Goal: Information Seeking & Learning: Learn about a topic

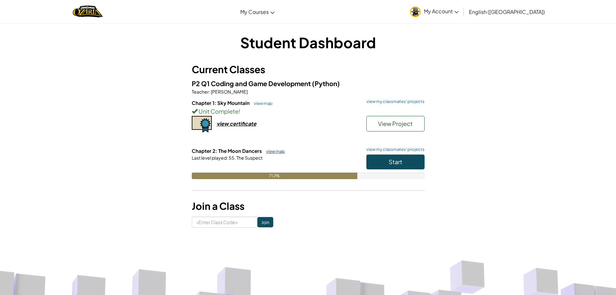
click at [266, 153] on link "view map" at bounding box center [274, 150] width 22 height 5
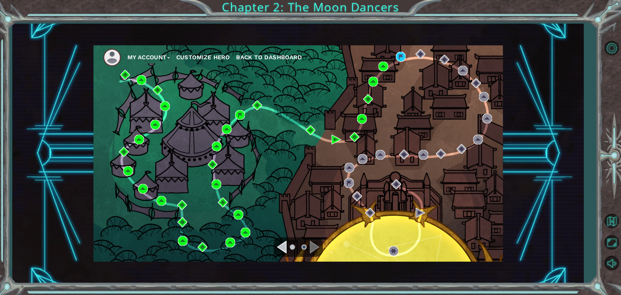
click at [402, 49] on ul "My Account Customize Hero Back to Dashboard" at bounding box center [303, 57] width 400 height 18
click at [400, 54] on img at bounding box center [401, 57] width 10 height 10
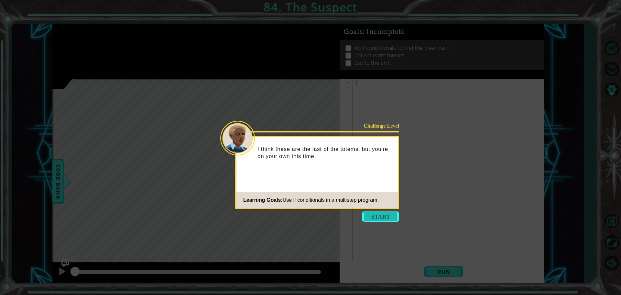
click at [378, 214] on button "Start" at bounding box center [380, 216] width 37 height 10
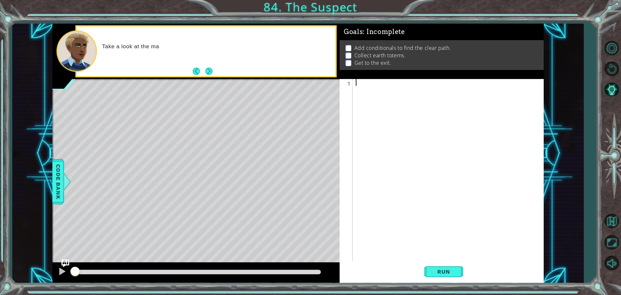
click at [212, 69] on button "Next" at bounding box center [208, 71] width 7 height 7
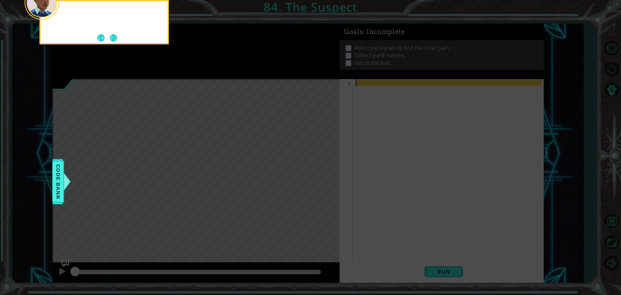
click at [213, 69] on icon at bounding box center [310, 44] width 621 height 501
click at [121, 37] on div "First focus on getting past" at bounding box center [103, 22] width 129 height 44
click at [121, 37] on div "First focus on getting past the" at bounding box center [103, 22] width 129 height 44
drag, startPoint x: 105, startPoint y: 39, endPoint x: 127, endPoint y: 35, distance: 22.1
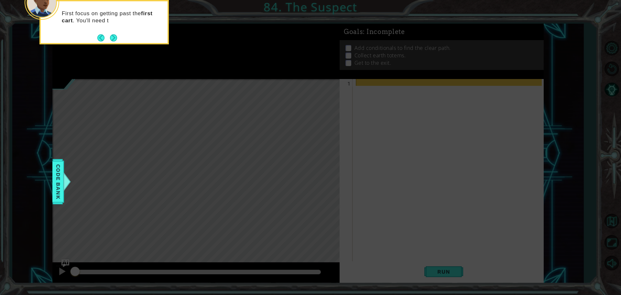
click at [113, 37] on footer at bounding box center [107, 38] width 20 height 10
click at [127, 35] on div "First focus on getting past the first cart . You'll need to check" at bounding box center [104, 20] width 127 height 33
click at [116, 36] on button "Next" at bounding box center [113, 37] width 7 height 7
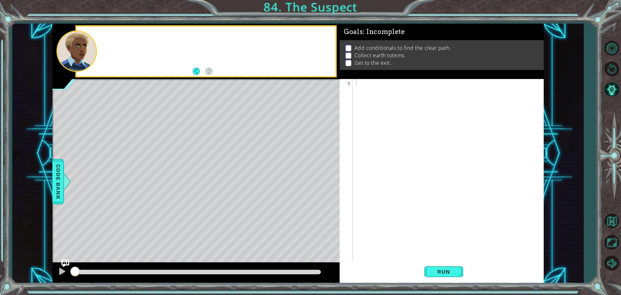
click at [116, 36] on div at bounding box center [206, 51] width 259 height 49
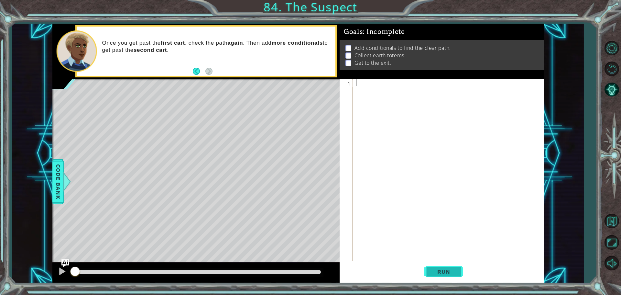
click at [440, 262] on div "1 ההההההההההההההההההההההההההההההההההההההההההההההההההההההההההההההההההההההההההההה…" at bounding box center [441, 181] width 204 height 204
click at [440, 263] on button "Run" at bounding box center [443, 271] width 39 height 20
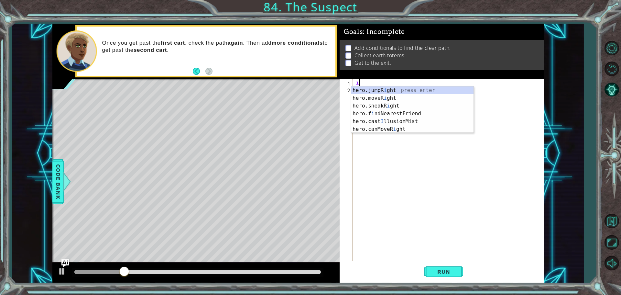
type textarea "if"
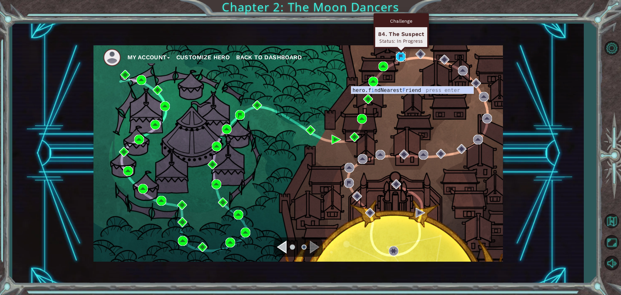
click at [396, 55] on img at bounding box center [401, 57] width 10 height 10
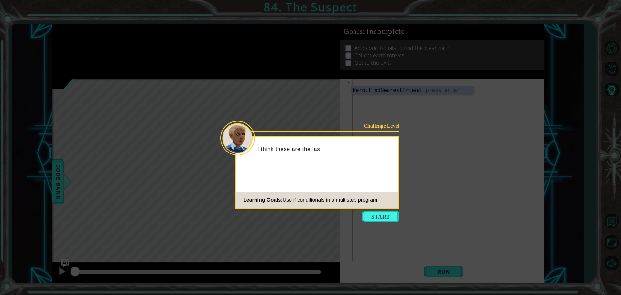
click at [380, 207] on footer "Learning Goals: Use if conditionals in a multistep program." at bounding box center [316, 200] width 161 height 16
click at [379, 210] on body "1 ההההההההההההההההההההההההההההההההההההההההההההההההההההההההההההההההההההההההההההה…" at bounding box center [310, 147] width 621 height 295
click at [378, 218] on button "Start" at bounding box center [380, 216] width 37 height 10
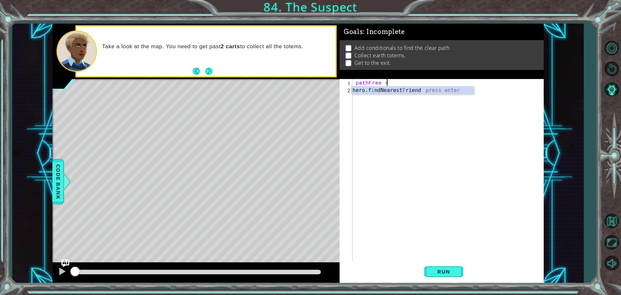
scroll to position [0, 2]
type textarea "pathFree ="
click at [57, 165] on span "Code Bank" at bounding box center [58, 181] width 10 height 39
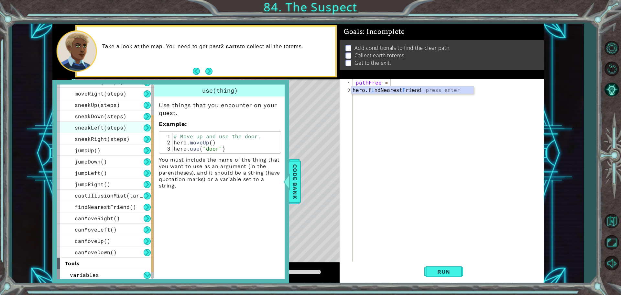
scroll to position [78, 0]
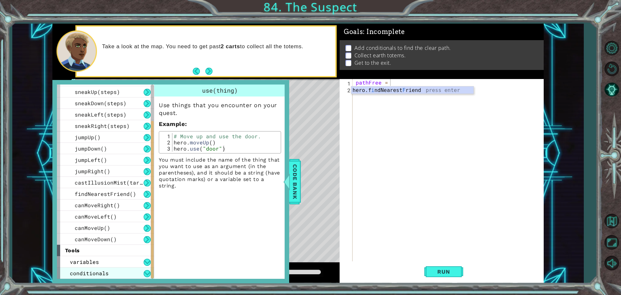
click at [85, 270] on span "conditionals" at bounding box center [89, 272] width 39 height 7
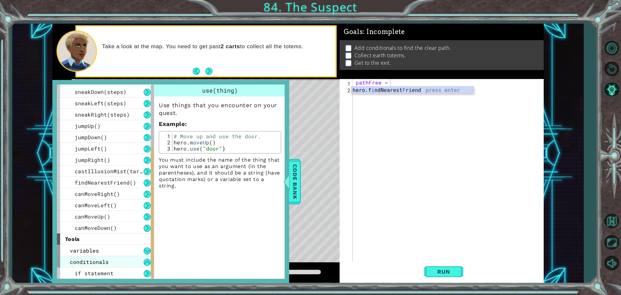
drag, startPoint x: 88, startPoint y: 258, endPoint x: 83, endPoint y: 258, distance: 4.8
click at [83, 258] on span "conditionals" at bounding box center [89, 261] width 39 height 7
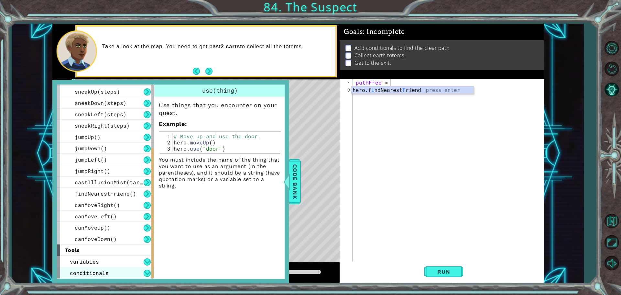
click at [83, 258] on span "variables" at bounding box center [84, 261] width 29 height 7
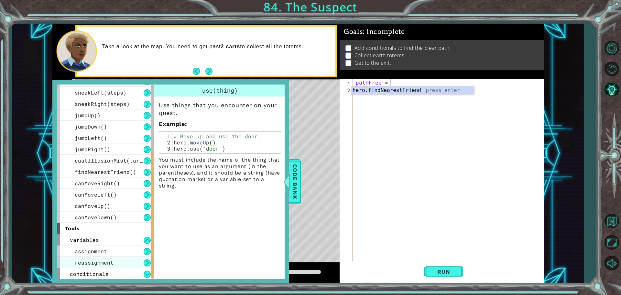
scroll to position [100, 0]
click at [103, 273] on span "conditionals" at bounding box center [89, 272] width 39 height 7
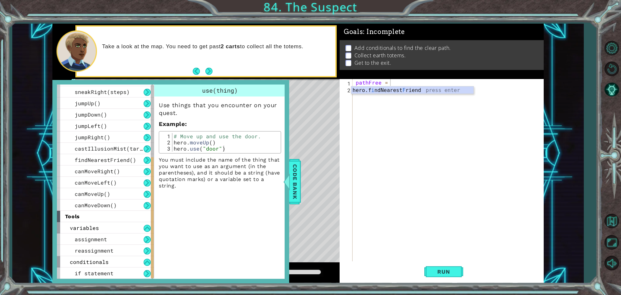
drag, startPoint x: 163, startPoint y: 196, endPoint x: 160, endPoint y: 223, distance: 27.0
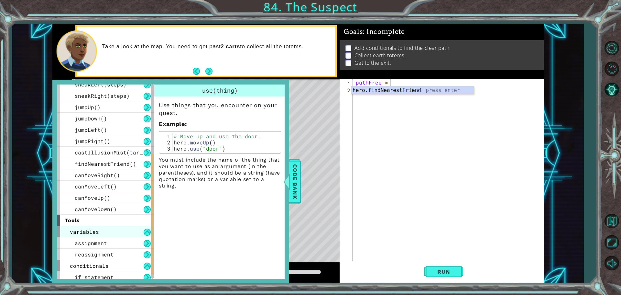
scroll to position [112, 0]
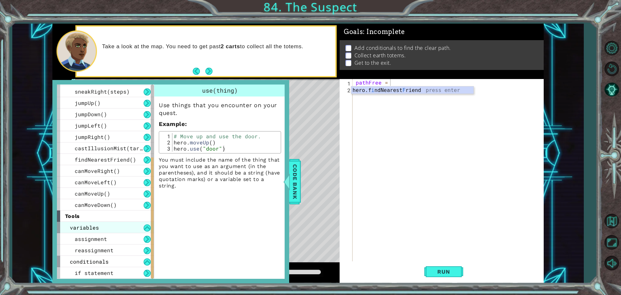
drag, startPoint x: 153, startPoint y: 154, endPoint x: 143, endPoint y: 232, distance: 78.5
click at [143, 232] on div "methods hero use(thing) moveUp(steps) moveDown(steps) moveLeft(steps) moveRight…" at bounding box center [105, 181] width 97 height 194
click at [99, 262] on span "conditionals" at bounding box center [89, 261] width 39 height 7
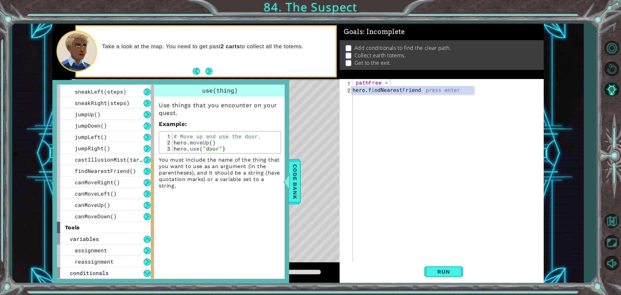
scroll to position [101, 0]
drag, startPoint x: 153, startPoint y: 242, endPoint x: 152, endPoint y: 254, distance: 12.4
click at [152, 254] on div at bounding box center [152, 217] width 3 height 121
drag, startPoint x: 151, startPoint y: 192, endPoint x: 149, endPoint y: 265, distance: 72.4
click at [149, 265] on div "methods hero use(thing) moveUp(steps) moveDown(steps) moveLeft(steps) moveRight…" at bounding box center [105, 181] width 97 height 194
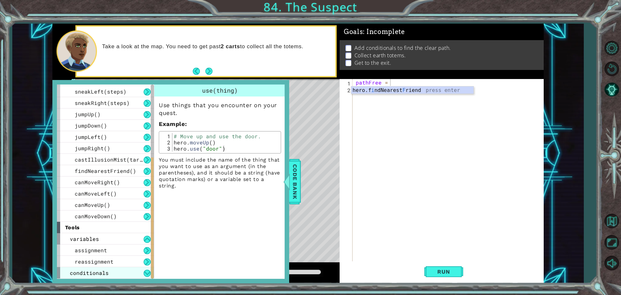
click at [128, 269] on div "conditionals" at bounding box center [105, 272] width 97 height 11
drag, startPoint x: 152, startPoint y: 273, endPoint x: 152, endPoint y: 280, distance: 6.1
click at [152, 280] on div "methods hero use(thing) moveUp(steps) moveDown(steps) moveLeft(steps) moveRight…" at bounding box center [170, 181] width 237 height 203
drag, startPoint x: 57, startPoint y: 272, endPoint x: 58, endPoint y: 278, distance: 5.9
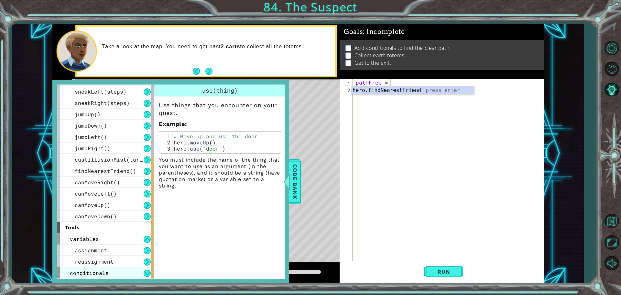
click at [58, 278] on div "conditionals" at bounding box center [105, 272] width 97 height 11
drag, startPoint x: 124, startPoint y: 273, endPoint x: 91, endPoint y: 269, distance: 33.6
click at [89, 271] on span "conditionals" at bounding box center [89, 272] width 39 height 7
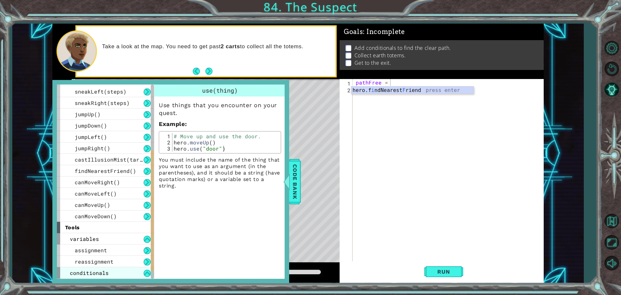
click at [97, 267] on div "conditionals" at bounding box center [105, 272] width 97 height 11
click at [93, 274] on span "conditionals" at bounding box center [89, 272] width 39 height 7
click at [147, 274] on button at bounding box center [147, 272] width 7 height 7
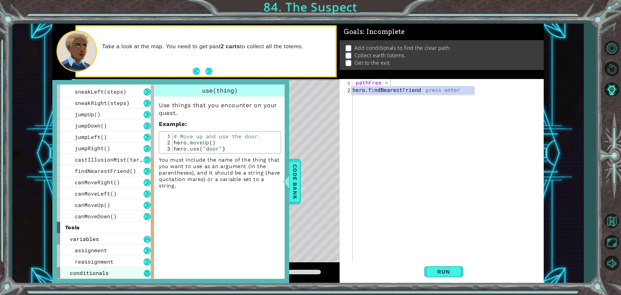
click at [144, 270] on button at bounding box center [147, 272] width 7 height 7
drag, startPoint x: 154, startPoint y: 269, endPoint x: 151, endPoint y: 274, distance: 5.4
click at [151, 274] on div "methods hero use(thing) moveUp(steps) moveDown(steps) moveLeft(steps) moveRight…" at bounding box center [171, 181] width 228 height 194
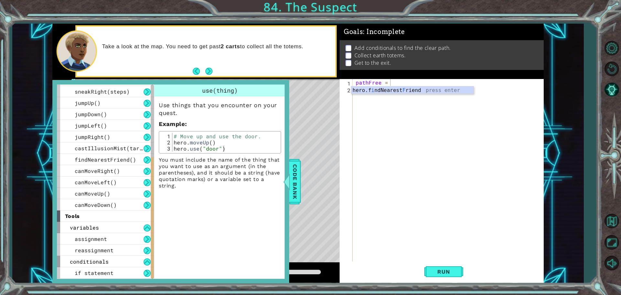
drag, startPoint x: 151, startPoint y: 274, endPoint x: 151, endPoint y: 281, distance: 6.8
click at [151, 281] on div "methods hero use(thing) moveUp(steps) moveDown(steps) moveLeft(steps) moveRight…" at bounding box center [170, 181] width 237 height 203
click at [92, 273] on span "if statement" at bounding box center [94, 272] width 39 height 7
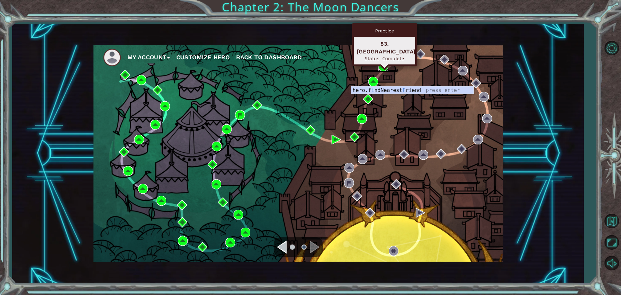
click at [380, 68] on img at bounding box center [383, 66] width 10 height 10
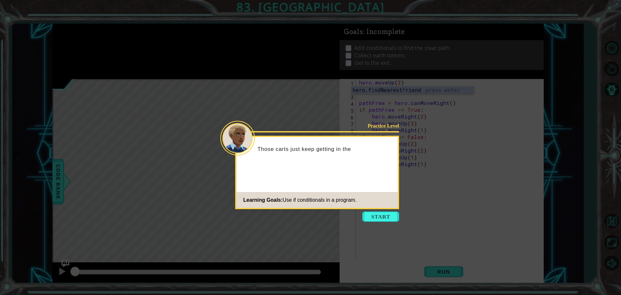
click at [394, 226] on icon at bounding box center [310, 147] width 621 height 295
click at [388, 217] on button "Start" at bounding box center [380, 216] width 37 height 10
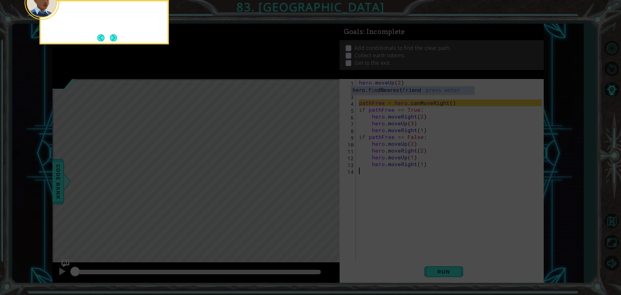
click at [388, 217] on icon at bounding box center [310, 44] width 621 height 501
click at [111, 41] on button "Next" at bounding box center [113, 37] width 7 height 7
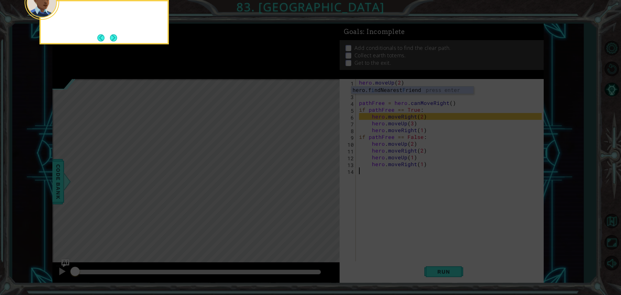
click at [111, 43] on div at bounding box center [103, 22] width 129 height 44
click at [111, 43] on div "Now a" at bounding box center [103, 22] width 129 height 44
click at [115, 35] on button "Next" at bounding box center [113, 37] width 7 height 7
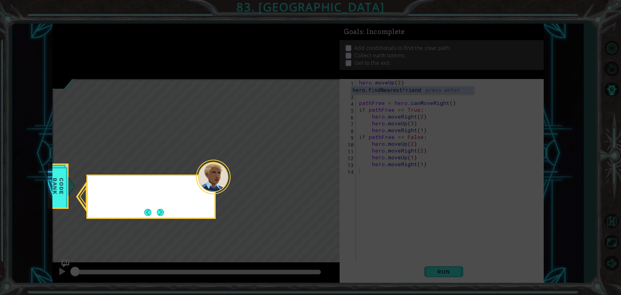
click at [115, 35] on icon at bounding box center [310, 147] width 621 height 295
click at [155, 206] on div "You can check the Cod" at bounding box center [150, 196] width 129 height 44
click at [155, 206] on div "You can check the Code Bank" at bounding box center [150, 196] width 129 height 44
click at [157, 209] on button "Next" at bounding box center [160, 212] width 7 height 7
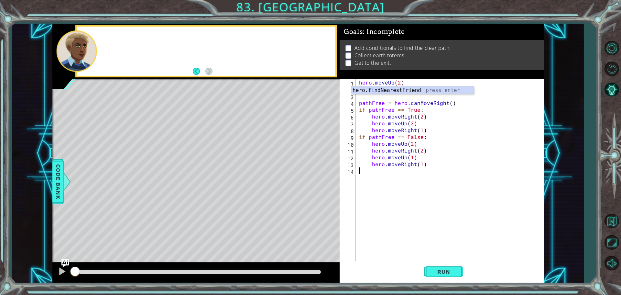
click at [155, 208] on div "Level Map" at bounding box center [201, 174] width 299 height 190
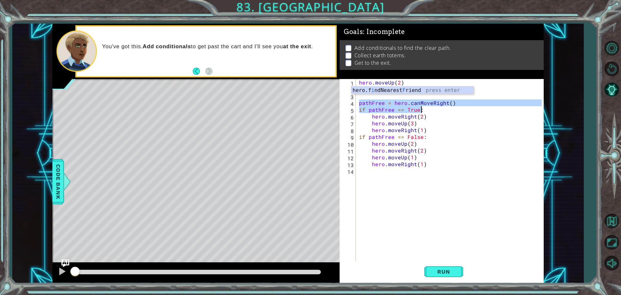
drag, startPoint x: 359, startPoint y: 102, endPoint x: 426, endPoint y: 113, distance: 68.3
click at [426, 113] on div "hero . moveUp ( 2 ) hero . moveRight ( 2 ) pathFree = hero . canMoveRight ( ) i…" at bounding box center [451, 177] width 187 height 197
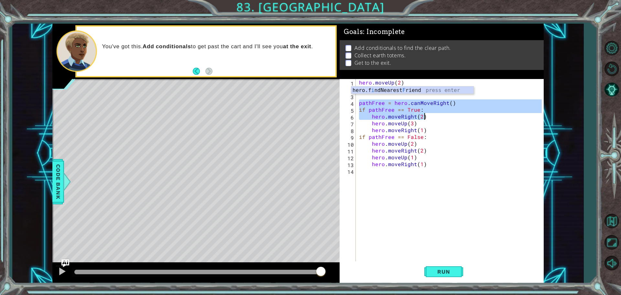
drag, startPoint x: 316, startPoint y: 271, endPoint x: 431, endPoint y: 266, distance: 114.5
click at [387, 265] on div "1 ההההההההההההההההההההההההההההההההההההההההההההההההההההההההההההההההההההההההההההה…" at bounding box center [297, 153] width 491 height 259
click at [434, 273] on span "Run" at bounding box center [444, 271] width 26 height 6
type textarea "hero.moveRight(2)"
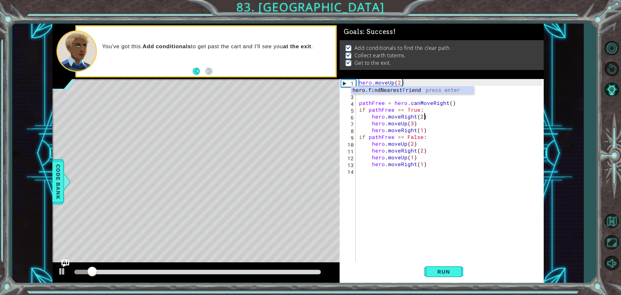
drag, startPoint x: 326, startPoint y: 265, endPoint x: 317, endPoint y: 266, distance: 9.4
click at [326, 265] on div at bounding box center [195, 272] width 287 height 21
drag, startPoint x: 303, startPoint y: 266, endPoint x: 309, endPoint y: 261, distance: 8.3
click at [348, 266] on div "1 ההההההההההההההההההההההההההההההההההההההההההההההההההההההההההההההההההההההההההההה…" at bounding box center [297, 153] width 491 height 259
drag, startPoint x: 300, startPoint y: 258, endPoint x: 303, endPoint y: 272, distance: 14.5
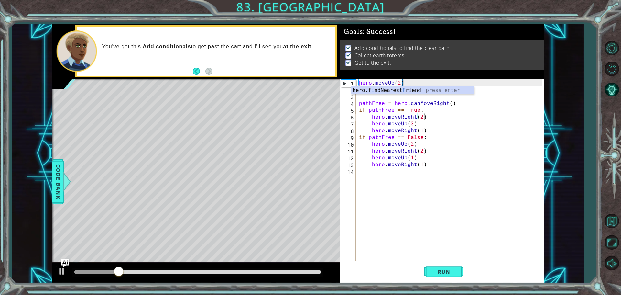
click at [303, 272] on div "methods hero use(thing) moveUp(steps) moveDown(steps) moveLeft(steps) moveRight…" at bounding box center [297, 153] width 491 height 259
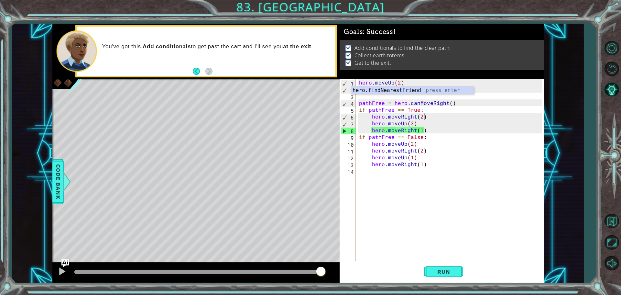
drag, startPoint x: 303, startPoint y: 272, endPoint x: 349, endPoint y: 277, distance: 46.5
click at [349, 277] on body "1 ההההההההההההההההההההההההההההההההההההההההההההההההההההההההההההההההההההההההההההה…" at bounding box center [310, 147] width 621 height 295
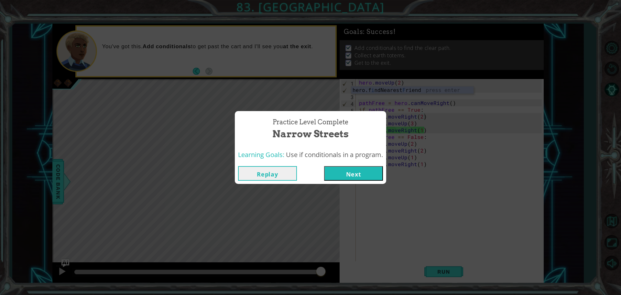
click at [361, 175] on button "Next" at bounding box center [353, 173] width 59 height 15
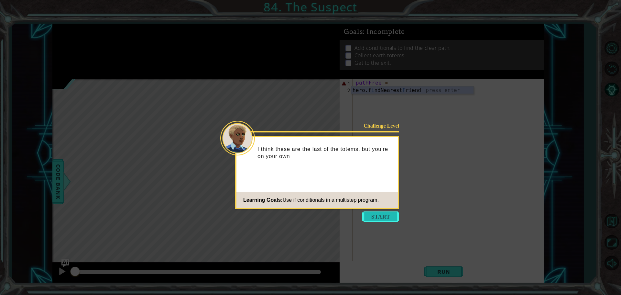
click at [388, 218] on button "Start" at bounding box center [380, 216] width 37 height 10
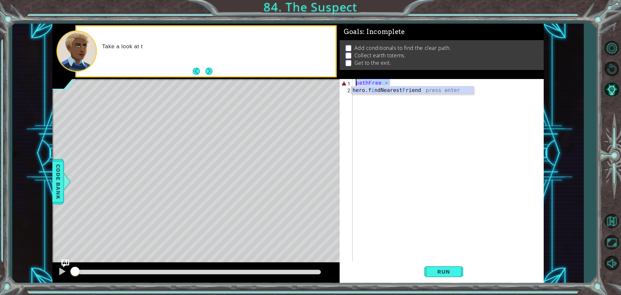
drag, startPoint x: 410, startPoint y: 84, endPoint x: 247, endPoint y: 74, distance: 163.3
click at [247, 74] on div "1 ההההההההההההההההההההההההההההההההההההההההההההההההההההההההההההההההההההההההההההה…" at bounding box center [297, 153] width 491 height 259
type textarea "pathFree ="
paste textarea "hero.moveRight(2)"
type textarea "hero.moveRight(2)"
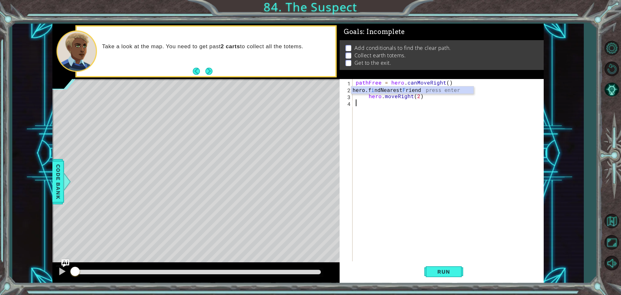
click at [451, 139] on div "pathFree = hero . canMoveRight ( ) if pathFree == True : hero . moveRight ( 2 )" at bounding box center [449, 177] width 190 height 197
click at [378, 113] on div "pathFree = hero . canMoveRight ( ) if pathFree == True : hero . moveRight ( 2 )" at bounding box center [449, 177] width 190 height 197
click at [430, 117] on div "pathFree = hero . canMoveRight ( ) if pathFree == True : hero . moveRight ( 2 )" at bounding box center [449, 177] width 190 height 197
click at [456, 81] on div "pathFree = hero . canMoveRight ( ) if pathFree == True : hero . moveRight ( 2 )" at bounding box center [449, 177] width 190 height 197
type textarea "pathFree = hero.canMoveRight()"
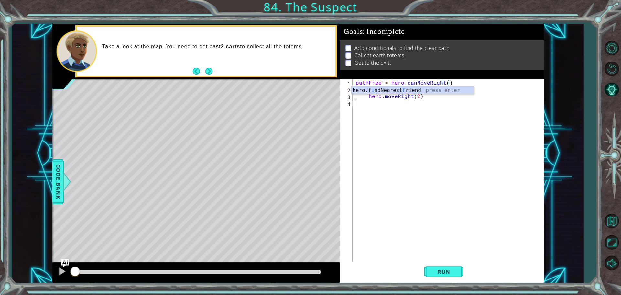
click at [431, 128] on div "pathFree = hero . canMoveRight ( ) if pathFree == True : hero . moveRight ( 2 )" at bounding box center [449, 177] width 190 height 197
click at [372, 104] on div "pathFree = hero . canMoveRight ( ) if pathFree == True : hero . moveRight ( 2 )" at bounding box center [449, 177] width 190 height 197
drag, startPoint x: 358, startPoint y: 96, endPoint x: 352, endPoint y: 115, distance: 20.2
click at [352, 115] on div "hero.moveRight(2) 1 2 3 4 pathFree = hero . canMoveRight ( ) if pathFree == Tru…" at bounding box center [440, 170] width 202 height 183
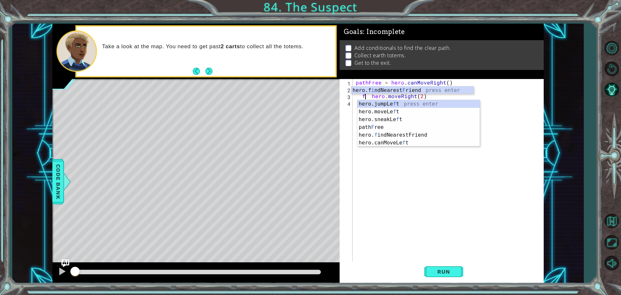
type textarea "hero.moveRight(2)"
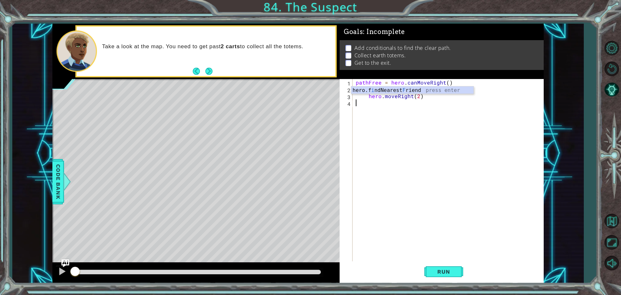
click at [441, 114] on div "pathFree = hero . canMoveRight ( ) if pathFree == True : hero . moveRight ( 2 )" at bounding box center [449, 177] width 190 height 197
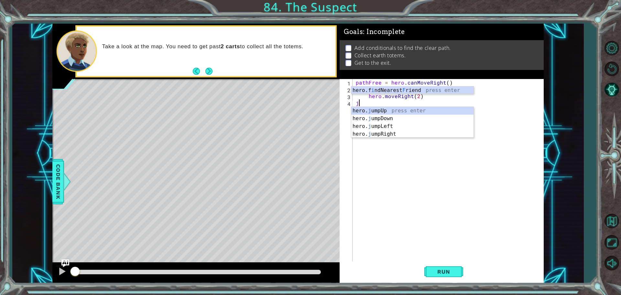
type textarea "jfg"
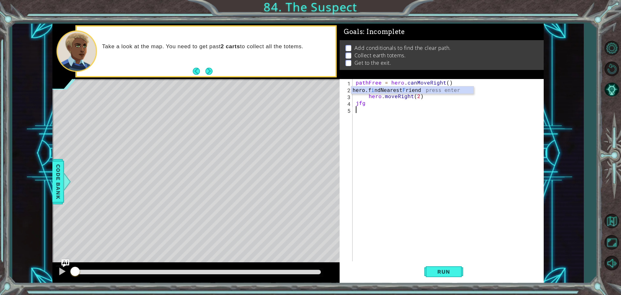
click at [397, 122] on div "pathFree = hero . canMoveRight ( ) if pathFree == True : hero . moveRight ( 2 )…" at bounding box center [449, 177] width 190 height 197
click at [395, 113] on div "pathFree = hero . canMoveRight ( ) if pathFree == True : hero . moveRight ( 2 )…" at bounding box center [449, 177] width 190 height 197
drag, startPoint x: 384, startPoint y: 99, endPoint x: 370, endPoint y: 106, distance: 15.9
click at [376, 104] on div "pathFree = hero . canMoveRight ( ) if pathFree == True : hero . moveRight ( 2 )…" at bounding box center [449, 177] width 190 height 197
type textarea "jfg"
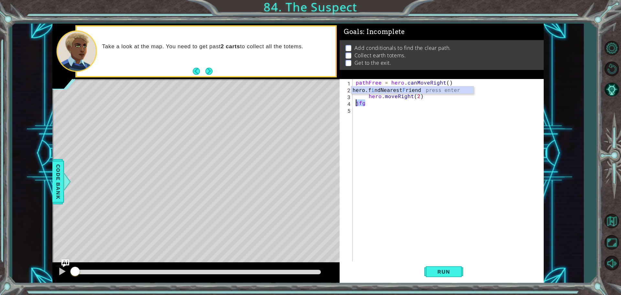
click at [327, 104] on div "1 ההההההההההההההההההההההההההההההההההההההההההההההההההההההההההההההההההההההההההההה…" at bounding box center [297, 153] width 491 height 259
click at [448, 279] on button "Run" at bounding box center [443, 271] width 39 height 20
click at [448, 273] on span "Run" at bounding box center [444, 271] width 26 height 6
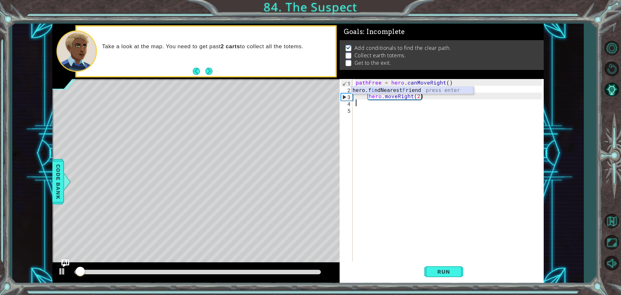
click at [351, 89] on div "hero.f i ndNearest F riend press enter" at bounding box center [412, 97] width 122 height 23
click at [560, 177] on div "1 ההההההההההההההההההההההההההההההההההההההההההההההההההההההההההההההההההההההההההההה…" at bounding box center [297, 153] width 571 height 259
click at [521, 174] on div "pathFree = hero . canMoveRight ( ) if pathFree == True : hero . moveRight ( 2 )" at bounding box center [449, 177] width 190 height 197
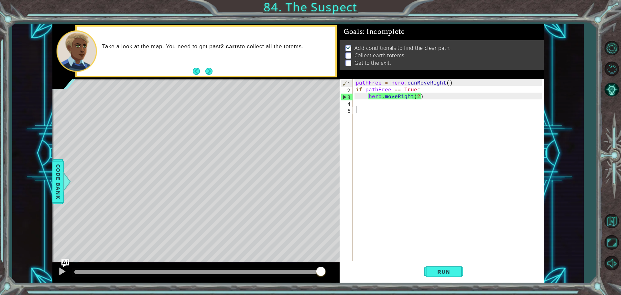
click at [455, 82] on div "pathFree = hero . canMoveRight ( ) if pathFree == True : hero . moveRight ( 2 )" at bounding box center [449, 177] width 190 height 197
type textarea "pathFree = hero.canMoveRight()"
click at [354, 82] on div "pathFree = hero.canMoveRight() 1 2 3 4 5 pathFree = hero . canMoveRight ( ) if …" at bounding box center [440, 170] width 202 height 183
click at [354, 83] on div "pathFree = hero.canMoveRight() 1 2 3 4 5 pathFree = hero . canMoveRight ( ) if …" at bounding box center [440, 170] width 202 height 183
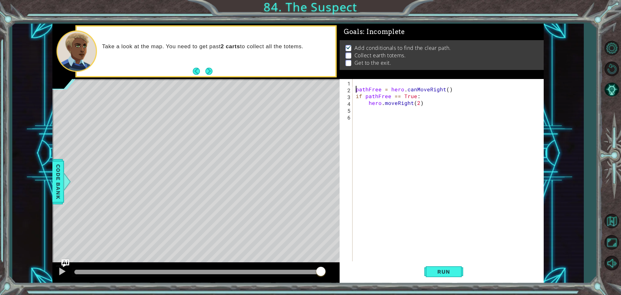
click at [388, 85] on div "pathFree = hero . canMoveRight ( ) if pathFree == True : hero . moveRight ( 2 )" at bounding box center [449, 177] width 190 height 197
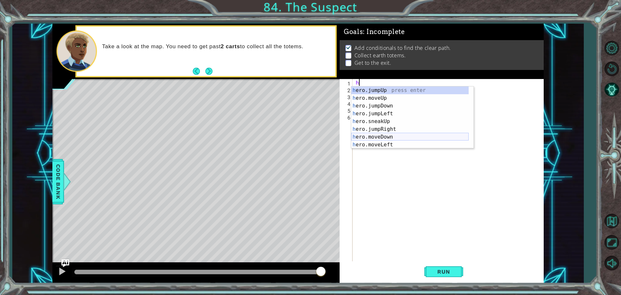
scroll to position [39, 0]
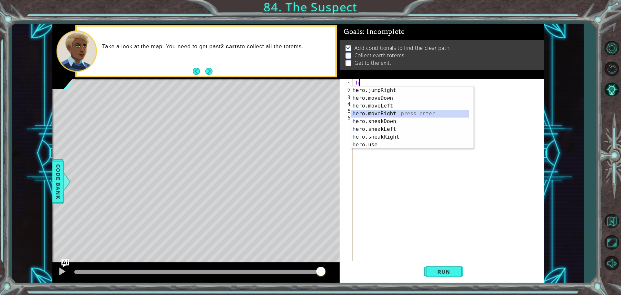
click at [381, 111] on div "h ero.jumpRight press enter h ero.moveDown press enter h ero.moveLeft press ent…" at bounding box center [409, 125] width 117 height 78
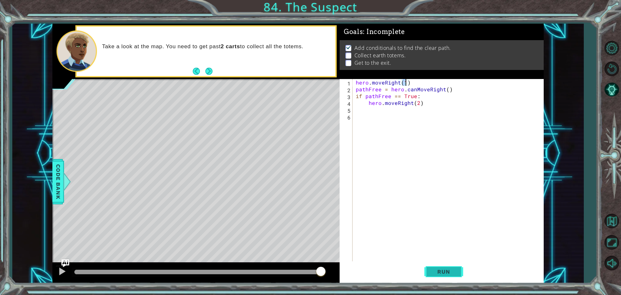
type textarea "hero.moveRight(1)"
click at [433, 276] on button "Run" at bounding box center [443, 271] width 39 height 20
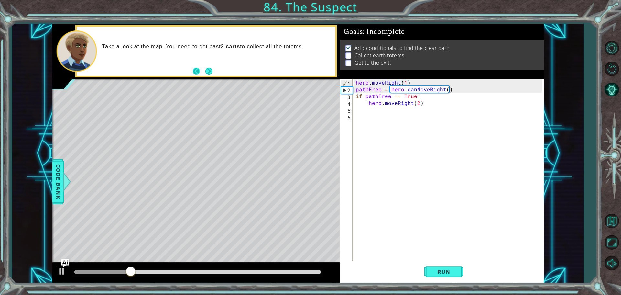
click at [196, 70] on button "Back" at bounding box center [199, 71] width 13 height 7
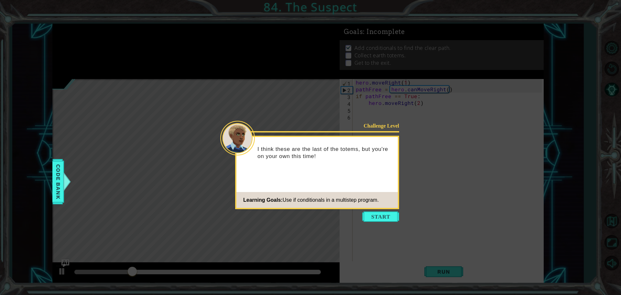
click at [196, 70] on icon at bounding box center [310, 147] width 621 height 295
click at [376, 219] on button "Start" at bounding box center [380, 216] width 37 height 10
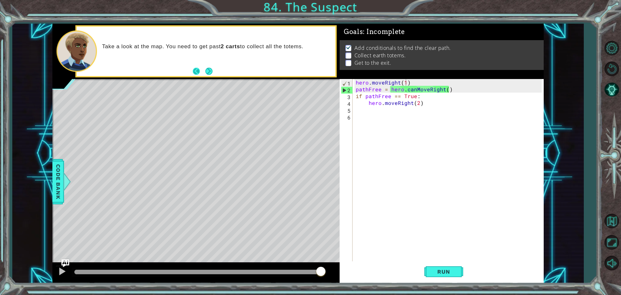
click at [196, 72] on button "Back" at bounding box center [199, 71] width 13 height 7
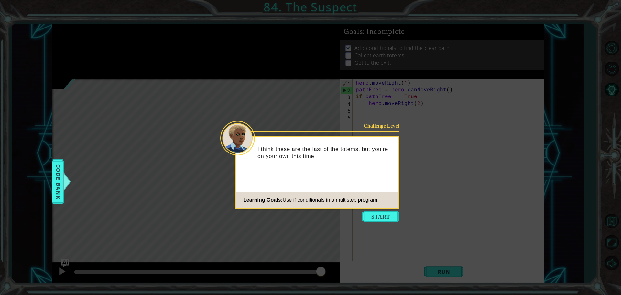
drag, startPoint x: 376, startPoint y: 211, endPoint x: 376, endPoint y: 223, distance: 12.0
click at [376, 222] on icon at bounding box center [310, 147] width 621 height 295
click at [376, 209] on icon at bounding box center [310, 147] width 621 height 295
click at [374, 221] on body "1 ההההההההההההההההההההההההההההההההההההההההההההההההההההההההההההההההההההההההההההה…" at bounding box center [310, 147] width 621 height 295
click at [374, 212] on button "Start" at bounding box center [380, 216] width 37 height 10
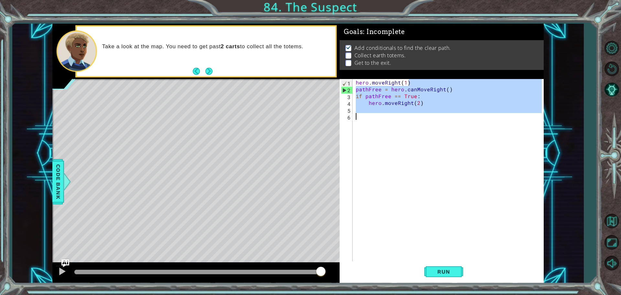
drag, startPoint x: 412, startPoint y: 81, endPoint x: 398, endPoint y: 153, distance: 72.7
click at [398, 153] on div "hero . moveRight ( 1 ) pathFree = hero . canMoveRight ( ) if pathFree == True :…" at bounding box center [449, 177] width 190 height 197
click at [444, 271] on span "Run" at bounding box center [444, 271] width 26 height 6
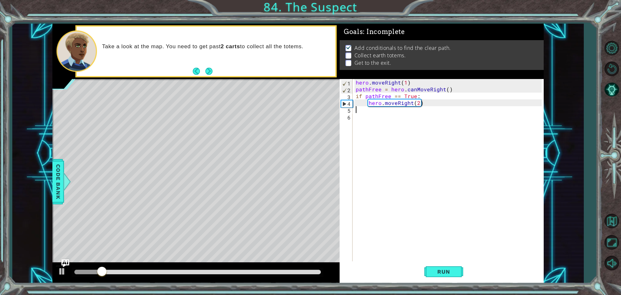
click at [402, 112] on div "hero . moveRight ( 1 ) pathFree = hero . canMoveRight ( ) if pathFree == True :…" at bounding box center [449, 177] width 190 height 197
click at [416, 101] on div "hero . moveRight ( 1 ) pathFree = hero . canMoveRight ( ) if pathFree == True :…" at bounding box center [449, 177] width 190 height 197
type textarea "hero.moveRight(3)"
click at [442, 270] on span "Run" at bounding box center [444, 271] width 26 height 6
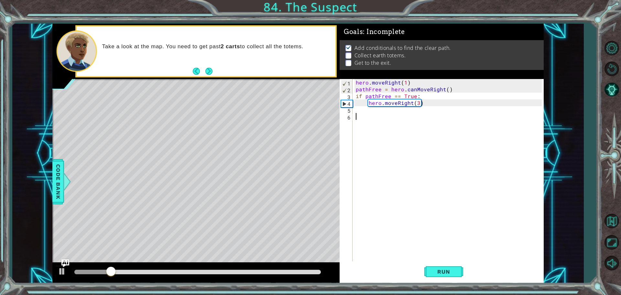
click at [375, 113] on div "hero . moveRight ( 1 ) pathFree = hero . canMoveRight ( ) if pathFree == True :…" at bounding box center [449, 177] width 190 height 197
click at [375, 107] on div "hero . moveRight ( 1 ) pathFree = hero . canMoveRight ( ) if pathFree == True :…" at bounding box center [449, 177] width 190 height 197
type textarea "hero.moveRight(3)"
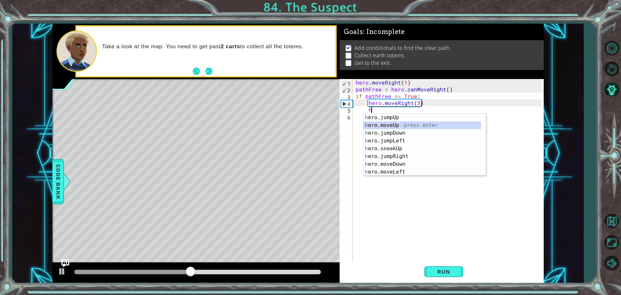
click at [388, 123] on div "h ero.jumpUp press enter h ero.moveUp press enter h ero.jumpDown press enter h …" at bounding box center [421, 152] width 117 height 78
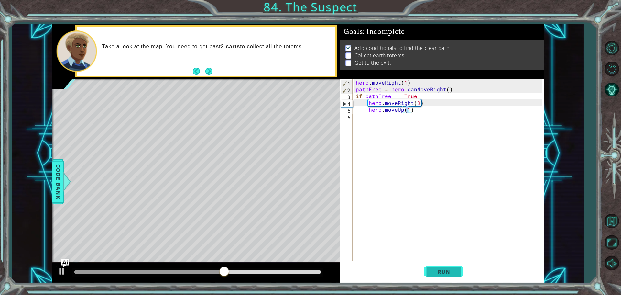
click at [434, 276] on button "Run" at bounding box center [443, 271] width 39 height 20
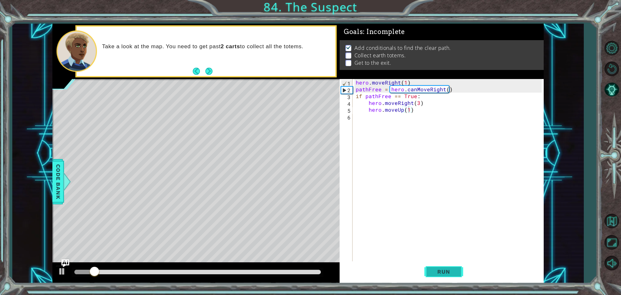
click at [440, 266] on button "Run" at bounding box center [443, 271] width 39 height 20
click at [439, 266] on button "Run" at bounding box center [443, 271] width 39 height 20
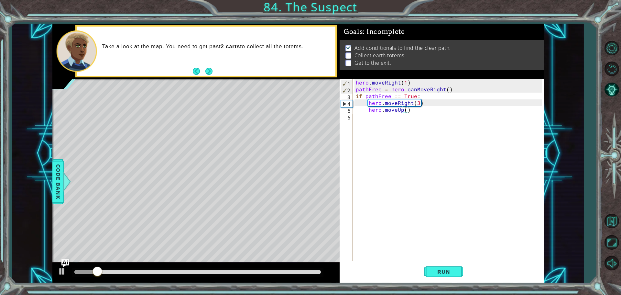
scroll to position [0, 3]
click at [429, 272] on button "Run" at bounding box center [443, 271] width 39 height 20
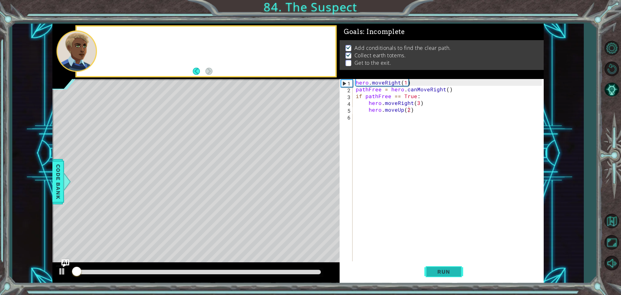
click at [429, 272] on button "Run" at bounding box center [443, 271] width 39 height 20
click at [431, 272] on span "Run" at bounding box center [444, 271] width 26 height 6
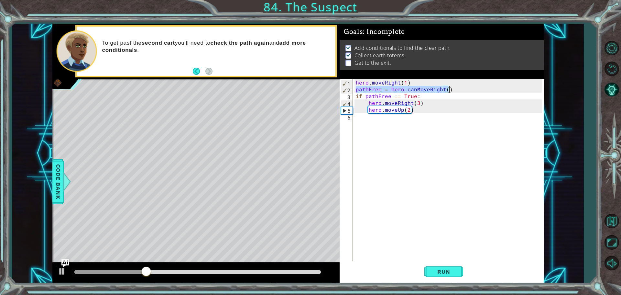
drag, startPoint x: 354, startPoint y: 89, endPoint x: 455, endPoint y: 90, distance: 101.2
click at [455, 90] on div "hero . moveRight ( 1 ) pathFree = hero . canMoveRight ( ) if pathFree == True :…" at bounding box center [449, 177] width 190 height 197
type textarea "pathFree = hero.canMoveRight()"
click at [371, 122] on div "hero . moveRight ( 1 ) pathFree = hero . canMoveRight ( ) if pathFree == True :…" at bounding box center [449, 177] width 190 height 197
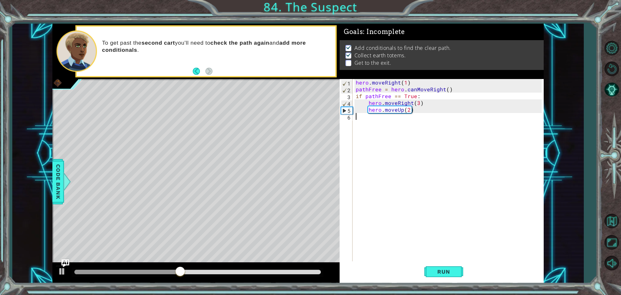
paste textarea "pathFree = hero.canMoveRight()"
drag, startPoint x: 428, startPoint y: 116, endPoint x: 442, endPoint y: 119, distance: 14.9
click at [442, 119] on div "hero . moveRight ( 1 ) pathFree = hero . canMoveRight ( ) if pathFree == True :…" at bounding box center [449, 177] width 190 height 197
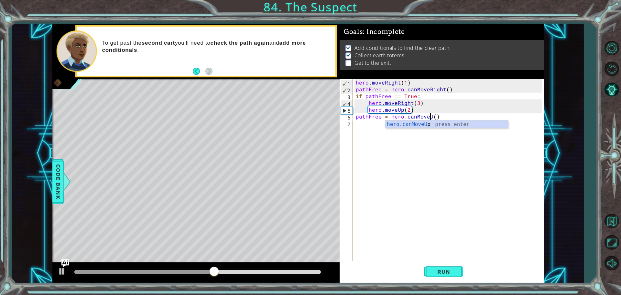
scroll to position [0, 5]
type textarea "pathFree = hero.canMoveUp()"
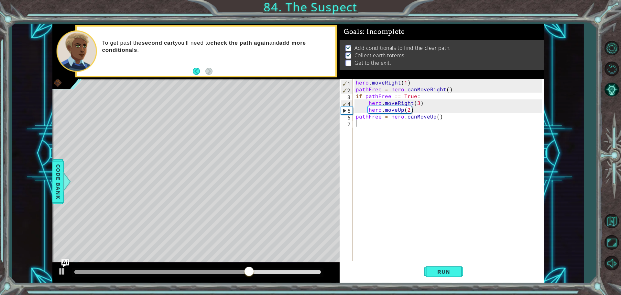
click at [370, 124] on div "hero . moveRight ( 1 ) pathFree = hero . canMoveRight ( ) if pathFree == True :…" at bounding box center [449, 177] width 190 height 197
drag, startPoint x: 356, startPoint y: 96, endPoint x: 436, endPoint y: 96, distance: 80.5
click at [436, 96] on div "hero . moveRight ( 1 ) pathFree = hero . canMoveRight ( ) if pathFree == True :…" at bounding box center [449, 177] width 190 height 197
type textarea "if pathFree == True:"
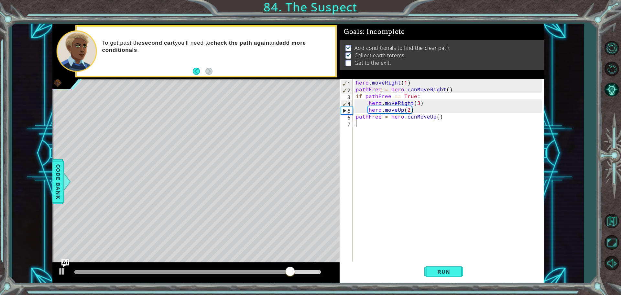
click at [380, 123] on div "hero . moveRight ( 1 ) pathFree = hero . canMoveRight ( ) if pathFree == True :…" at bounding box center [449, 177] width 190 height 197
paste textarea "if pathFree == True:"
type textarea "if pathFree == True:"
click at [371, 133] on div "hero . moveRight ( 1 ) pathFree = hero . canMoveRight ( ) if pathFree == True :…" at bounding box center [449, 177] width 190 height 197
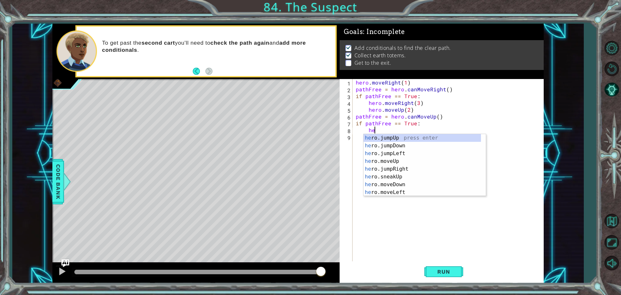
scroll to position [0, 1]
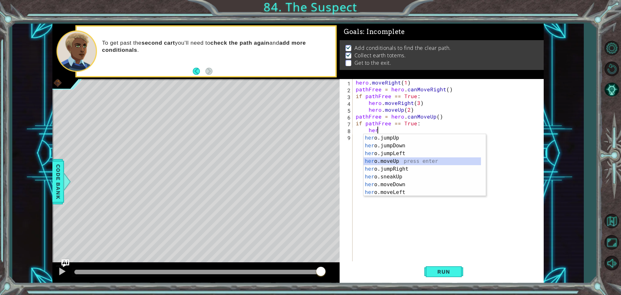
click at [413, 161] on div "her o.jumpUp press enter her o.jumpDown press enter her o.jumpLeft press enter …" at bounding box center [421, 173] width 117 height 78
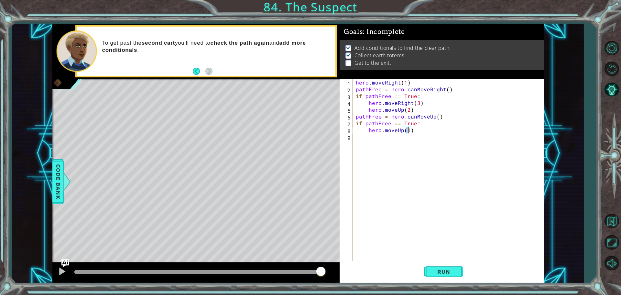
type textarea "hero.moveUp(2)"
click at [366, 139] on div "hero . moveRight ( 1 ) pathFree = hero . canMoveRight ( ) if pathFree == True :…" at bounding box center [449, 177] width 190 height 197
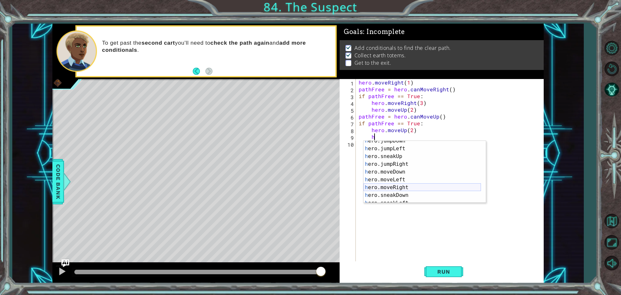
scroll to position [19, 0]
click at [400, 189] on div "h ero.jumpDown press enter h ero.jumpLeft press enter h ero.sneakUp press enter…" at bounding box center [421, 176] width 117 height 78
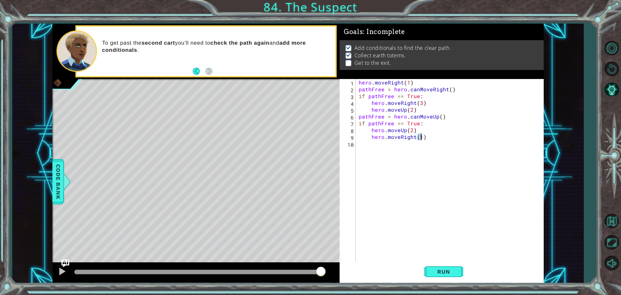
type textarea "hero.moveRight(3)"
click at [366, 147] on div "hero . moveRight ( 1 ) pathFree = hero . canMoveRight ( ) if pathFree == True :…" at bounding box center [451, 177] width 188 height 197
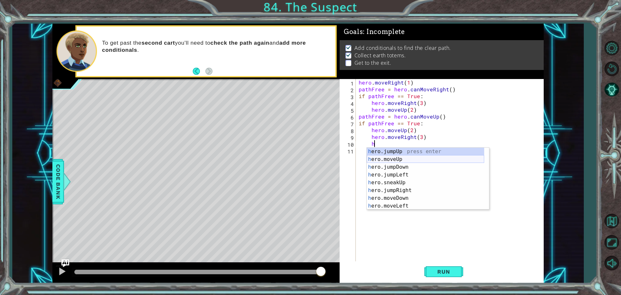
click at [428, 161] on div "h ero.jumpUp press enter h ero.moveUp press enter h ero.jumpDown press enter h …" at bounding box center [425, 186] width 117 height 78
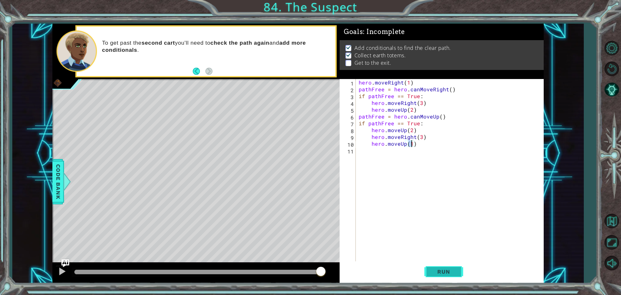
type textarea "hero.moveUp(1)"
click at [439, 265] on button "Run" at bounding box center [443, 271] width 39 height 20
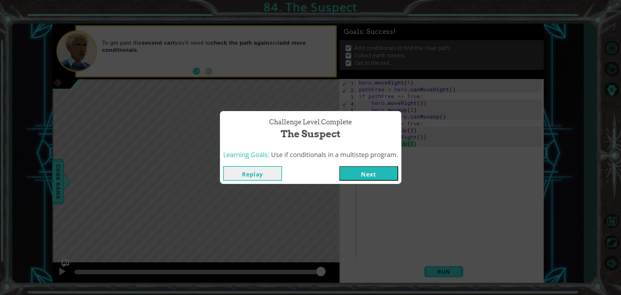
click at [377, 170] on button "Next" at bounding box center [368, 173] width 59 height 15
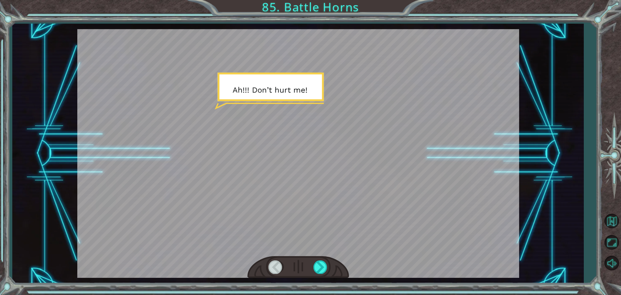
click at [321, 260] on div at bounding box center [298, 267] width 102 height 22
click at [319, 262] on div at bounding box center [320, 266] width 15 height 13
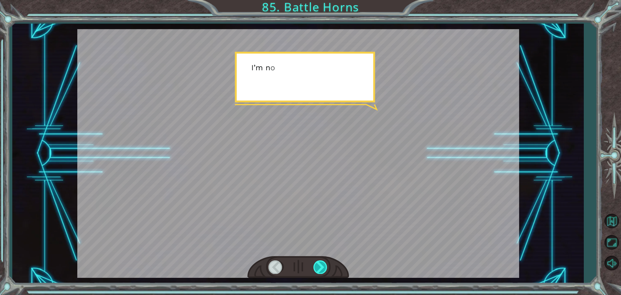
click at [319, 262] on div at bounding box center [320, 266] width 15 height 13
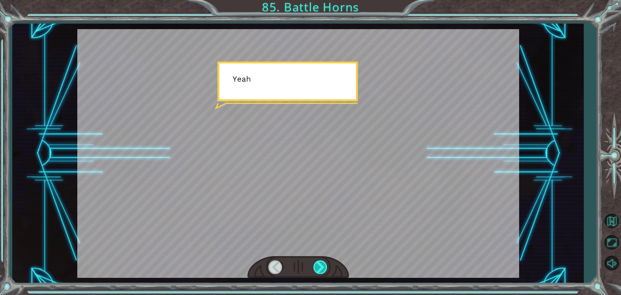
click at [319, 262] on div at bounding box center [320, 266] width 15 height 13
click at [321, 262] on div at bounding box center [320, 266] width 15 height 13
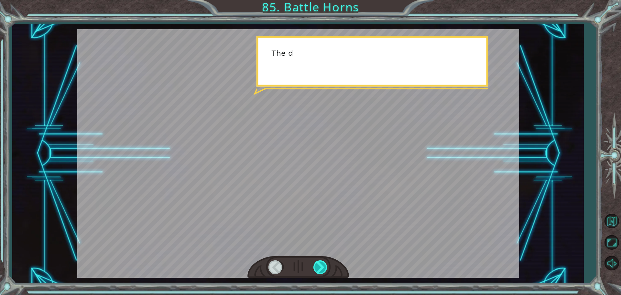
click at [321, 262] on div at bounding box center [320, 266] width 15 height 13
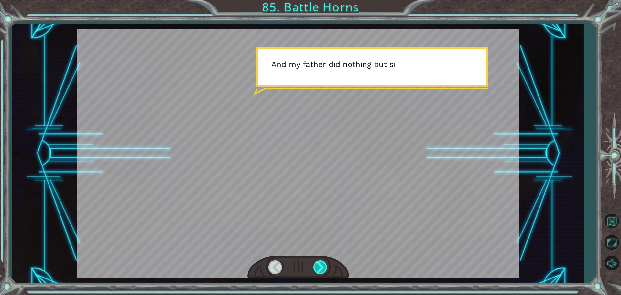
click at [321, 262] on div at bounding box center [320, 266] width 15 height 13
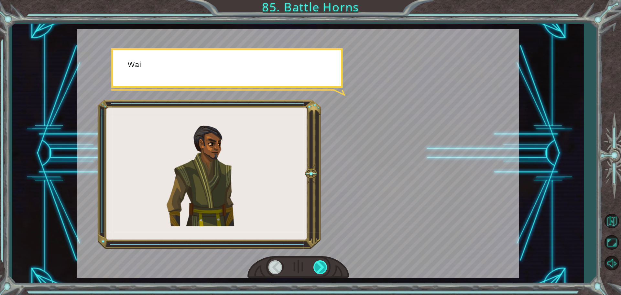
click at [321, 262] on div at bounding box center [320, 266] width 15 height 13
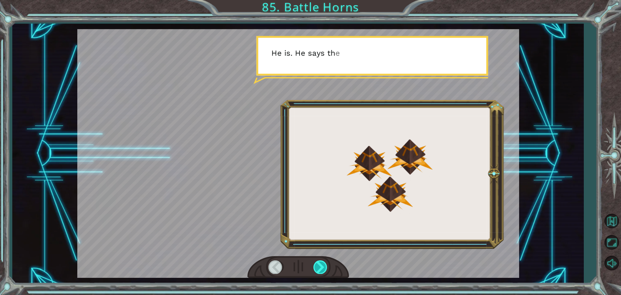
click at [321, 262] on div at bounding box center [320, 266] width 15 height 13
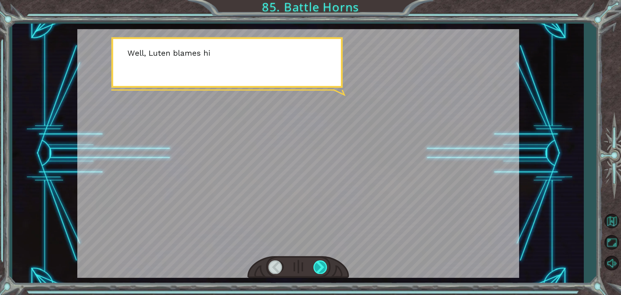
click at [321, 262] on div at bounding box center [320, 266] width 15 height 13
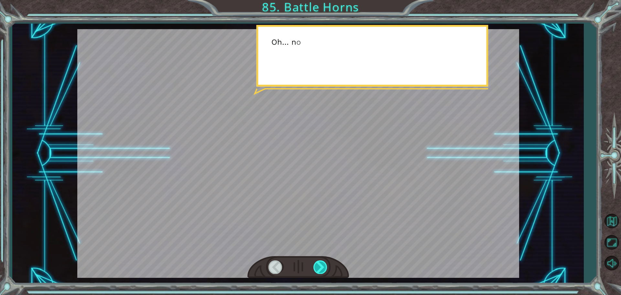
click at [322, 262] on div at bounding box center [320, 266] width 15 height 13
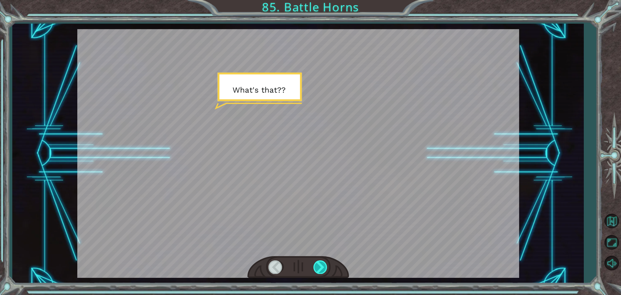
click at [323, 262] on div at bounding box center [320, 266] width 15 height 13
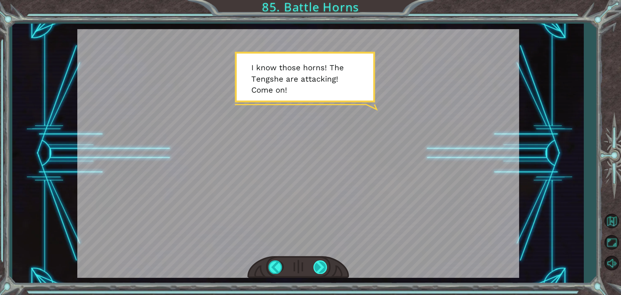
click at [323, 262] on div at bounding box center [320, 266] width 15 height 13
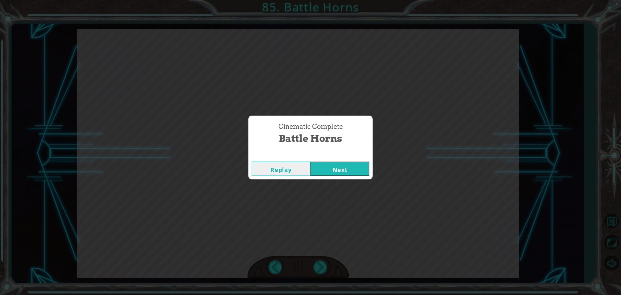
click at [334, 173] on button "Next" at bounding box center [339, 168] width 59 height 15
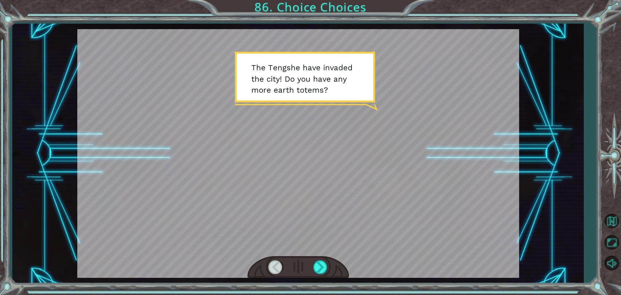
click at [333, 252] on div at bounding box center [298, 153] width 442 height 248
click at [324, 247] on div at bounding box center [298, 153] width 442 height 248
click at [322, 259] on div at bounding box center [298, 267] width 102 height 22
click at [320, 263] on div at bounding box center [320, 266] width 15 height 13
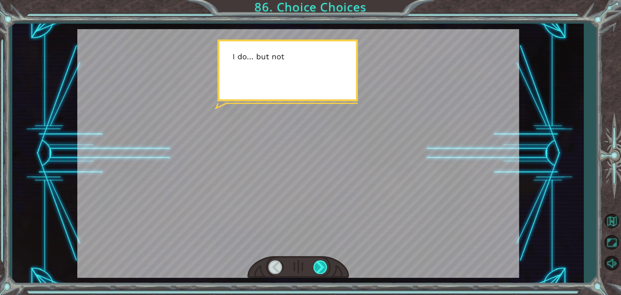
click at [320, 263] on div at bounding box center [320, 266] width 15 height 13
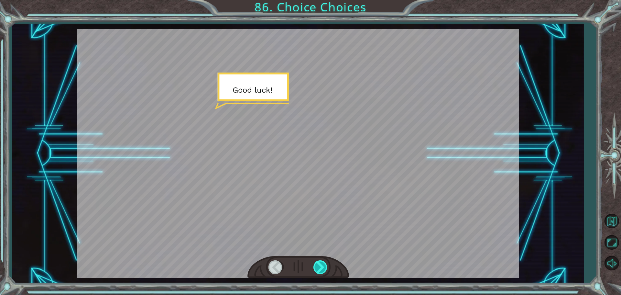
click at [320, 263] on div at bounding box center [320, 266] width 15 height 13
click at [293, 277] on div at bounding box center [298, 267] width 102 height 22
click at [323, 268] on div at bounding box center [320, 266] width 15 height 13
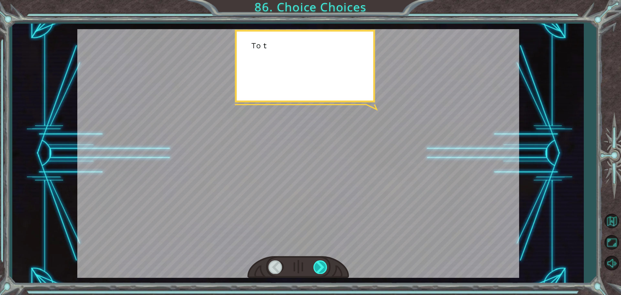
click at [323, 268] on div at bounding box center [320, 266] width 15 height 13
click at [325, 268] on div at bounding box center [320, 266] width 15 height 13
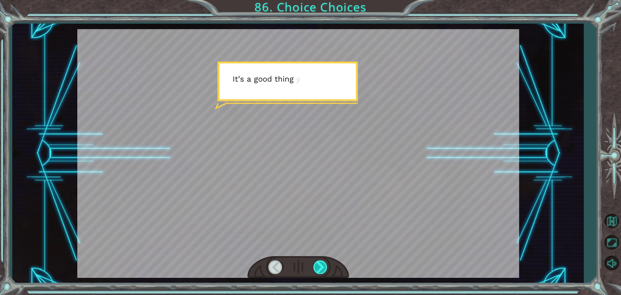
click at [325, 268] on div at bounding box center [320, 266] width 15 height 13
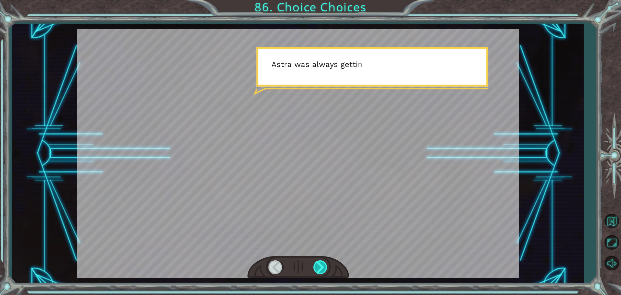
click at [325, 268] on div at bounding box center [320, 266] width 15 height 13
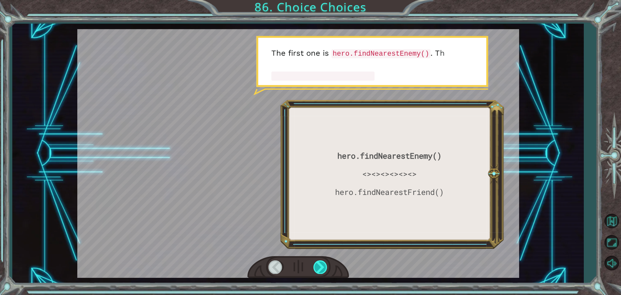
click at [325, 268] on div at bounding box center [320, 266] width 15 height 13
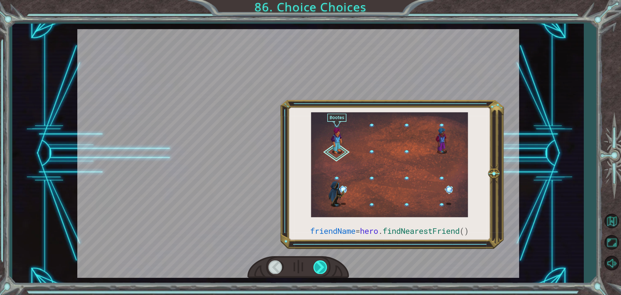
click at [325, 268] on div at bounding box center [320, 266] width 15 height 13
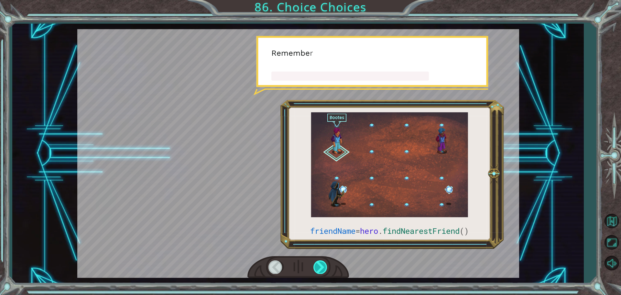
click at [326, 268] on div at bounding box center [320, 266] width 15 height 13
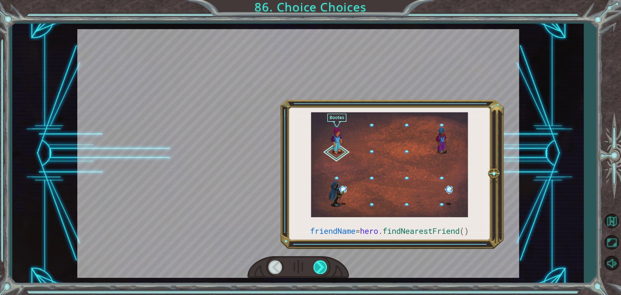
click at [326, 268] on div at bounding box center [320, 266] width 15 height 13
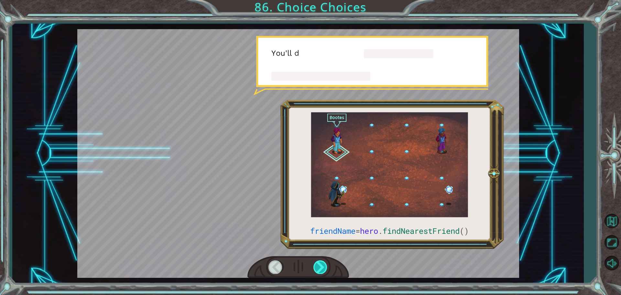
click at [326, 268] on div at bounding box center [320, 266] width 15 height 13
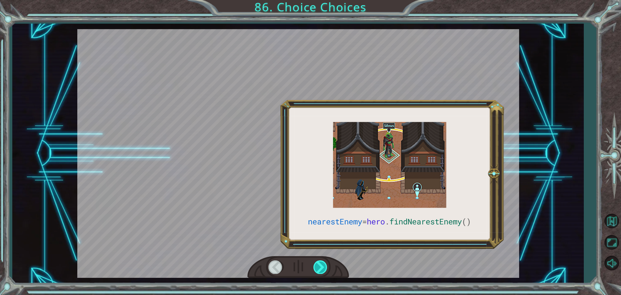
click at [326, 268] on div at bounding box center [320, 266] width 15 height 13
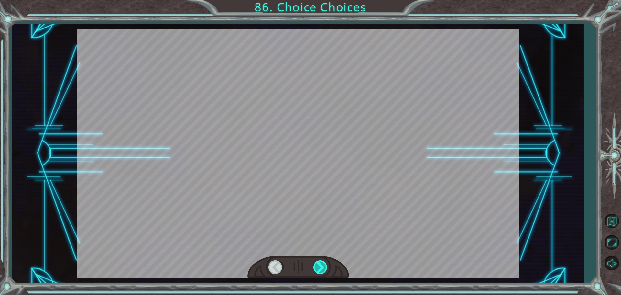
click at [326, 268] on div at bounding box center [320, 266] width 15 height 13
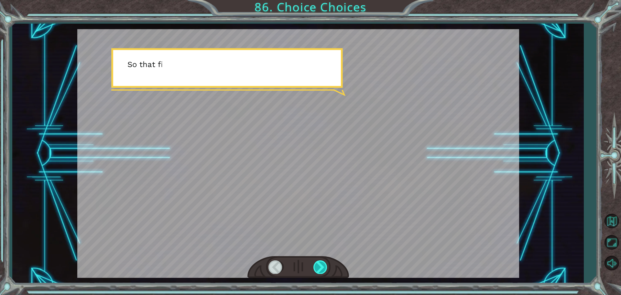
click at [326, 268] on div at bounding box center [320, 266] width 15 height 13
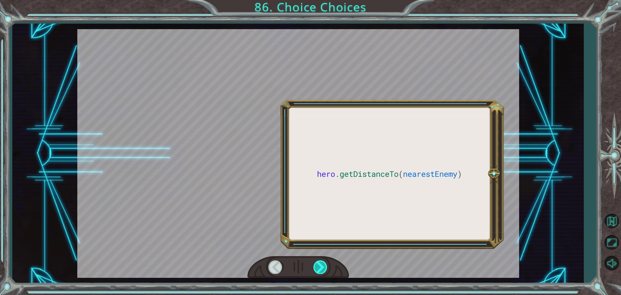
click at [326, 268] on div at bounding box center [320, 266] width 15 height 13
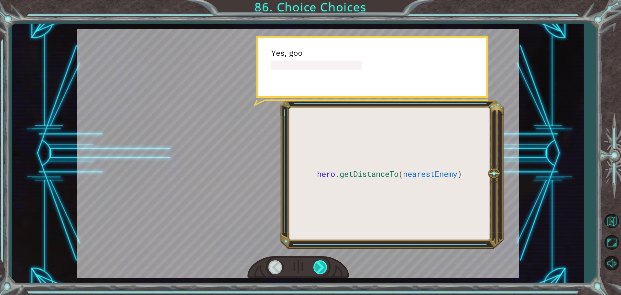
click at [326, 268] on div at bounding box center [320, 266] width 15 height 13
click at [325, 267] on div at bounding box center [320, 266] width 15 height 13
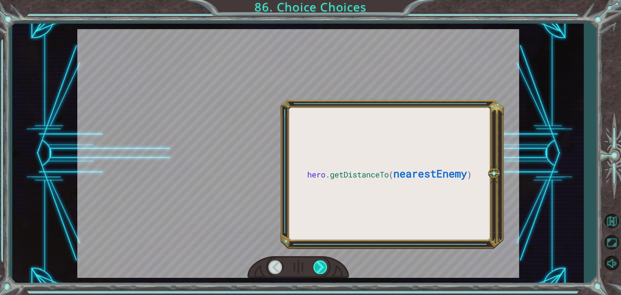
click at [325, 267] on div at bounding box center [320, 266] width 15 height 13
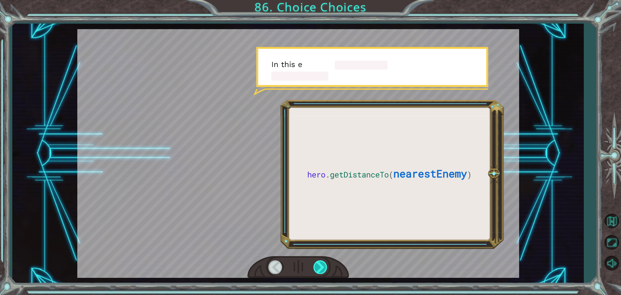
click at [327, 267] on div at bounding box center [320, 266] width 15 height 13
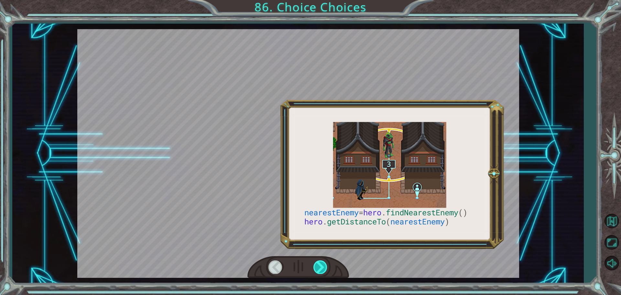
click at [327, 267] on div at bounding box center [320, 266] width 15 height 13
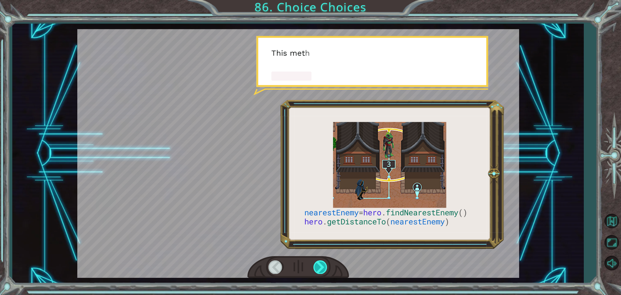
click at [327, 267] on div at bounding box center [320, 266] width 15 height 13
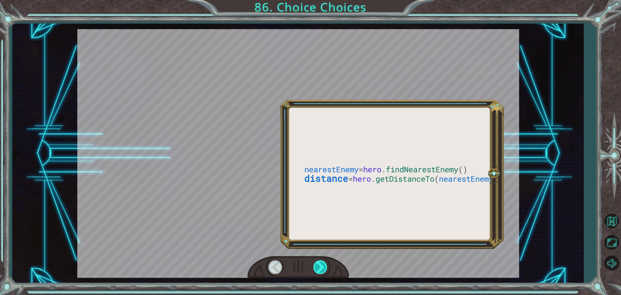
click at [327, 267] on div at bounding box center [320, 266] width 15 height 13
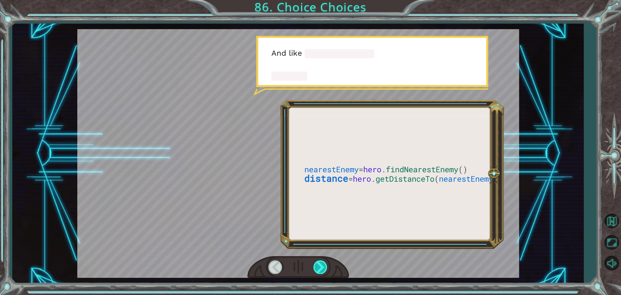
click at [327, 267] on div at bounding box center [320, 266] width 15 height 13
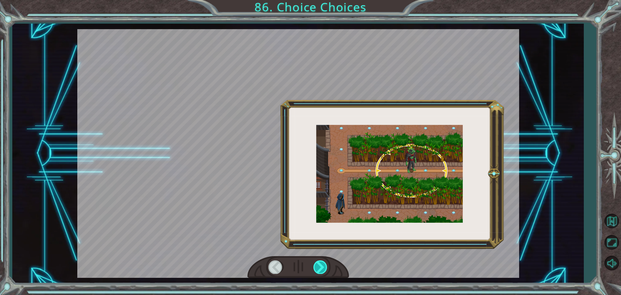
click at [326, 263] on div at bounding box center [320, 266] width 15 height 13
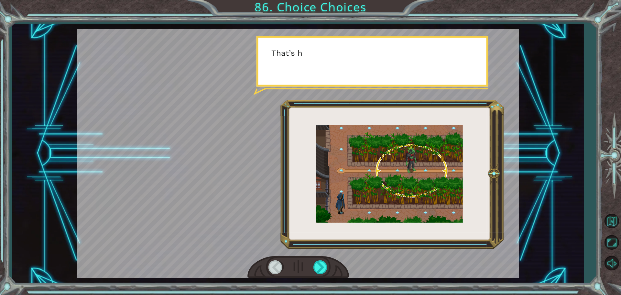
click at [324, 275] on div at bounding box center [298, 267] width 102 height 22
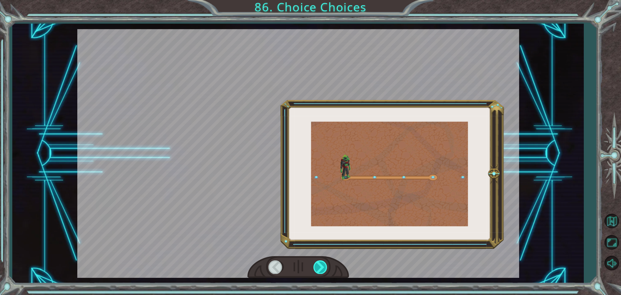
click at [321, 266] on div at bounding box center [320, 266] width 15 height 13
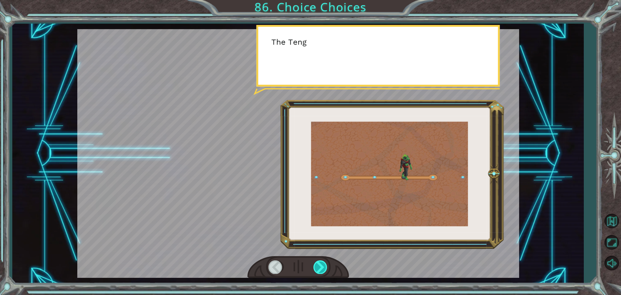
click at [321, 266] on div at bounding box center [320, 266] width 15 height 13
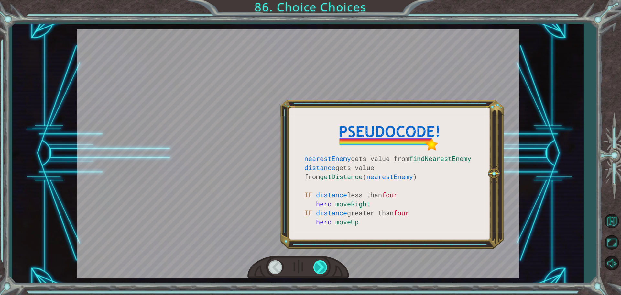
click at [321, 266] on div at bounding box center [320, 266] width 15 height 13
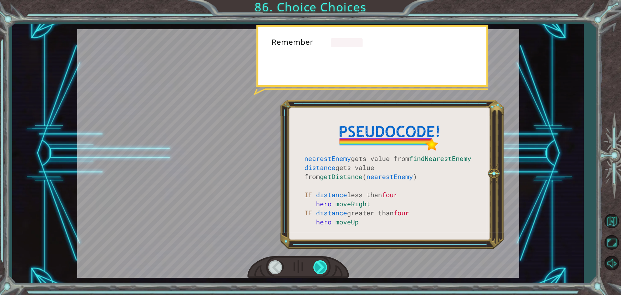
click at [322, 266] on div at bounding box center [320, 266] width 15 height 13
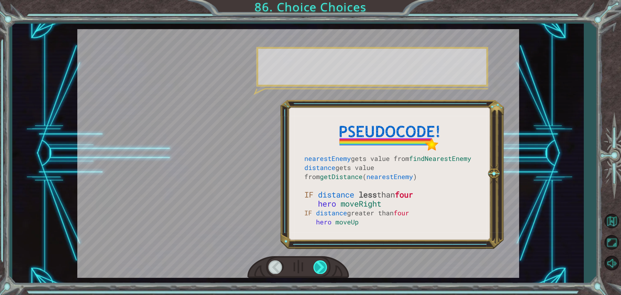
click at [324, 266] on div at bounding box center [320, 266] width 15 height 13
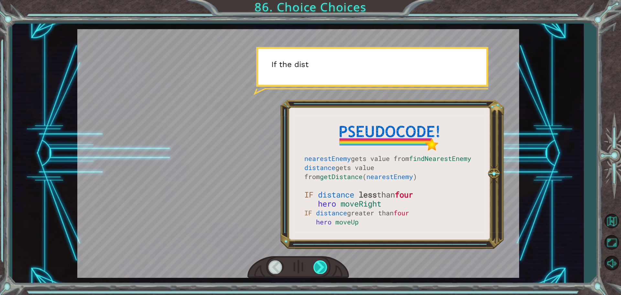
click at [324, 266] on div at bounding box center [320, 266] width 15 height 13
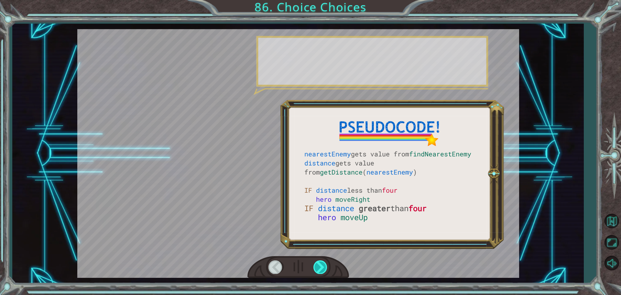
click at [324, 266] on div at bounding box center [320, 266] width 15 height 13
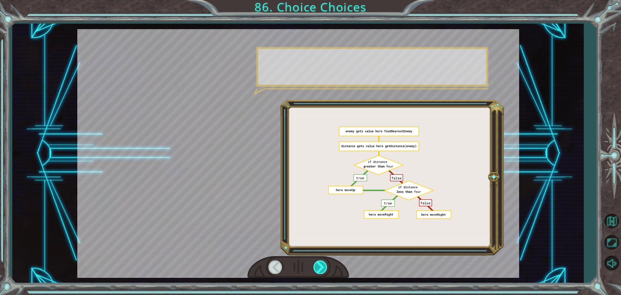
click at [324, 266] on div at bounding box center [320, 266] width 15 height 13
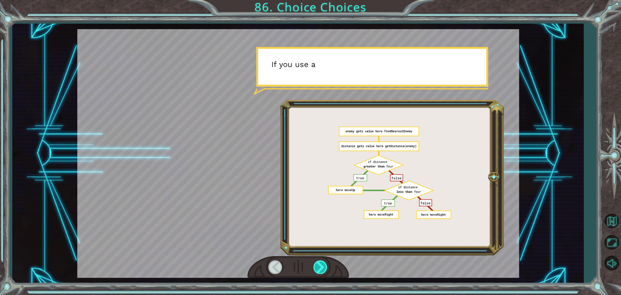
click at [324, 266] on div at bounding box center [320, 266] width 15 height 13
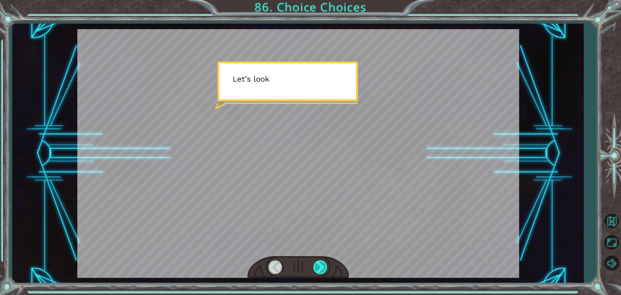
click at [324, 266] on div at bounding box center [320, 266] width 15 height 13
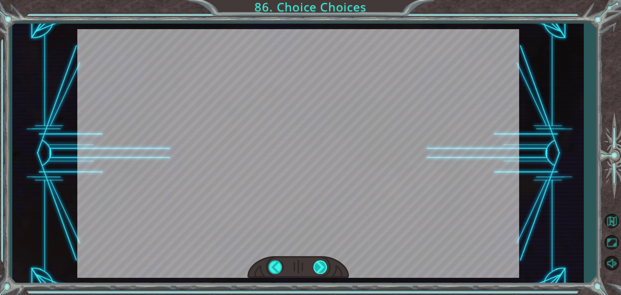
click at [324, 266] on div at bounding box center [320, 266] width 15 height 13
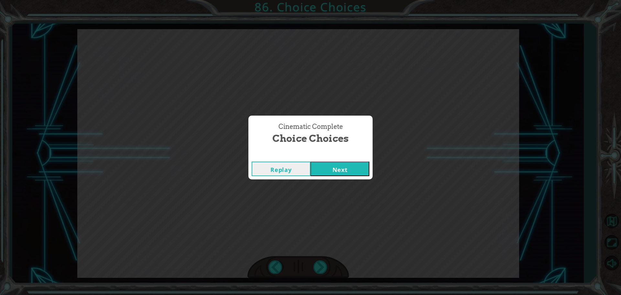
click at [325, 214] on div "Cinematic Complete Choice Choices Replay Next" at bounding box center [310, 147] width 621 height 295
click at [323, 164] on button "Next" at bounding box center [339, 168] width 59 height 15
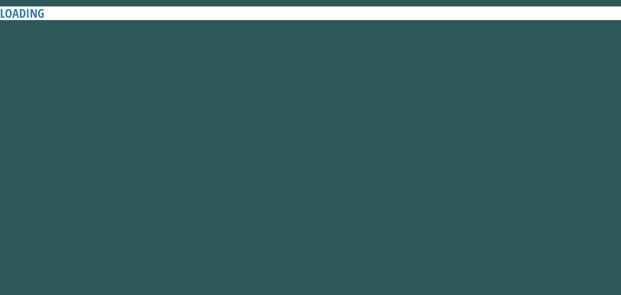
click at [323, 164] on button "Next" at bounding box center [339, 168] width 59 height 15
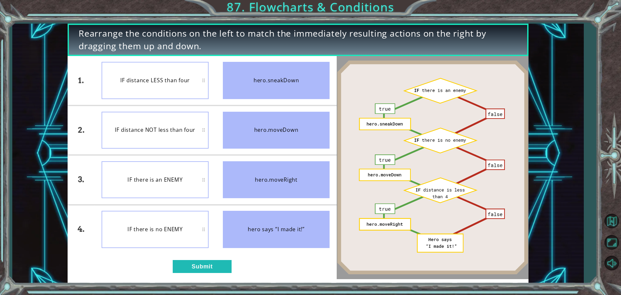
click at [197, 259] on div "1. 2. 3. 4. IF distance LESS than four IF distance NOT less than four IF there …" at bounding box center [202, 167] width 269 height 223
click at [197, 261] on button "Submit" at bounding box center [202, 266] width 59 height 13
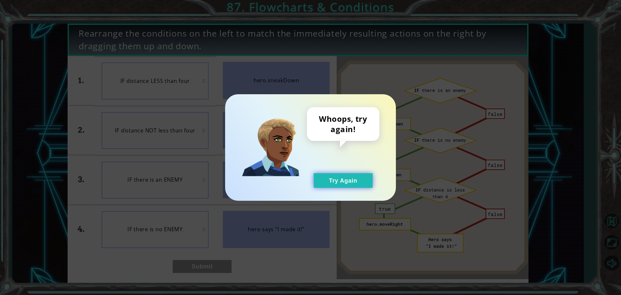
click at [326, 182] on button "Try Again" at bounding box center [343, 180] width 59 height 15
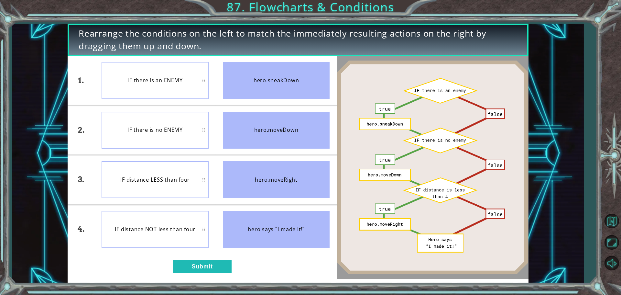
click at [193, 255] on div "1. 2. 3. 4. IF there is an ENEMY IF there is no ENEMY IF distance LESS than fou…" at bounding box center [202, 167] width 269 height 223
click at [192, 259] on div "1. 2. 3. 4. IF there is an ENEMY IF there is no ENEMY IF distance LESS than fou…" at bounding box center [202, 167] width 269 height 223
click at [194, 262] on button "Submit" at bounding box center [202, 266] width 59 height 13
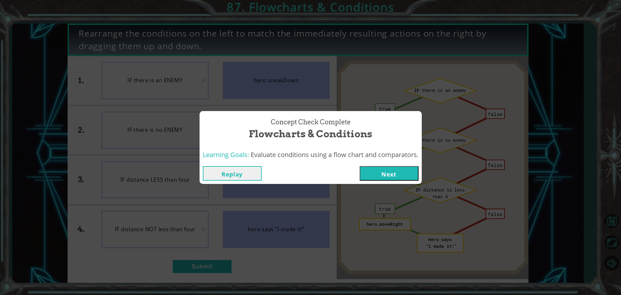
click at [378, 170] on button "Next" at bounding box center [388, 173] width 59 height 15
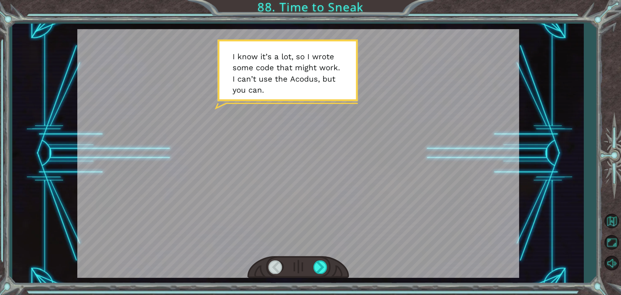
drag, startPoint x: 307, startPoint y: 284, endPoint x: 314, endPoint y: 269, distance: 16.2
click at [307, 280] on div "Temporary Text I k n o w i t ’ s a l o t , s o I w r o t e s o m e c o d e t h …" at bounding box center [310, 147] width 621 height 295
click at [314, 269] on div at bounding box center [320, 266] width 15 height 13
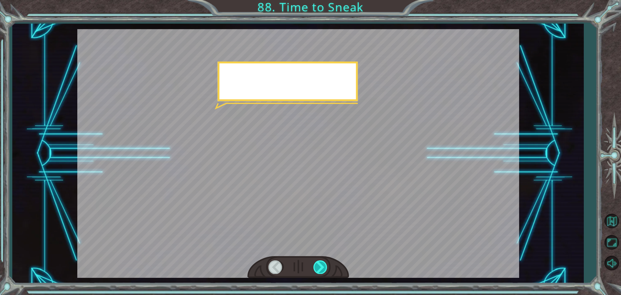
click at [314, 269] on div at bounding box center [320, 266] width 15 height 13
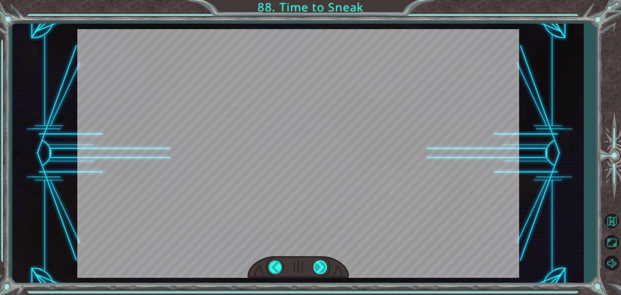
click at [314, 269] on div at bounding box center [320, 266] width 15 height 13
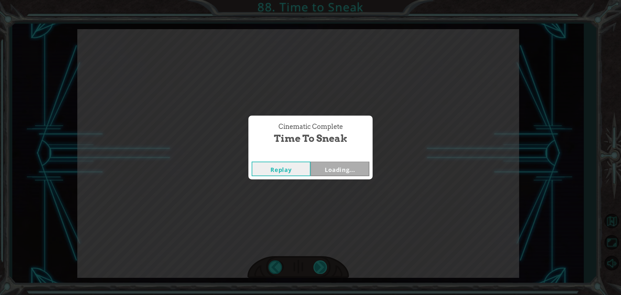
click at [314, 269] on div "Cinematic Complete Time to Sneak Replay Loading..." at bounding box center [310, 147] width 621 height 295
click at [348, 184] on div "Cinematic Complete Time to Sneak Replay Next" at bounding box center [310, 147] width 621 height 295
click at [348, 180] on div "Cinematic Complete Time to Sneak Replay Next" at bounding box center [310, 147] width 621 height 295
click at [348, 177] on div "Replay Next" at bounding box center [310, 168] width 124 height 21
click at [348, 175] on button "Next" at bounding box center [339, 168] width 59 height 15
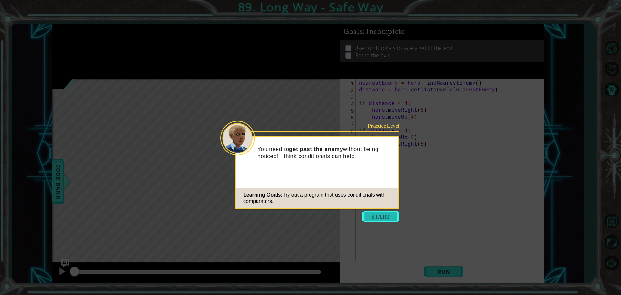
click at [393, 212] on button "Start" at bounding box center [380, 216] width 37 height 10
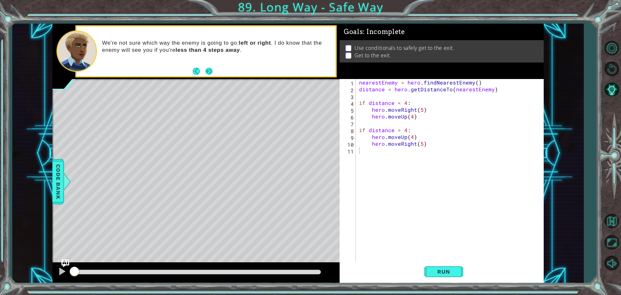
click at [209, 69] on button "Next" at bounding box center [208, 71] width 7 height 7
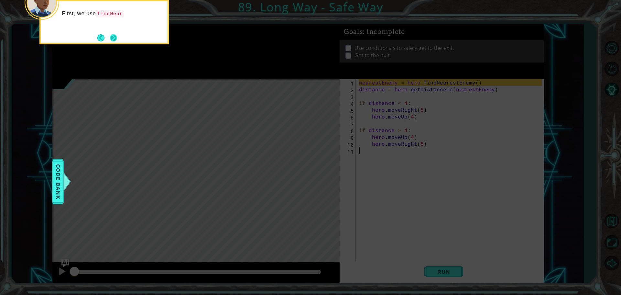
click at [115, 35] on button "Next" at bounding box center [113, 37] width 7 height 7
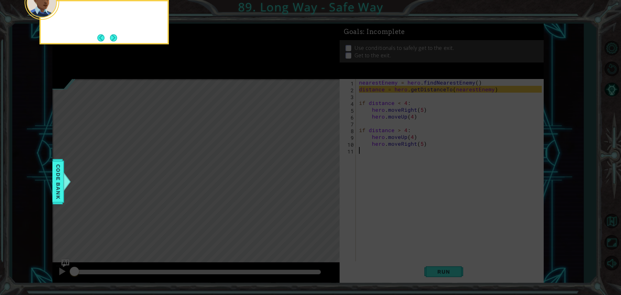
click at [115, 35] on button "Next" at bounding box center [113, 37] width 7 height 7
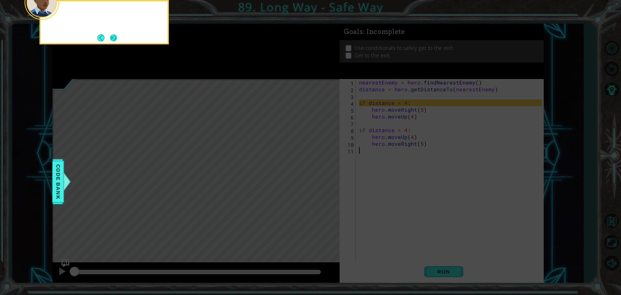
click at [115, 35] on button "Next" at bounding box center [113, 37] width 7 height 7
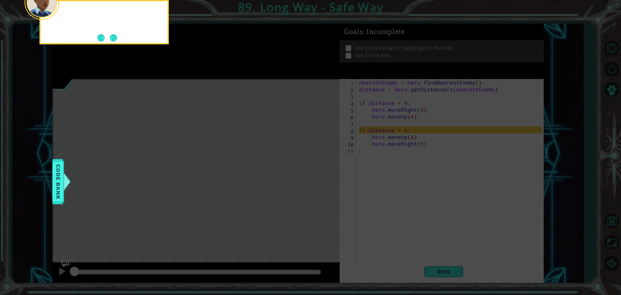
click at [115, 35] on button "Next" at bounding box center [113, 37] width 7 height 7
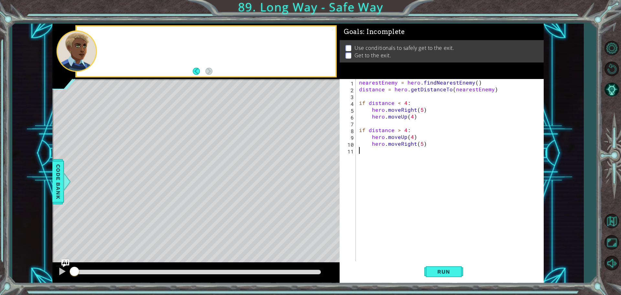
click at [115, 35] on div at bounding box center [206, 51] width 259 height 49
click at [436, 272] on span "Run" at bounding box center [444, 271] width 26 height 6
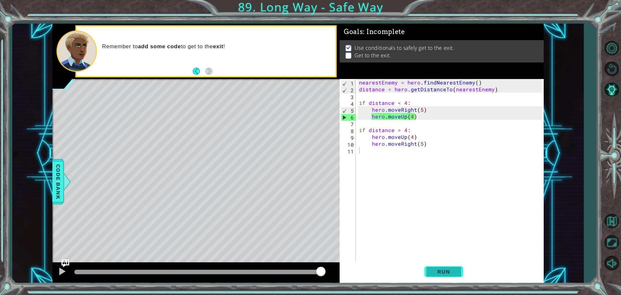
click at [433, 269] on span "Run" at bounding box center [444, 271] width 26 height 6
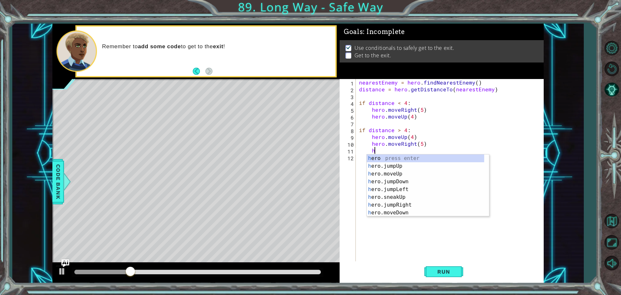
scroll to position [0, 1]
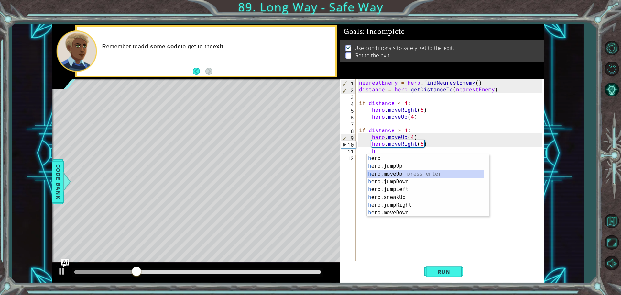
click at [380, 172] on div "h ero press enter h ero.jumpUp press enter h ero.moveUp press enter h ero.jumpD…" at bounding box center [425, 193] width 117 height 78
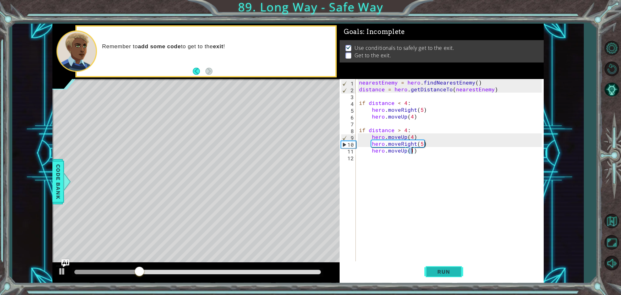
type textarea "hero.moveUp(1)"
drag, startPoint x: 442, startPoint y: 265, endPoint x: 432, endPoint y: 261, distance: 10.7
click at [442, 265] on button "Run" at bounding box center [443, 271] width 39 height 20
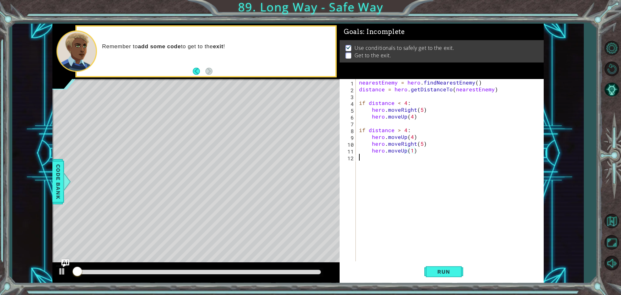
click at [431, 260] on div "nearestEnemy = hero . findNearestEnemy ( ) distance = hero . getDistanceTo ( ne…" at bounding box center [451, 177] width 187 height 197
click at [438, 259] on div "nearestEnemy = hero . findNearestEnemy ( ) distance = hero . getDistanceTo ( ne…" at bounding box center [451, 177] width 187 height 197
click at [439, 265] on button "Run" at bounding box center [443, 271] width 39 height 20
drag, startPoint x: 301, startPoint y: 277, endPoint x: 315, endPoint y: 274, distance: 14.3
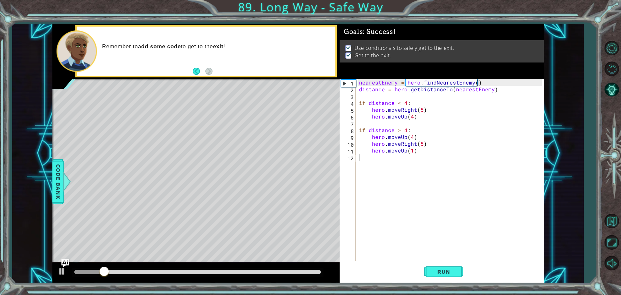
click at [315, 274] on div at bounding box center [195, 272] width 287 height 21
drag, startPoint x: 315, startPoint y: 274, endPoint x: 319, endPoint y: 269, distance: 6.9
click at [319, 269] on div at bounding box center [198, 271] width 252 height 9
click at [321, 269] on div at bounding box center [198, 271] width 252 height 9
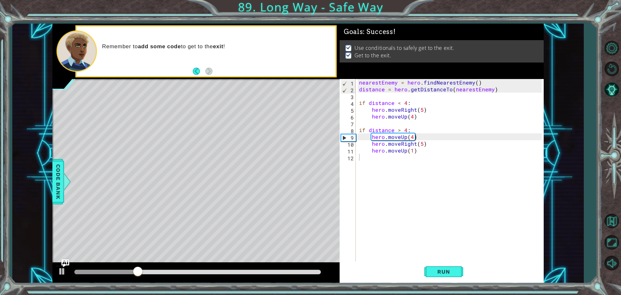
click at [319, 269] on div at bounding box center [198, 271] width 252 height 9
click at [319, 270] on div at bounding box center [198, 271] width 252 height 9
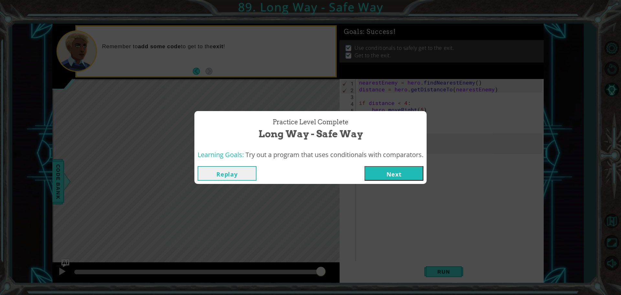
drag, startPoint x: 318, startPoint y: 272, endPoint x: 350, endPoint y: 269, distance: 31.9
click at [338, 271] on body "1 ההההההההההההההההההההההההההההההההההההההההההההההההההההההההההההההההההההההההההההה…" at bounding box center [310, 147] width 621 height 295
drag, startPoint x: 378, startPoint y: 167, endPoint x: 383, endPoint y: 177, distance: 10.8
click at [381, 175] on button "Next" at bounding box center [393, 173] width 59 height 15
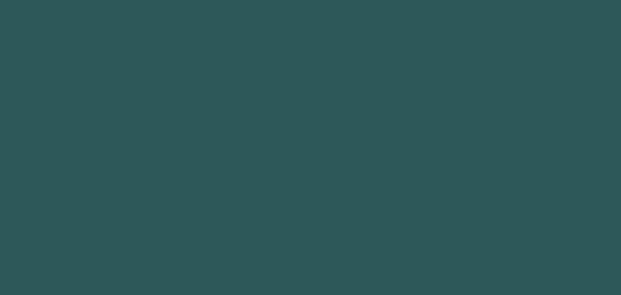
click at [383, 177] on body "1 2 3 4 5 6 hero.f i ndNearest F riend press enter הההההההההההההההההההההההההההה…" at bounding box center [310, 147] width 621 height 295
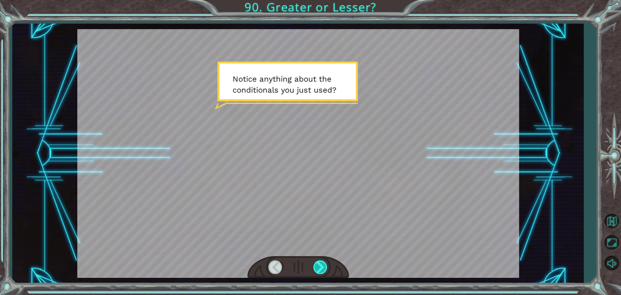
click at [319, 264] on div at bounding box center [320, 266] width 15 height 13
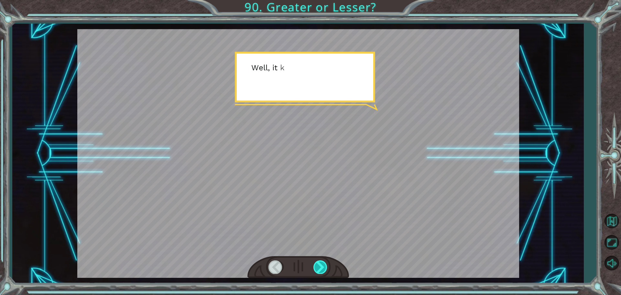
click at [319, 260] on div at bounding box center [320, 266] width 15 height 13
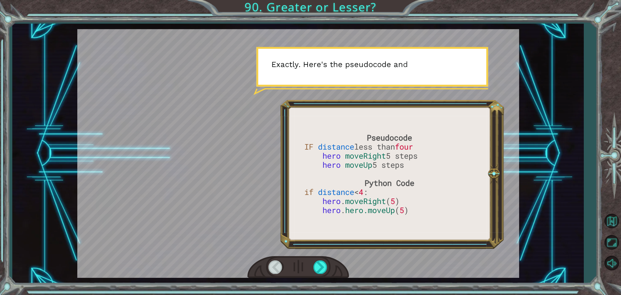
click at [318, 258] on div at bounding box center [298, 267] width 102 height 22
click at [317, 264] on div at bounding box center [320, 266] width 15 height 13
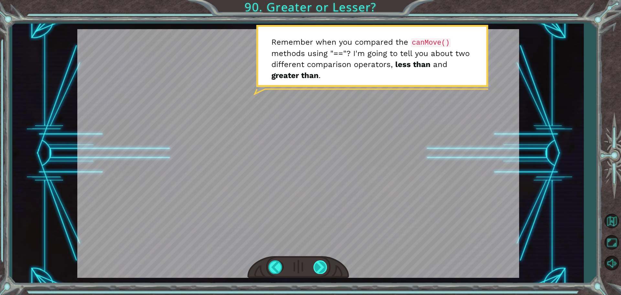
click at [317, 264] on div at bounding box center [320, 266] width 15 height 13
click at [312, 263] on div at bounding box center [298, 267] width 102 height 22
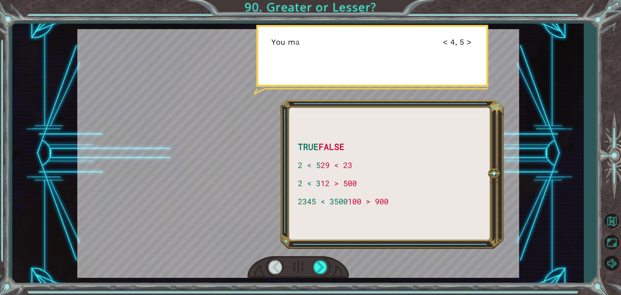
click at [311, 263] on div at bounding box center [298, 267] width 102 height 22
drag, startPoint x: 309, startPoint y: 263, endPoint x: 303, endPoint y: 263, distance: 5.5
click at [307, 263] on div at bounding box center [298, 267] width 102 height 22
drag, startPoint x: 303, startPoint y: 263, endPoint x: 316, endPoint y: 260, distance: 12.6
click at [308, 261] on div at bounding box center [298, 267] width 102 height 22
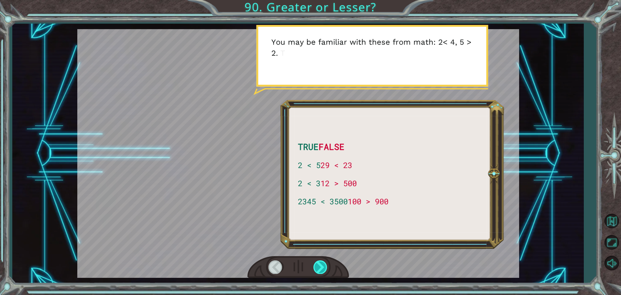
click at [316, 260] on div at bounding box center [320, 266] width 15 height 13
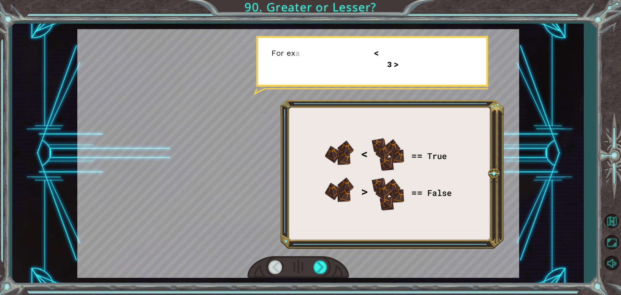
drag, startPoint x: 316, startPoint y: 260, endPoint x: 312, endPoint y: 263, distance: 4.3
click at [316, 262] on div at bounding box center [320, 266] width 15 height 13
click at [310, 264] on div at bounding box center [298, 267] width 102 height 22
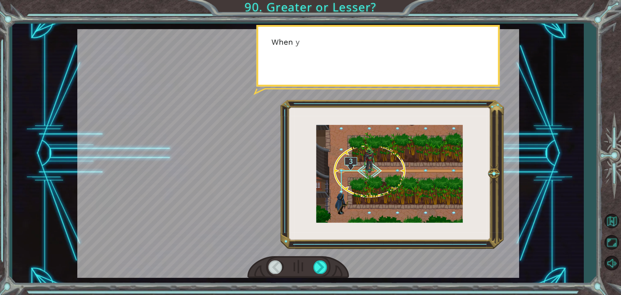
click at [310, 264] on div at bounding box center [298, 267] width 102 height 22
drag, startPoint x: 310, startPoint y: 264, endPoint x: 316, endPoint y: 268, distance: 6.9
click at [316, 268] on div at bounding box center [298, 267] width 102 height 22
click at [316, 269] on div at bounding box center [320, 266] width 15 height 13
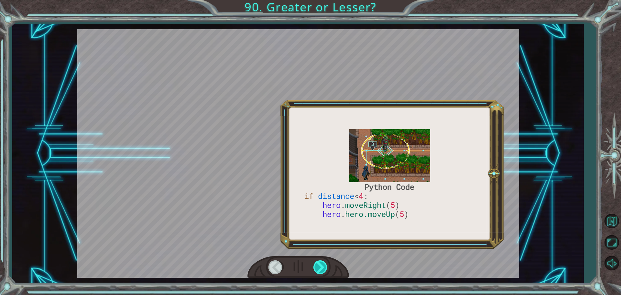
click at [324, 269] on div at bounding box center [320, 266] width 15 height 13
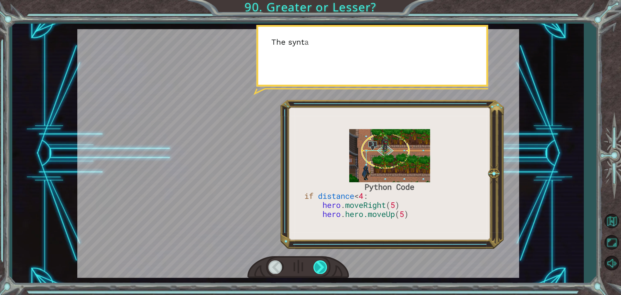
click at [325, 269] on div at bounding box center [320, 266] width 15 height 13
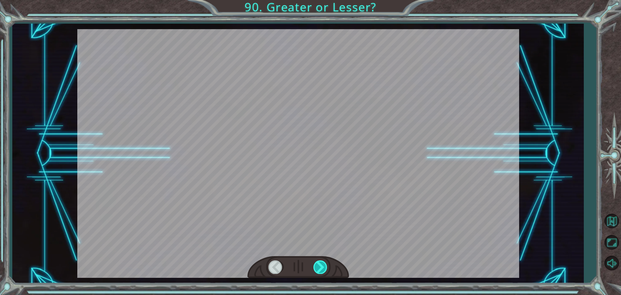
click at [325, 269] on div at bounding box center [320, 266] width 15 height 13
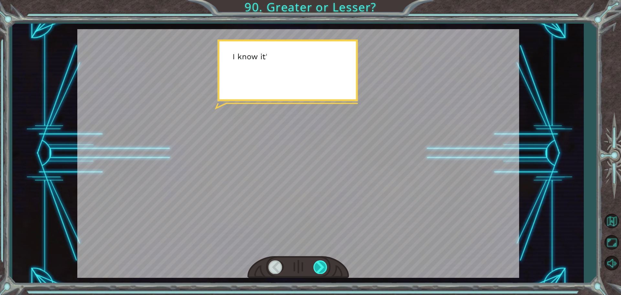
click at [326, 269] on div at bounding box center [320, 266] width 15 height 13
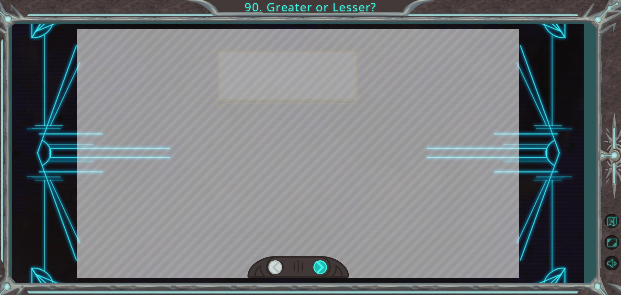
click at [320, 266] on div at bounding box center [320, 266] width 15 height 13
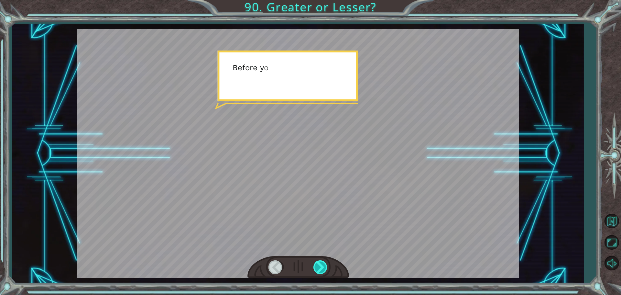
drag, startPoint x: 320, startPoint y: 266, endPoint x: 314, endPoint y: 270, distance: 6.8
click at [316, 269] on div at bounding box center [320, 266] width 15 height 13
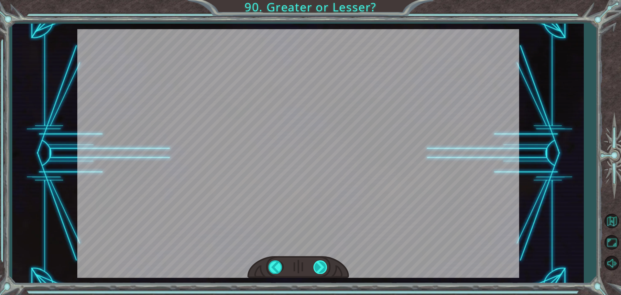
click at [314, 0] on div "Python Code if distance < 4 : hero . moveRight ( 5 ) hero . hero.moveUp ( 5 ) N…" at bounding box center [310, 0] width 621 height 0
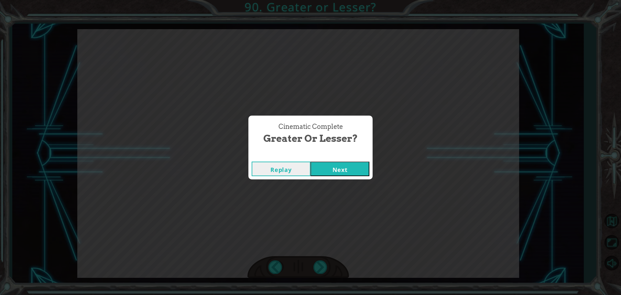
click at [329, 178] on div "Replay Next" at bounding box center [310, 168] width 124 height 21
click at [331, 165] on button "Next" at bounding box center [339, 168] width 59 height 15
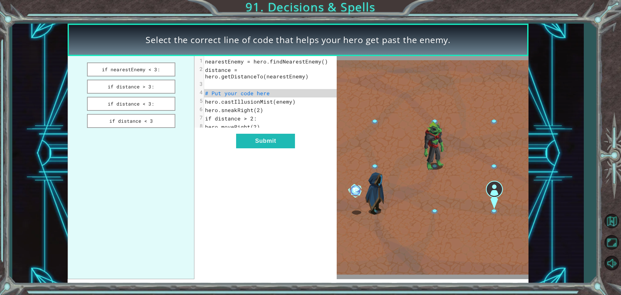
drag, startPoint x: 150, startPoint y: 69, endPoint x: 247, endPoint y: 103, distance: 103.1
click at [247, 103] on div "if nearestEnemy < 3: if distance > 3: if distance < 3: if distance < 3 xxxxxxxx…" at bounding box center [202, 167] width 269 height 223
click at [162, 73] on button "if nearestEnemy < 3:" at bounding box center [131, 69] width 88 height 14
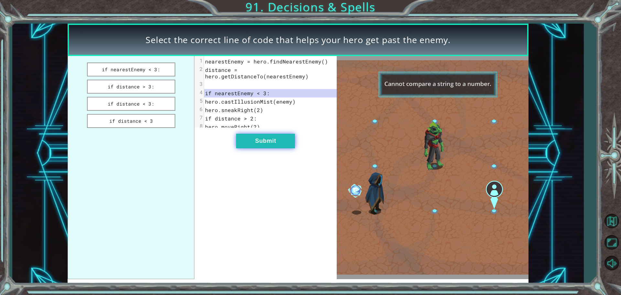
click at [251, 145] on button "Submit" at bounding box center [265, 141] width 59 height 15
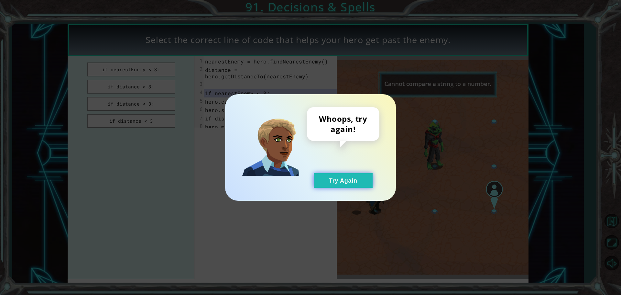
click at [359, 184] on button "Try Again" at bounding box center [343, 180] width 59 height 15
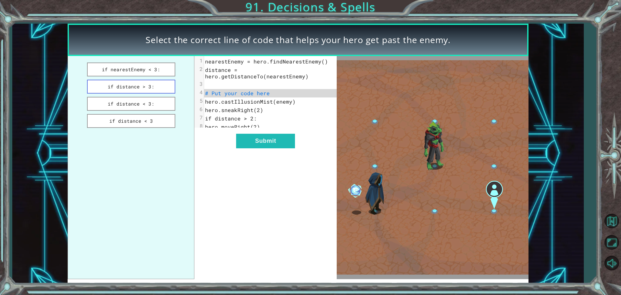
click at [104, 84] on button "if distance > 3:" at bounding box center [131, 87] width 88 height 14
click at [250, 154] on div "xxxxxxxxxx 8 1 nearestEnemy = hero.findNearestEnemy() 2 distance = hero.getDist…" at bounding box center [265, 167] width 142 height 223
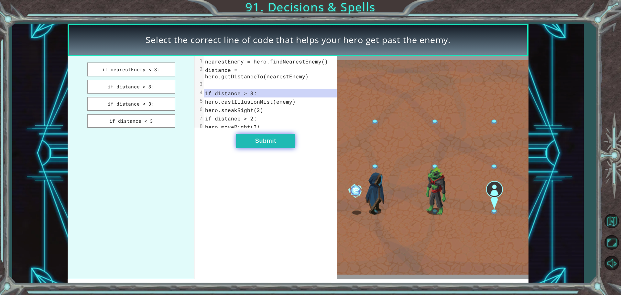
click at [248, 145] on button "Submit" at bounding box center [265, 141] width 59 height 15
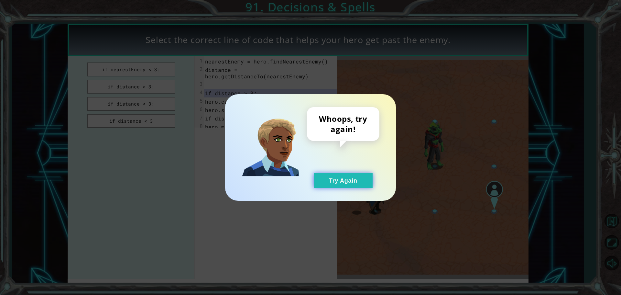
drag, startPoint x: 341, startPoint y: 179, endPoint x: 336, endPoint y: 175, distance: 6.7
click at [341, 179] on button "Try Again" at bounding box center [343, 180] width 59 height 15
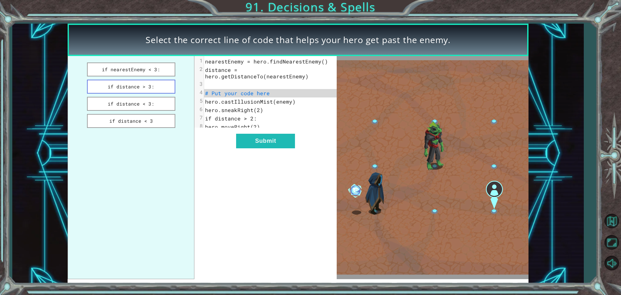
drag, startPoint x: 154, startPoint y: 91, endPoint x: 153, endPoint y: 94, distance: 3.6
click at [154, 92] on button "if distance > 3:" at bounding box center [131, 87] width 88 height 14
click at [153, 103] on button "if distance < 3:" at bounding box center [131, 104] width 88 height 14
click at [150, 95] on ul "if nearestEnemy < 3: if distance > 3: if distance < 3: if distance < 3" at bounding box center [131, 167] width 127 height 223
click at [146, 100] on button "if distance < 3:" at bounding box center [131, 104] width 88 height 14
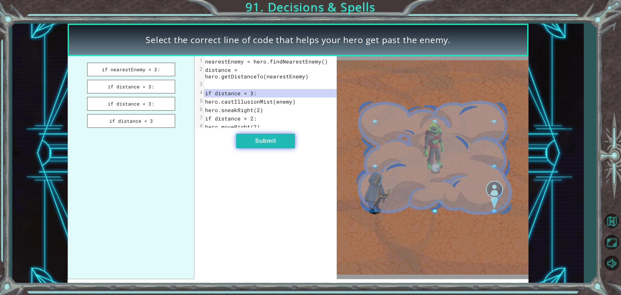
click at [284, 147] on button "Submit" at bounding box center [265, 141] width 59 height 15
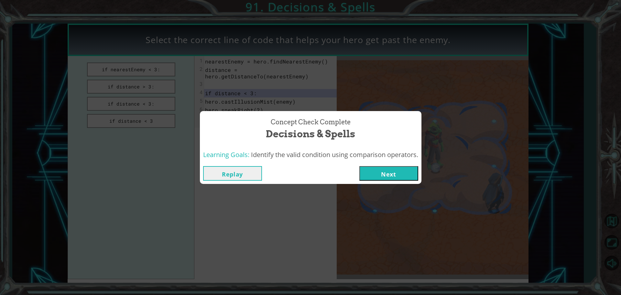
drag, startPoint x: 375, startPoint y: 166, endPoint x: 375, endPoint y: 162, distance: 3.9
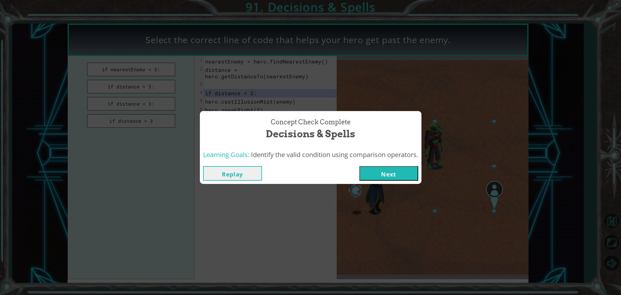
click at [375, 166] on button "Next" at bounding box center [388, 173] width 59 height 15
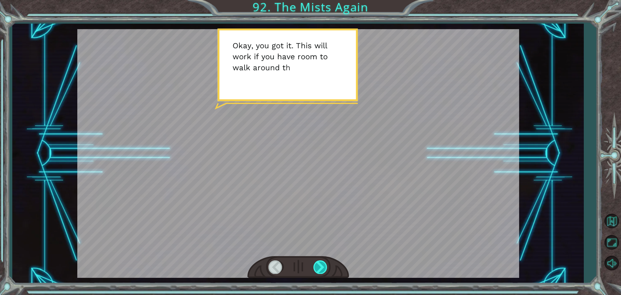
click at [327, 265] on div at bounding box center [298, 267] width 102 height 22
drag, startPoint x: 314, startPoint y: 274, endPoint x: 326, endPoint y: 263, distance: 16.0
click at [315, 271] on div at bounding box center [298, 267] width 102 height 22
drag, startPoint x: 326, startPoint y: 263, endPoint x: 318, endPoint y: 272, distance: 11.7
click at [322, 266] on div at bounding box center [320, 266] width 15 height 13
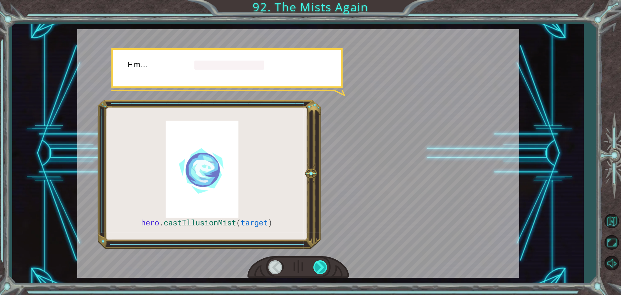
drag, startPoint x: 318, startPoint y: 272, endPoint x: 316, endPoint y: 269, distance: 3.7
click at [317, 272] on div at bounding box center [320, 266] width 15 height 13
click at [315, 270] on div at bounding box center [320, 266] width 15 height 13
drag, startPoint x: 315, startPoint y: 270, endPoint x: 313, endPoint y: 273, distance: 4.1
click at [313, 273] on div at bounding box center [320, 266] width 15 height 13
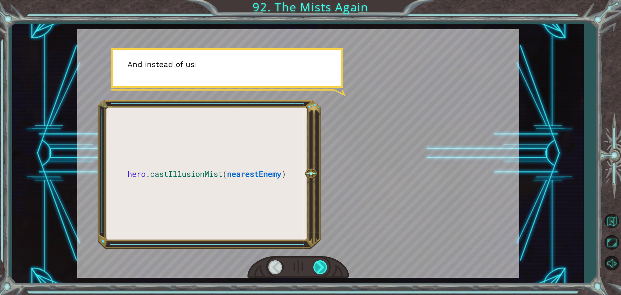
drag, startPoint x: 312, startPoint y: 266, endPoint x: 315, endPoint y: 263, distance: 5.0
click at [314, 265] on div at bounding box center [298, 267] width 102 height 22
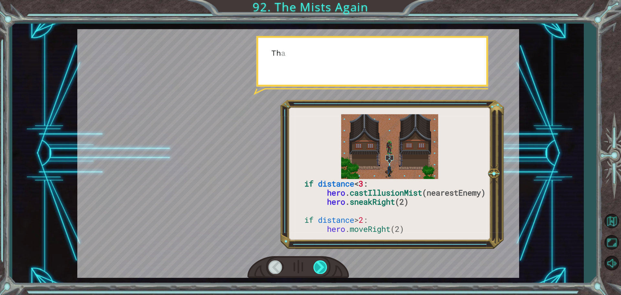
click at [316, 263] on div at bounding box center [320, 266] width 15 height 13
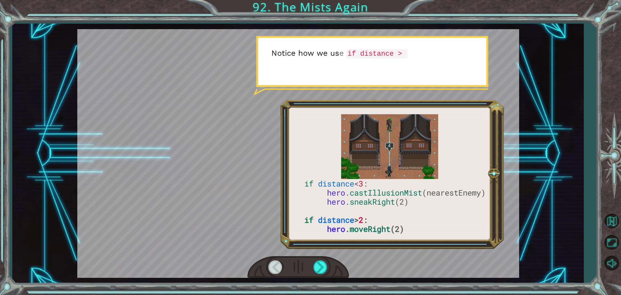
click at [309, 260] on div at bounding box center [298, 267] width 102 height 22
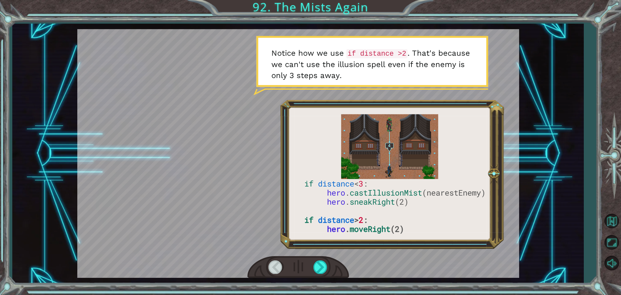
click at [299, 291] on div "if distance < 3 : hero . castIllusionMist (nearestEnemy) hero . sneakRight (2) …" at bounding box center [310, 147] width 621 height 295
click at [301, 290] on div "if distance < 3 : hero . castIllusionMist (nearestEnemy) hero . sneakRight (2) …" at bounding box center [310, 147] width 621 height 295
click at [299, 290] on div "if distance < 3 : hero . castIllusionMist (nearestEnemy) hero . sneakRight (2) …" at bounding box center [310, 147] width 621 height 295
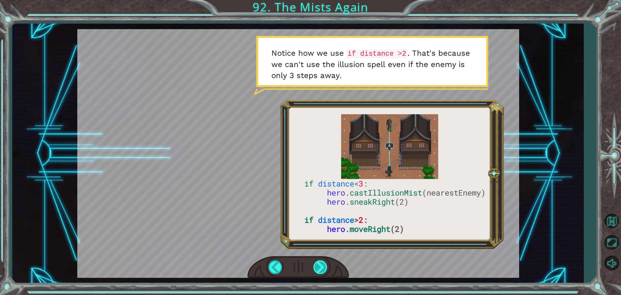
drag, startPoint x: 310, startPoint y: 278, endPoint x: 319, endPoint y: 264, distance: 16.9
click at [319, 264] on div "if distance < 3 : hero . castIllusionMist (nearestEnemy) hero . sneakRight (2) …" at bounding box center [297, 153] width 571 height 259
click at [319, 272] on div at bounding box center [320, 266] width 15 height 13
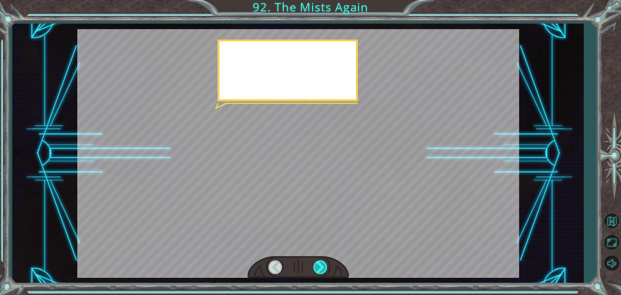
click at [319, 272] on div at bounding box center [320, 266] width 15 height 13
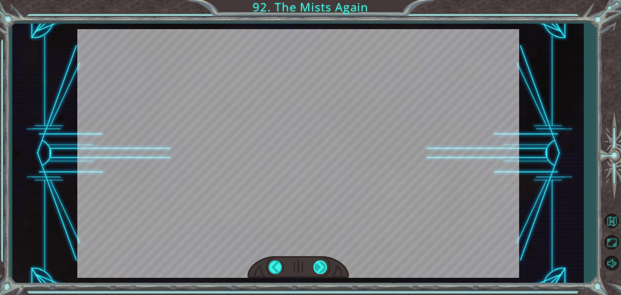
click at [319, 272] on div at bounding box center [320, 266] width 15 height 13
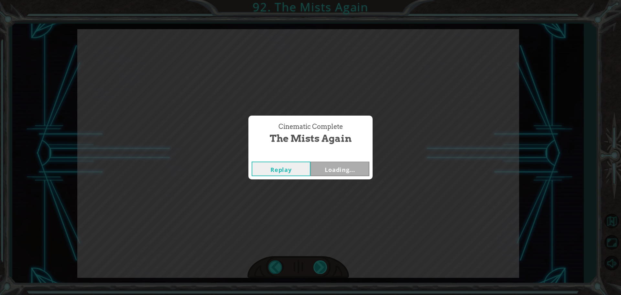
click at [320, 272] on div "Cinematic Complete The Mists Again Replay Loading..." at bounding box center [310, 147] width 621 height 295
click at [324, 167] on button "Next" at bounding box center [339, 168] width 59 height 15
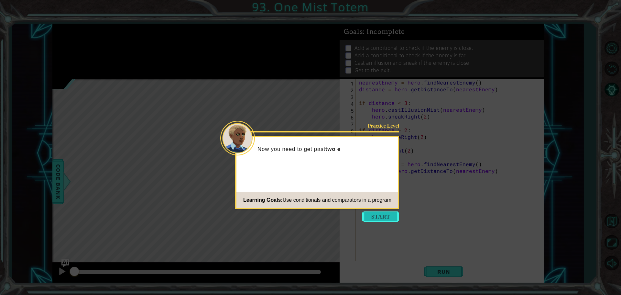
click at [371, 220] on button "Start" at bounding box center [380, 216] width 37 height 10
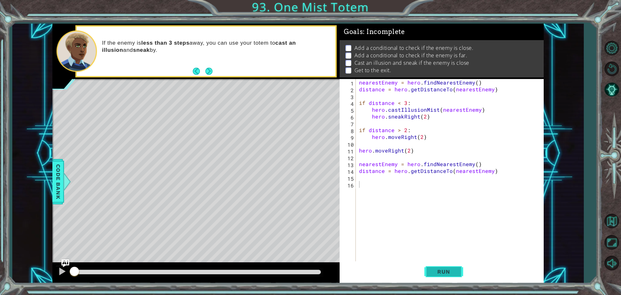
click at [427, 268] on button "Run" at bounding box center [443, 271] width 39 height 20
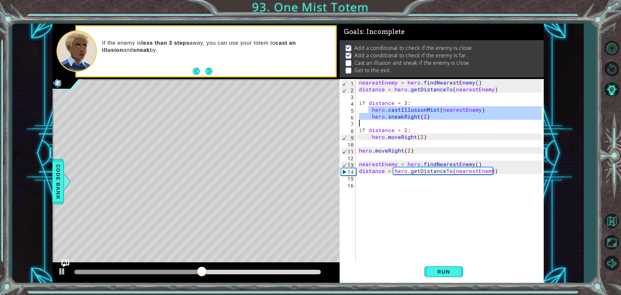
drag, startPoint x: 370, startPoint y: 111, endPoint x: 442, endPoint y: 121, distance: 73.4
click at [442, 121] on div "nearestEnemy = hero . findNearestEnemy ( ) distance = hero . getDistanceTo ( ne…" at bounding box center [451, 177] width 187 height 197
type textarea "hero.sneakRight(2)"
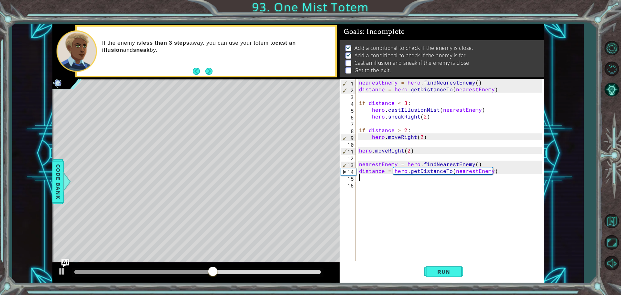
click at [365, 178] on div "nearestEnemy = hero . findNearestEnemy ( ) distance = hero . getDistanceTo ( ne…" at bounding box center [451, 177] width 187 height 197
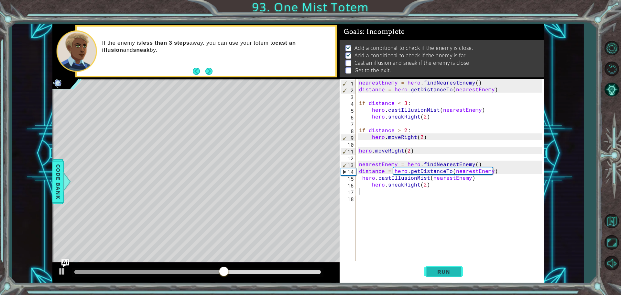
click at [437, 264] on button "Run" at bounding box center [443, 271] width 39 height 20
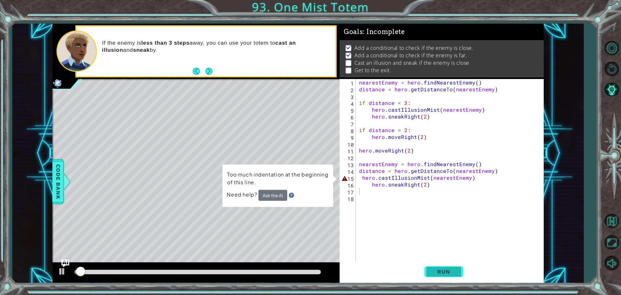
click at [437, 265] on button "Run" at bounding box center [443, 271] width 39 height 20
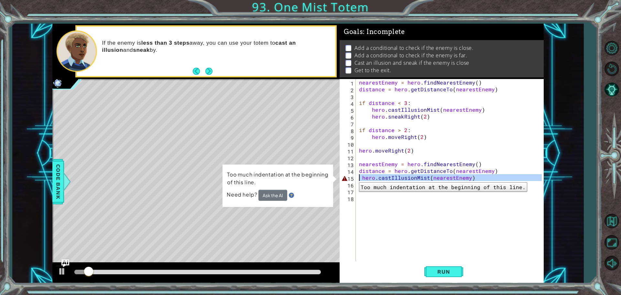
click at [354, 177] on div "15" at bounding box center [348, 178] width 15 height 7
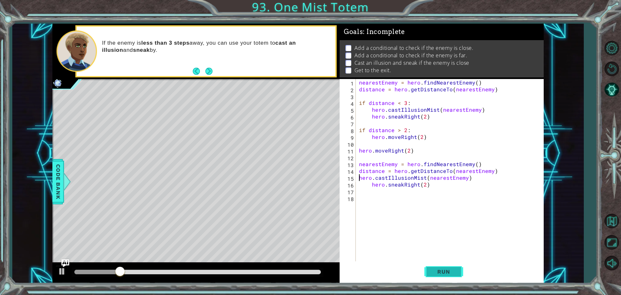
drag, startPoint x: 442, startPoint y: 261, endPoint x: 442, endPoint y: 267, distance: 5.5
click at [443, 264] on button "Run" at bounding box center [443, 271] width 39 height 20
click at [442, 271] on span "Run" at bounding box center [444, 271] width 26 height 6
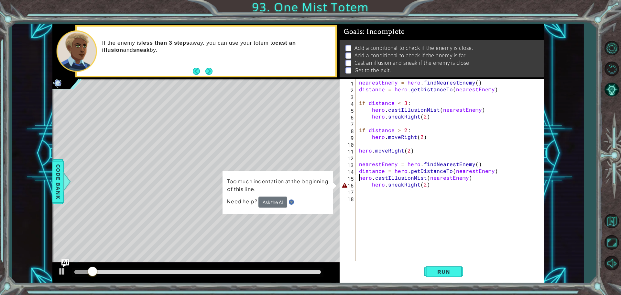
click at [370, 186] on div "nearestEnemy = hero . findNearestEnemy ( ) distance = hero . getDistanceTo ( ne…" at bounding box center [451, 177] width 187 height 197
type textarea "hero.sneakRight(2)"
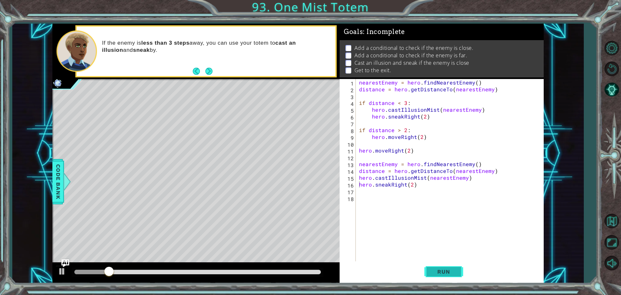
click at [441, 271] on span "Run" at bounding box center [444, 271] width 26 height 6
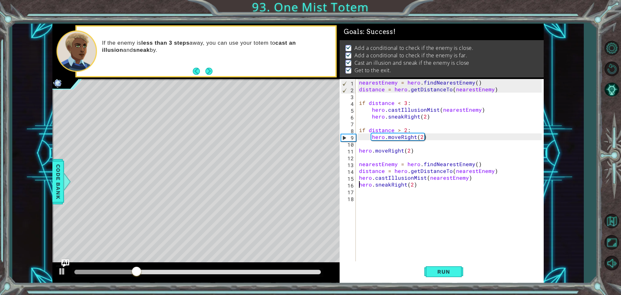
click at [316, 274] on div at bounding box center [198, 271] width 252 height 9
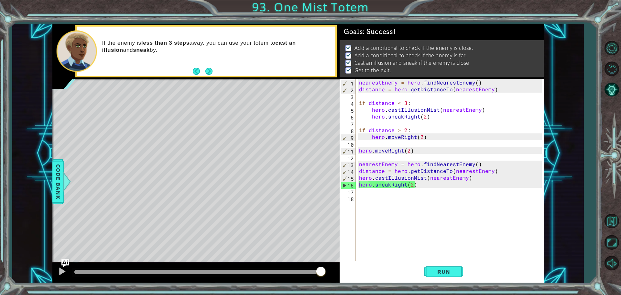
drag, startPoint x: 316, startPoint y: 271, endPoint x: 390, endPoint y: 267, distance: 73.8
click at [347, 271] on body "1 ההההההההההההההההההההההההההההההההההההההההההההההההההההההההההההההההההההההההההההה…" at bounding box center [310, 147] width 621 height 295
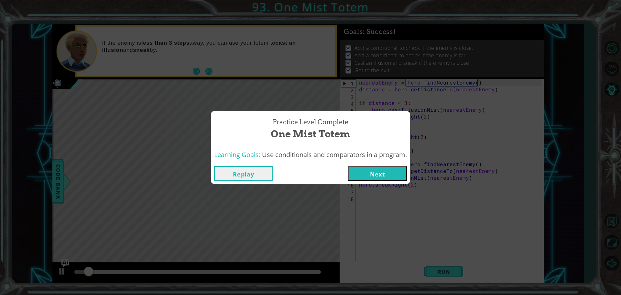
click at [373, 177] on button "Next" at bounding box center [377, 173] width 59 height 15
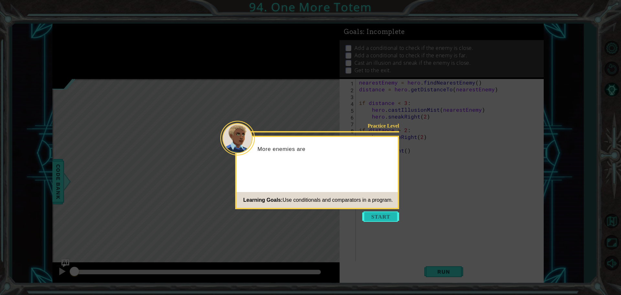
click at [387, 219] on button "Start" at bounding box center [380, 216] width 37 height 10
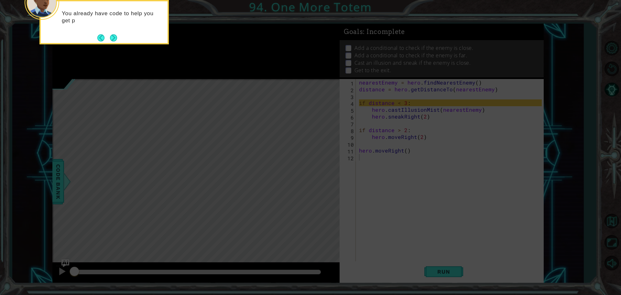
click at [109, 31] on div "You already have code to help you get p" at bounding box center [104, 20] width 127 height 33
click at [110, 37] on button "Next" at bounding box center [113, 37] width 7 height 7
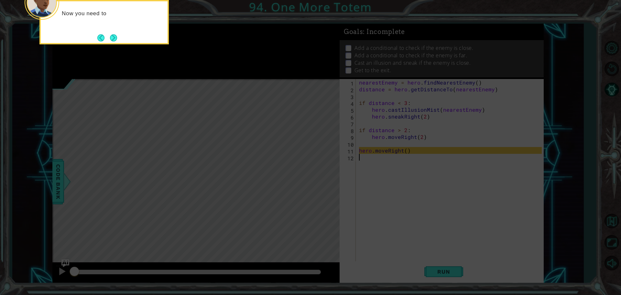
click at [110, 37] on button "Next" at bounding box center [113, 37] width 7 height 7
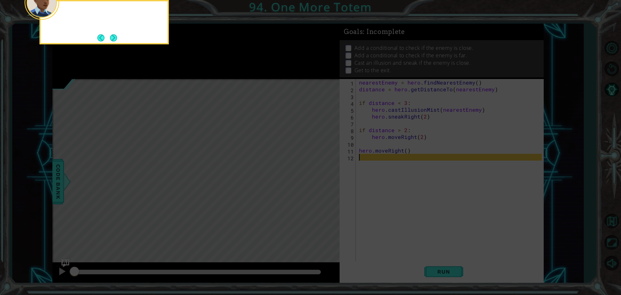
click at [110, 37] on button "Next" at bounding box center [113, 37] width 7 height 7
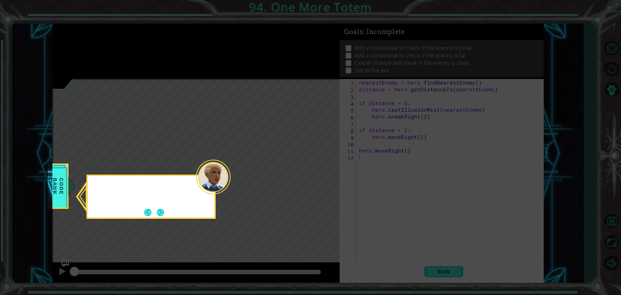
click at [110, 37] on icon at bounding box center [310, 147] width 621 height 295
click at [152, 183] on div "You can check the C" at bounding box center [151, 191] width 127 height 26
click at [166, 212] on div "You can check the Code Bank to remember how to use conditiona" at bounding box center [150, 196] width 129 height 44
click at [159, 208] on footer at bounding box center [154, 212] width 20 height 10
click at [159, 207] on div "You can check the Code Bank to remember how to use conditionals ." at bounding box center [151, 194] width 127 height 33
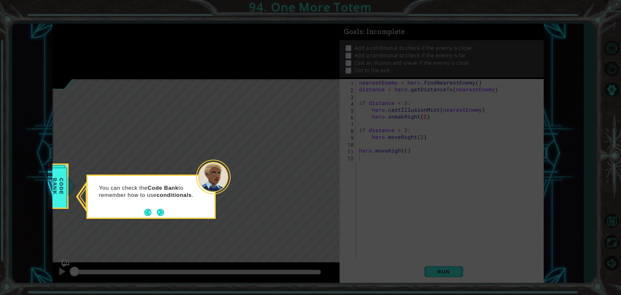
click at [158, 207] on div "You can check the Code Bank to remember how to use conditionals ." at bounding box center [151, 194] width 127 height 33
drag, startPoint x: 158, startPoint y: 207, endPoint x: 158, endPoint y: 212, distance: 5.5
click at [158, 211] on div "You can check the Code Bank to remember how to use conditionals ." at bounding box center [151, 193] width 127 height 35
click at [158, 212] on button "Next" at bounding box center [160, 212] width 7 height 7
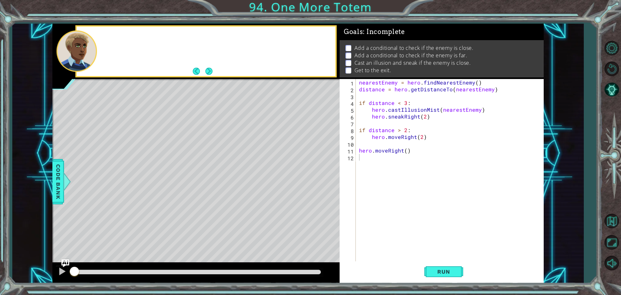
click at [158, 212] on div "Level Map" at bounding box center [201, 174] width 299 height 190
click at [208, 64] on div "You've got this. Check the distan" at bounding box center [206, 51] width 259 height 49
click at [208, 71] on button "Next" at bounding box center [208, 71] width 7 height 7
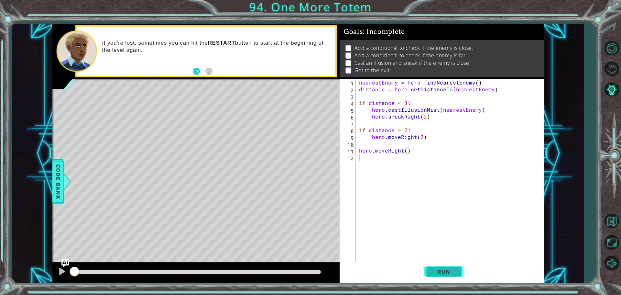
click at [433, 273] on span "Run" at bounding box center [444, 271] width 26 height 6
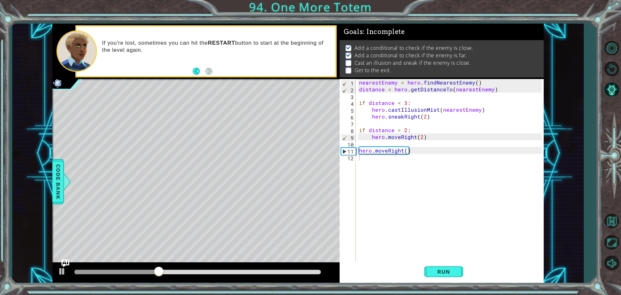
drag, startPoint x: 357, startPoint y: 81, endPoint x: 414, endPoint y: 81, distance: 57.2
click at [414, 81] on div "1 2 3 4 5 6 7 8 9 10 11 12 nearestEnemy = hero . findNearestEnemy ( ) distance …" at bounding box center [440, 170] width 202 height 183
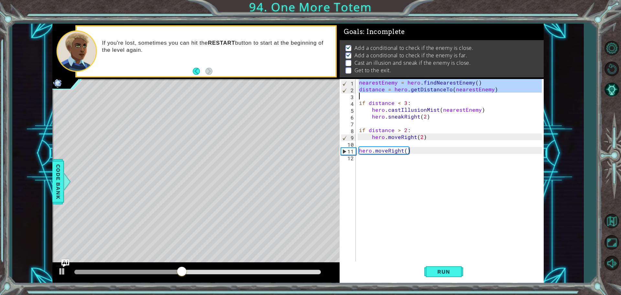
drag, startPoint x: 358, startPoint y: 82, endPoint x: 453, endPoint y: 96, distance: 95.5
click at [453, 96] on div "nearestEnemy = hero . findNearestEnemy ( ) distance = hero . getDistanceTo ( ne…" at bounding box center [451, 177] width 187 height 197
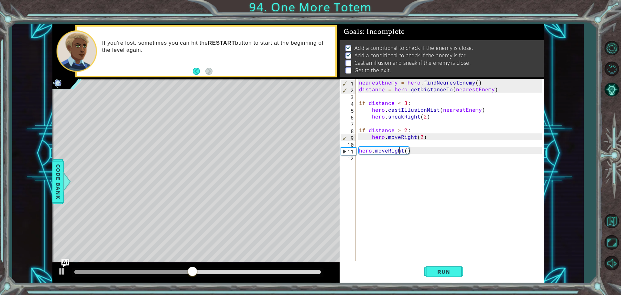
click at [398, 153] on div "nearestEnemy = hero . findNearestEnemy ( ) distance = hero . getDistanceTo ( ne…" at bounding box center [451, 177] width 187 height 197
type textarea "hero.moveRight()"
click at [398, 161] on div "nearestEnemy = hero . findNearestEnemy ( ) distance = hero . getDistanceTo ( ne…" at bounding box center [451, 177] width 187 height 197
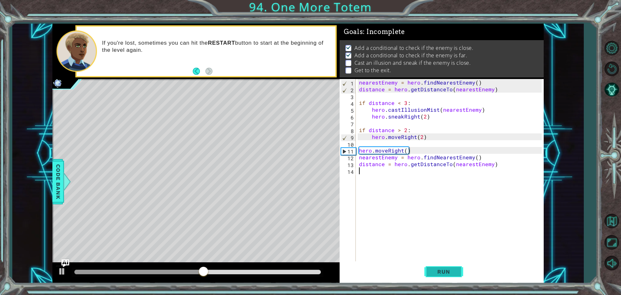
click at [454, 274] on span "Run" at bounding box center [444, 271] width 26 height 6
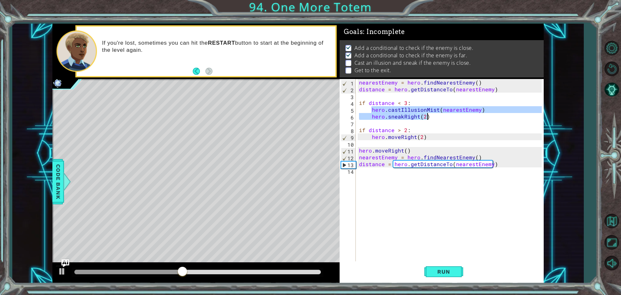
drag, startPoint x: 370, startPoint y: 109, endPoint x: 445, endPoint y: 116, distance: 74.8
click at [445, 116] on div "nearestEnemy = hero . findNearestEnemy ( ) distance = hero . getDistanceTo ( ne…" at bounding box center [451, 177] width 187 height 197
type textarea "hero.castIllusionMist(nearestEnemy) hero.sneakRight(2)"
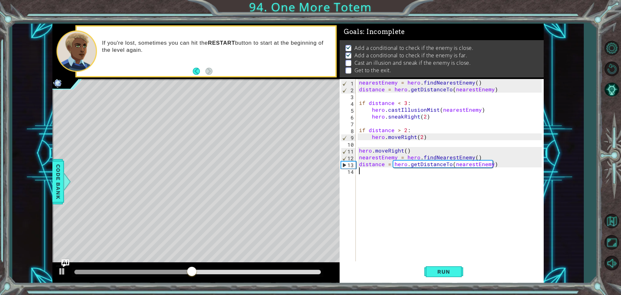
click at [381, 173] on div "nearestEnemy = hero . findNearestEnemy ( ) distance = hero . getDistanceTo ( ne…" at bounding box center [451, 177] width 187 height 197
paste textarea "hero.sneakRight(2)"
click at [368, 180] on div "nearestEnemy = hero . findNearestEnemy ( ) distance = hero . getDistanceTo ( ne…" at bounding box center [451, 177] width 187 height 197
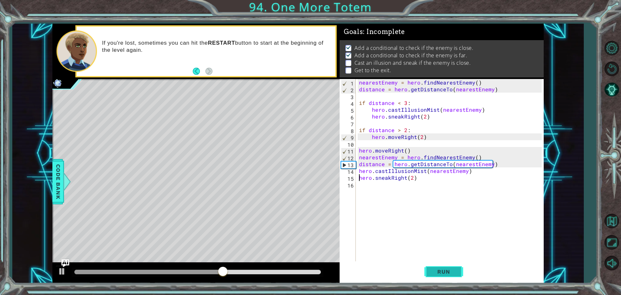
click at [457, 271] on button "Run" at bounding box center [443, 271] width 39 height 20
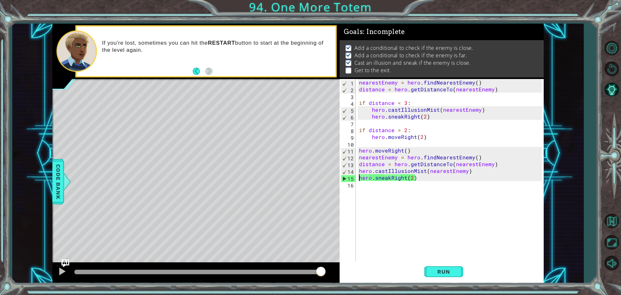
drag, startPoint x: 267, startPoint y: 273, endPoint x: 327, endPoint y: 273, distance: 59.8
click at [327, 273] on div at bounding box center [195, 272] width 287 height 21
drag, startPoint x: 303, startPoint y: 273, endPoint x: 342, endPoint y: 266, distance: 39.8
click at [337, 269] on div at bounding box center [195, 272] width 287 height 21
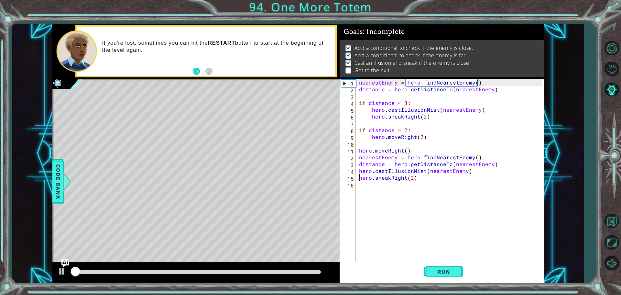
click at [343, 266] on div "Run" at bounding box center [443, 271] width 204 height 20
click at [411, 175] on div "nearestEnemy = hero . findNearestEnemy ( ) distance = hero . getDistanceTo ( ne…" at bounding box center [451, 177] width 187 height 197
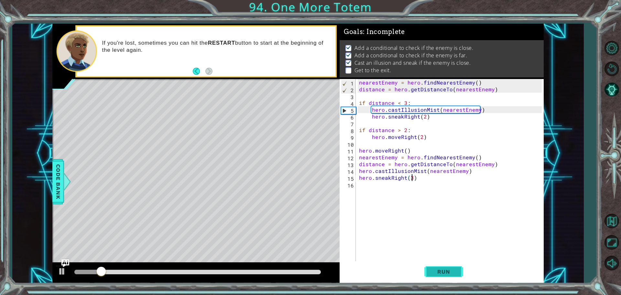
type textarea "hero.sneakRight(3)"
click at [452, 273] on span "Run" at bounding box center [444, 271] width 26 height 6
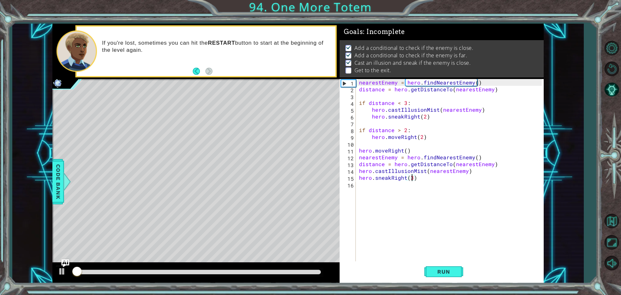
click at [289, 275] on div at bounding box center [198, 271] width 252 height 9
click at [318, 271] on div at bounding box center [197, 271] width 246 height 5
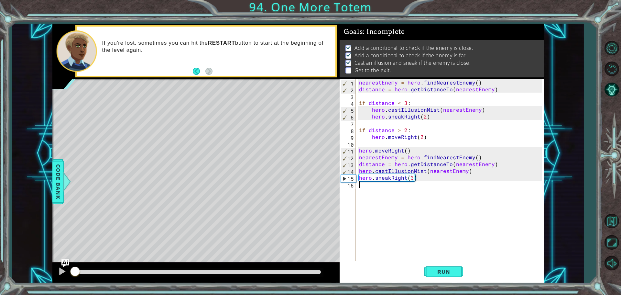
click at [372, 188] on div "nearestEnemy = hero . findNearestEnemy ( ) distance = hero . getDistanceTo ( ne…" at bounding box center [451, 177] width 187 height 197
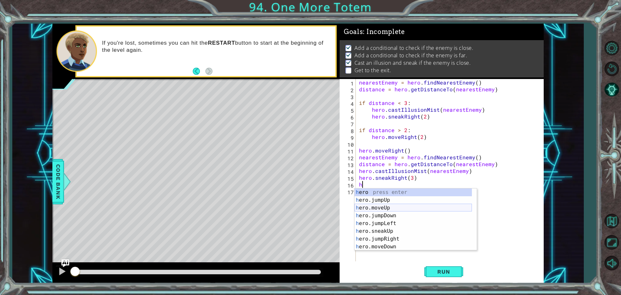
click at [374, 205] on div "h ero press enter h ero.jumpUp press enter h ero.moveUp press enter h ero.jumpD…" at bounding box center [412, 227] width 117 height 78
type textarea "hero.moveUp(1)"
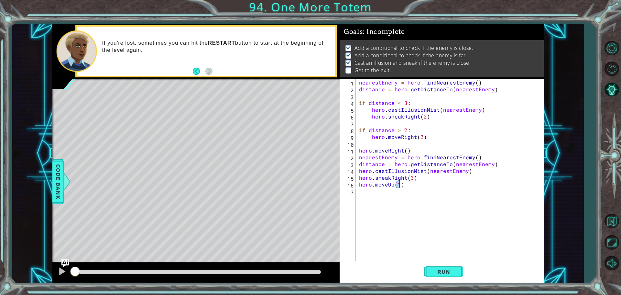
scroll to position [0, 2]
click at [377, 192] on div "nearestEnemy = hero . findNearestEnemy ( ) distance = hero . getDistanceTo ( ne…" at bounding box center [451, 177] width 187 height 197
type textarea "h"
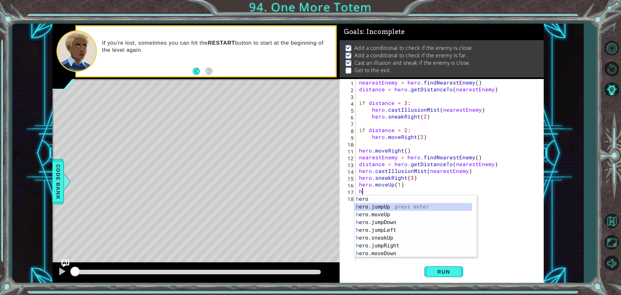
click at [396, 204] on div "h ero press enter h ero.jumpUp press enter h ero.moveUp press enter h ero.jumpD…" at bounding box center [412, 234] width 117 height 78
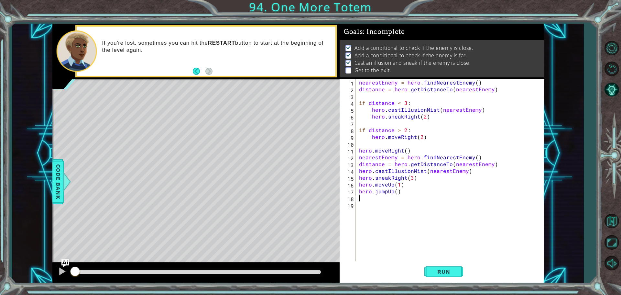
click at [377, 196] on div "nearestEnemy = hero . findNearestEnemy ( ) distance = hero . getDistanceTo ( ne…" at bounding box center [451, 177] width 187 height 197
click at [372, 202] on div "nearestEnemy = hero . findNearestEnemy ( ) distance = hero . getDistanceTo ( ne…" at bounding box center [450, 170] width 184 height 183
click at [365, 198] on div "nearestEnemy = hero . findNearestEnemy ( ) distance = hero . getDistanceTo ( ne…" at bounding box center [451, 177] width 187 height 197
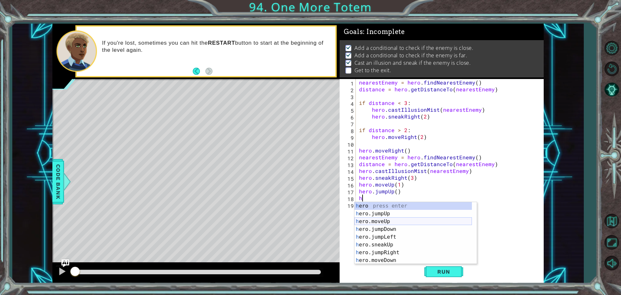
click at [387, 221] on div "h ero press enter h ero.jumpUp press enter h ero.moveUp press enter h ero.jumpD…" at bounding box center [412, 241] width 117 height 78
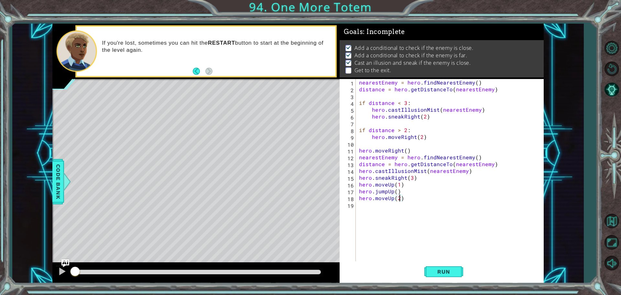
scroll to position [0, 2]
type textarea "hero.moveUp(2)"
click at [430, 273] on button "Run" at bounding box center [443, 271] width 39 height 20
click at [316, 266] on div at bounding box center [195, 272] width 287 height 21
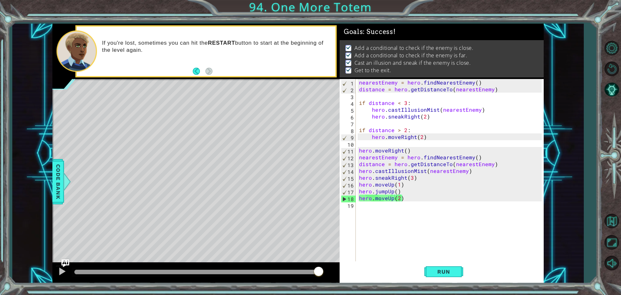
drag, startPoint x: 313, startPoint y: 272, endPoint x: 357, endPoint y: 263, distance: 44.7
click at [352, 264] on body "1 ההההההההההההההההההההההההההההההההההההההההההההההההההההההההההההההההההההההההההההה…" at bounding box center [310, 147] width 621 height 295
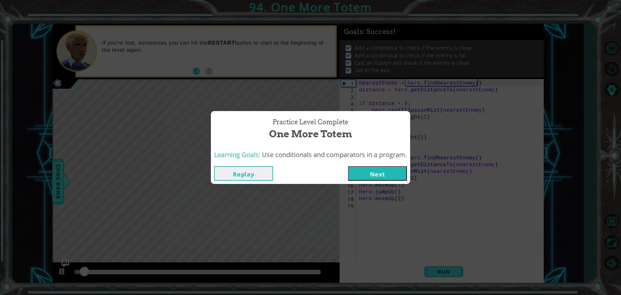
click at [365, 171] on button "Next" at bounding box center [377, 173] width 59 height 15
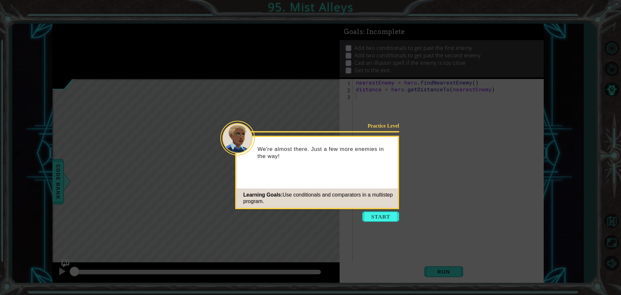
click at [380, 213] on button "Start" at bounding box center [380, 216] width 37 height 10
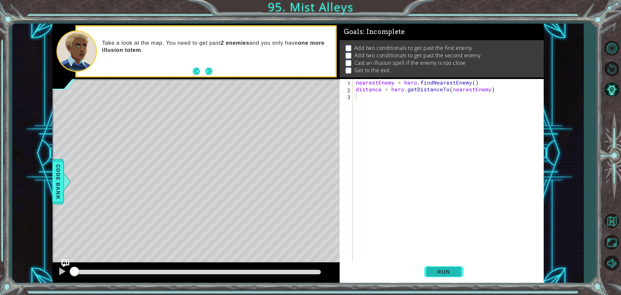
click at [447, 272] on span "Run" at bounding box center [444, 271] width 26 height 6
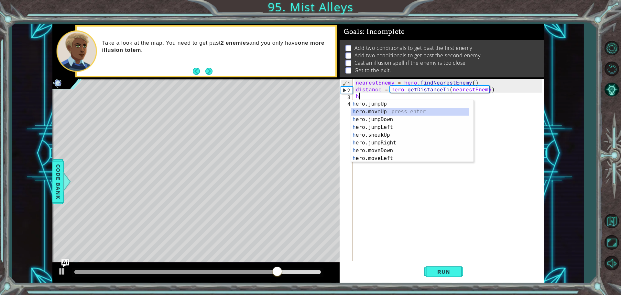
click at [380, 113] on div "h ero.jumpUp press enter h ero.moveUp press enter h ero.jumpDown press enter h …" at bounding box center [409, 139] width 117 height 78
type textarea "hero.moveUp(1)"
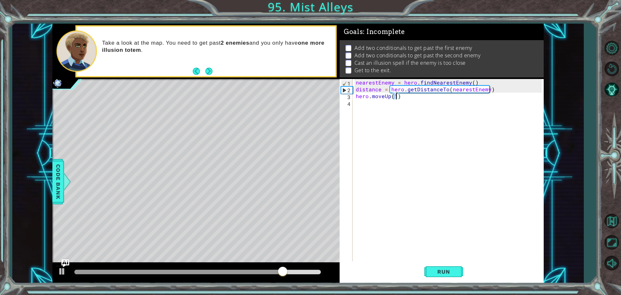
click at [373, 111] on div "nearestEnemy = hero . findNearestEnemy ( ) distance = hero . getDistanceTo ( ne…" at bounding box center [449, 177] width 190 height 197
type textarea "h"
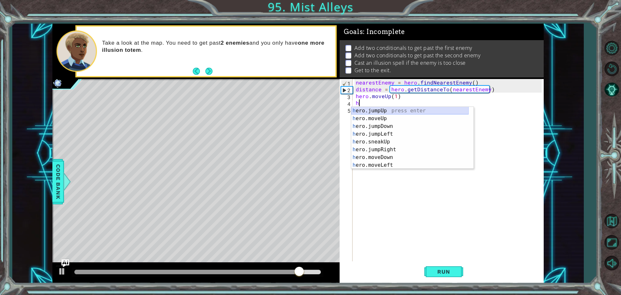
click at [380, 111] on div "h ero.jumpUp press enter h ero.moveUp press enter h ero.jumpDown press enter h …" at bounding box center [409, 146] width 117 height 78
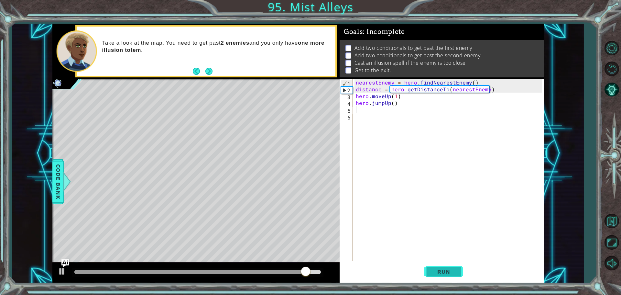
click at [447, 268] on span "Run" at bounding box center [444, 271] width 26 height 6
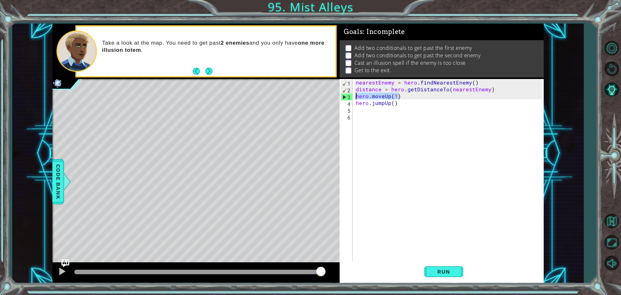
drag, startPoint x: 423, startPoint y: 96, endPoint x: 351, endPoint y: 96, distance: 72.7
click at [351, 96] on div "1 2 3 4 5 6 nearestEnemy = hero . findNearestEnemy ( ) distance = hero . getDis…" at bounding box center [440, 170] width 202 height 183
type textarea "hero.moveUp(1)"
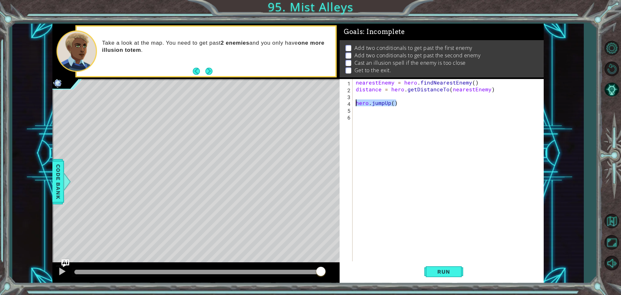
click at [326, 101] on div "1 ההההההההההההההההההההההההההההההההההההההההההההההההההההההההההההההההההההההההההההה…" at bounding box center [297, 153] width 491 height 259
type textarea "hero.jumpUp()"
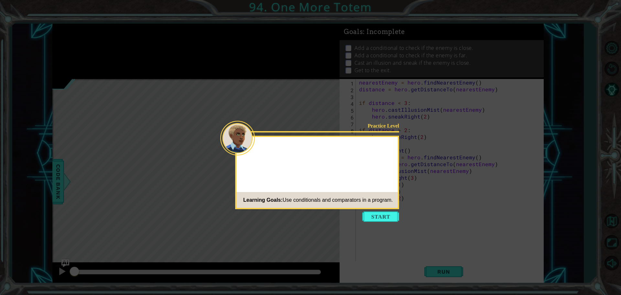
drag, startPoint x: 372, startPoint y: 208, endPoint x: 375, endPoint y: 212, distance: 4.8
click at [372, 208] on div "Practice Level Learning Goals: Use conditionals and comparators in a program." at bounding box center [317, 171] width 164 height 73
click at [376, 220] on button "Start" at bounding box center [380, 216] width 37 height 10
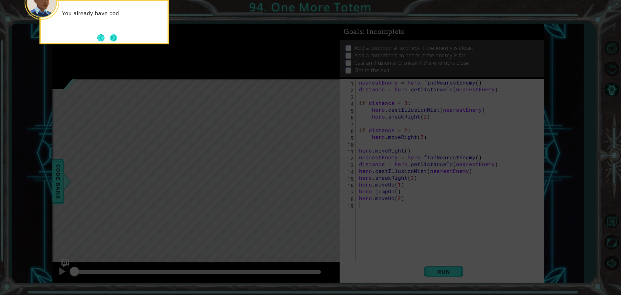
click at [117, 34] on button "Next" at bounding box center [113, 37] width 7 height 7
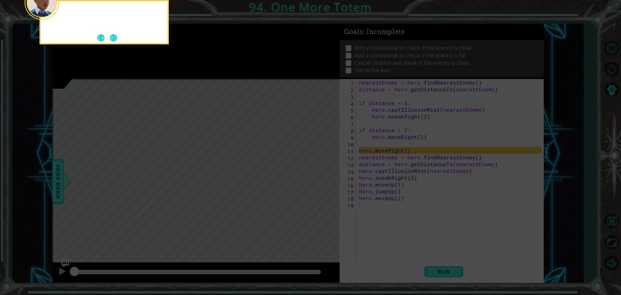
click at [115, 35] on button "Next" at bounding box center [113, 37] width 7 height 7
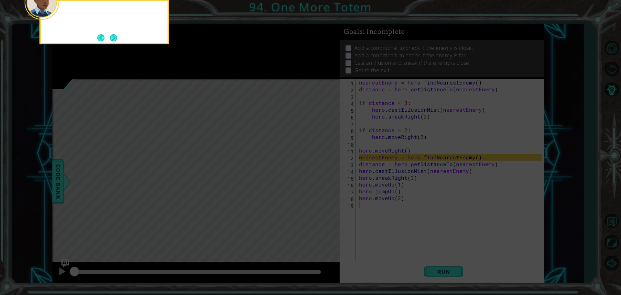
click at [115, 35] on button "Next" at bounding box center [113, 37] width 7 height 7
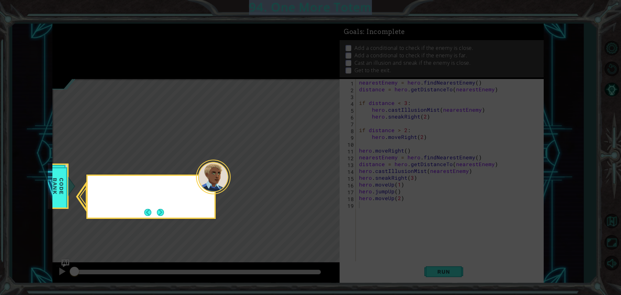
click at [115, 35] on icon at bounding box center [310, 147] width 621 height 295
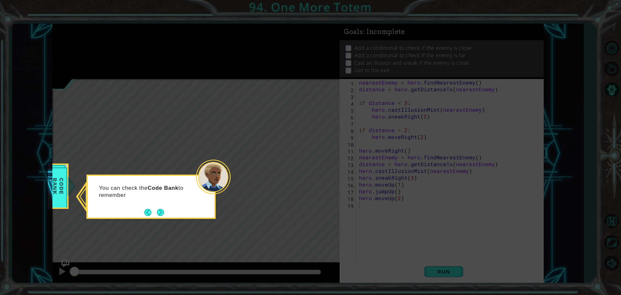
click at [140, 217] on div "You can check the Code Bank to remember" at bounding box center [150, 196] width 129 height 44
click at [151, 213] on button "Back" at bounding box center [150, 212] width 13 height 7
click at [155, 213] on icon at bounding box center [310, 147] width 621 height 295
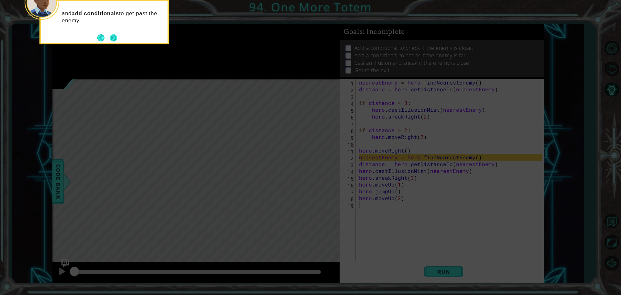
click at [111, 39] on button "Next" at bounding box center [113, 37] width 7 height 7
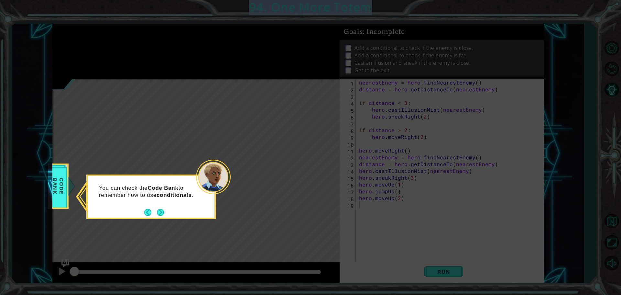
click at [111, 39] on icon at bounding box center [310, 147] width 621 height 295
drag, startPoint x: 166, startPoint y: 219, endPoint x: 169, endPoint y: 220, distance: 3.6
click at [169, 221] on body "1 ההההההההההההההההההההההההההההההההההההההההההההההההההההההההההההההההההההההההההההה…" at bounding box center [310, 147] width 621 height 295
click at [169, 212] on div "You can check the Code Bank to remember how to use conditionals ." at bounding box center [150, 196] width 129 height 44
click at [166, 212] on div "You can check the Code Bank to remember how to use conditionals ." at bounding box center [150, 196] width 129 height 44
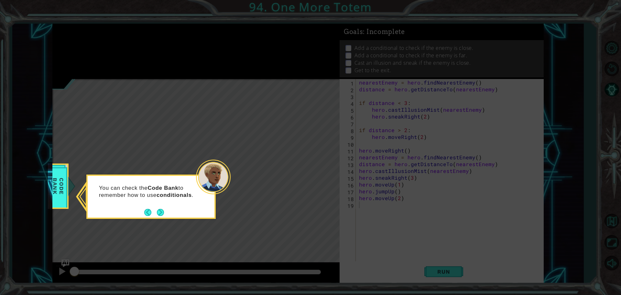
drag, startPoint x: 149, startPoint y: 211, endPoint x: 159, endPoint y: 209, distance: 10.1
click at [155, 210] on button "Back" at bounding box center [150, 212] width 13 height 7
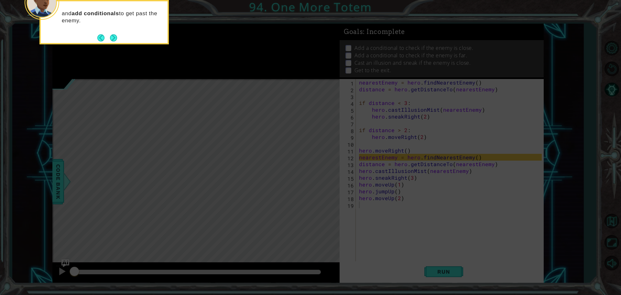
click at [160, 209] on icon at bounding box center [310, 44] width 621 height 501
click at [117, 31] on div "and add conditionals to get past the enemy." at bounding box center [104, 20] width 127 height 33
click at [116, 38] on button "Next" at bounding box center [113, 37] width 7 height 7
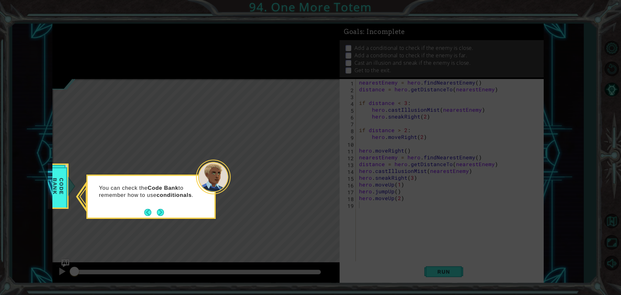
click at [116, 38] on icon at bounding box center [310, 147] width 621 height 295
click at [163, 212] on button "Next" at bounding box center [160, 212] width 7 height 7
click at [164, 213] on div "Level Map" at bounding box center [201, 174] width 299 height 190
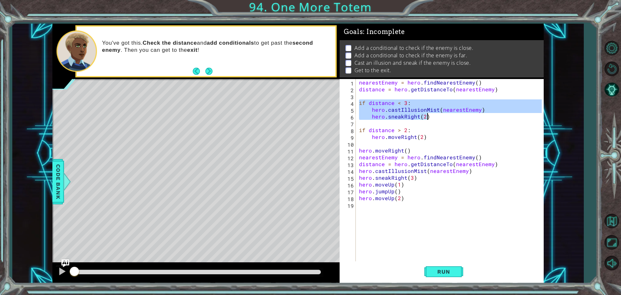
drag, startPoint x: 359, startPoint y: 104, endPoint x: 455, endPoint y: 118, distance: 97.7
click at [455, 118] on div "nearestEnemy = hero . findNearestEnemy ( ) distance = hero . getDistanceTo ( ne…" at bounding box center [451, 177] width 187 height 197
type textarea "hero.castIllusionMist(nearestEnemy) hero.sneakRight(2)"
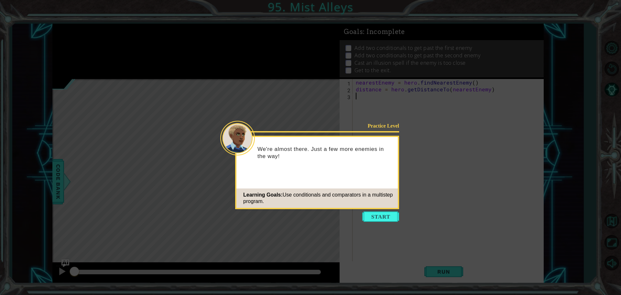
click at [411, 219] on icon at bounding box center [310, 147] width 621 height 295
click at [383, 218] on button "Start" at bounding box center [380, 216] width 37 height 10
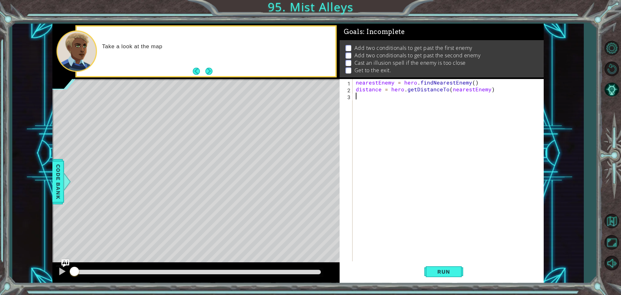
paste textarea "hero.sneakRight(2)"
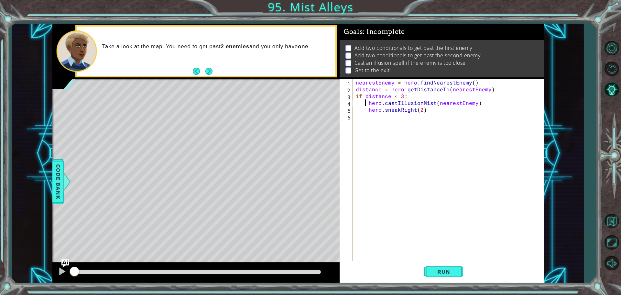
click at [366, 105] on div "nearestEnemy = hero . findNearestEnemy ( ) distance = hero . getDistanceTo ( ne…" at bounding box center [449, 177] width 190 height 197
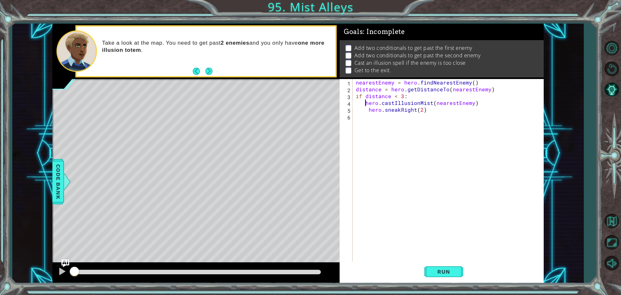
click at [365, 106] on div "nearestEnemy = hero . findNearestEnemy ( ) distance = hero . getDistanceTo ( ne…" at bounding box center [449, 177] width 190 height 197
click at [438, 274] on span "Run" at bounding box center [444, 271] width 26 height 6
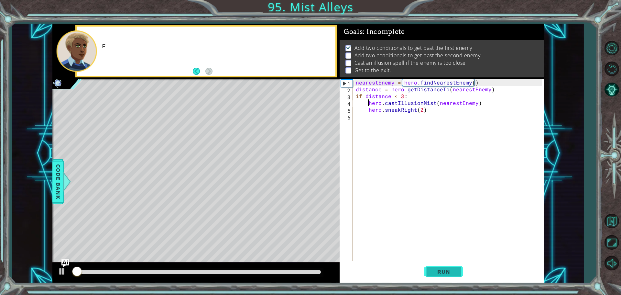
scroll to position [3, 0]
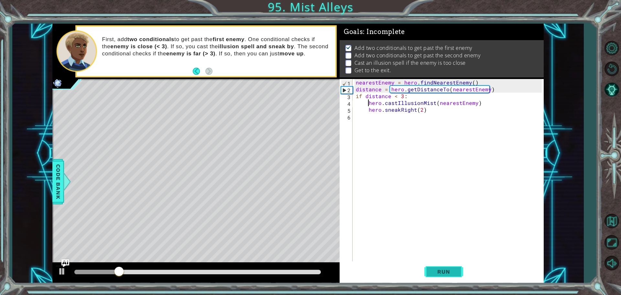
click at [445, 276] on button "Run" at bounding box center [443, 271] width 39 height 20
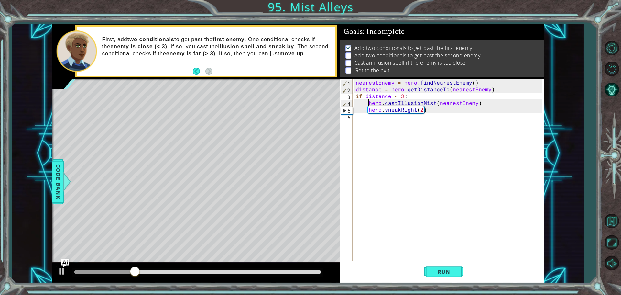
click at [420, 110] on div "nearestEnemy = hero . findNearestEnemy ( ) distance = hero . getDistanceTo ( ne…" at bounding box center [449, 177] width 190 height 197
click at [413, 108] on div "nearestEnemy = hero . findNearestEnemy ( ) distance = hero . getDistanceTo ( ne…" at bounding box center [449, 177] width 190 height 197
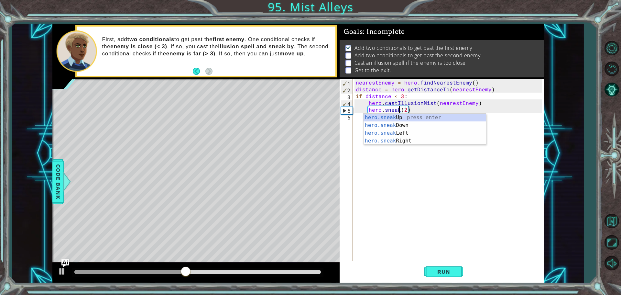
scroll to position [0, 3]
type textarea "hero.sneakUp(2)"
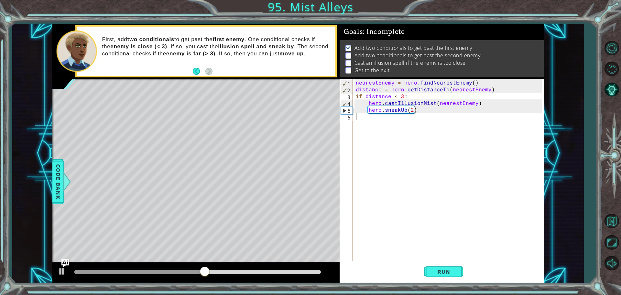
click at [359, 115] on div "nearestEnemy = hero . findNearestEnemy ( ) distance = hero . getDistanceTo ( ne…" at bounding box center [449, 177] width 190 height 197
type textarea "h"
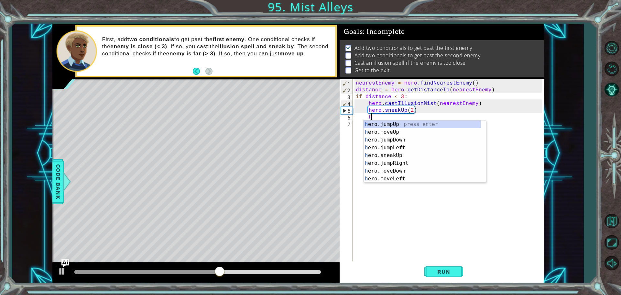
scroll to position [0, 1]
click at [387, 123] on div "h ero.jumpUp press enter h ero.moveUp press enter h ero.jumpDown press enter h …" at bounding box center [421, 159] width 117 height 78
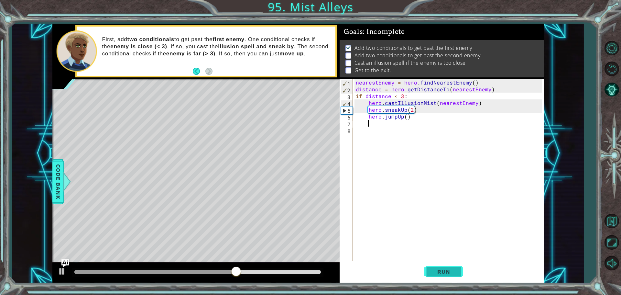
click at [427, 276] on button "Run" at bounding box center [443, 271] width 39 height 20
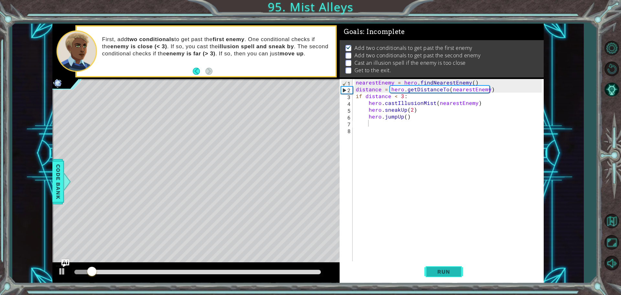
click at [434, 266] on button "Run" at bounding box center [443, 271] width 39 height 20
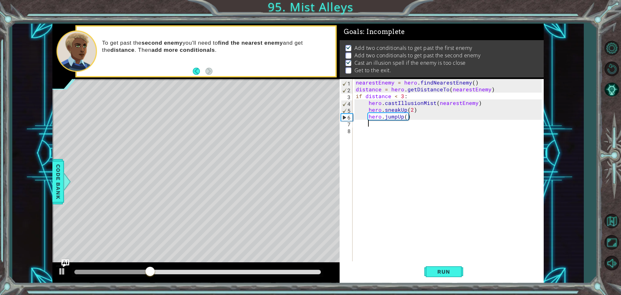
scroll to position [0, 0]
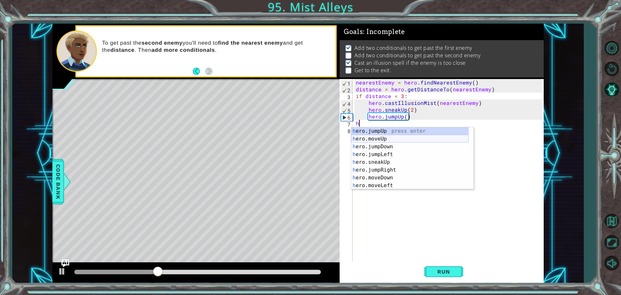
click at [382, 136] on div "h ero.jumpUp press enter h ero.moveUp press enter h ero.jumpDown press enter h …" at bounding box center [409, 166] width 117 height 78
type textarea "hero.moveUp(1)"
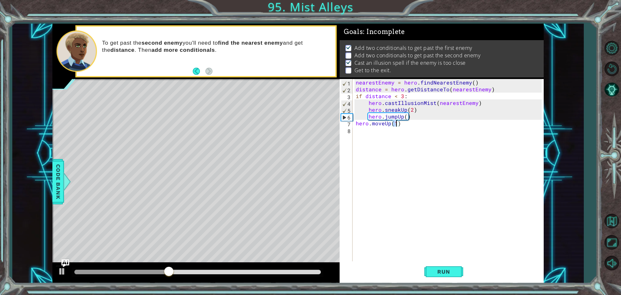
click at [363, 133] on div "nearestEnemy = hero . findNearestEnemy ( ) distance = hero . getDistanceTo ( ne…" at bounding box center [449, 177] width 190 height 197
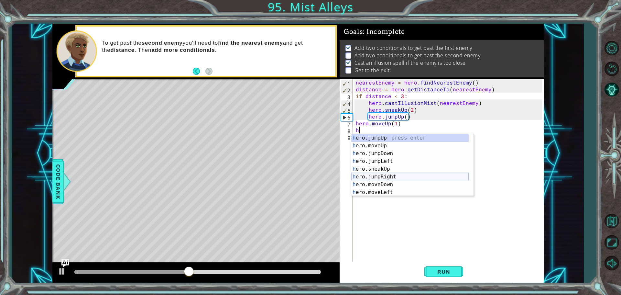
scroll to position [19, 0]
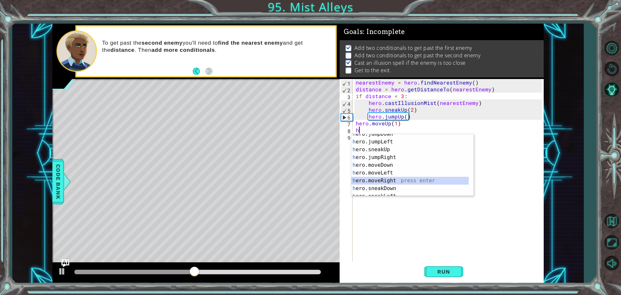
click at [382, 179] on div "h ero.jumpDown press enter h ero.jumpLeft press enter h ero.sneakUp press enter…" at bounding box center [409, 169] width 117 height 78
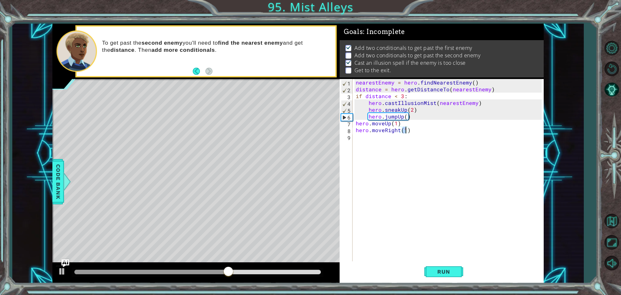
type textarea "hero.moveRight(3)"
click at [376, 136] on div "nearestEnemy = hero . findNearestEnemy ( ) distance = hero . getDistanceTo ( ne…" at bounding box center [449, 177] width 190 height 197
type textarea "h"
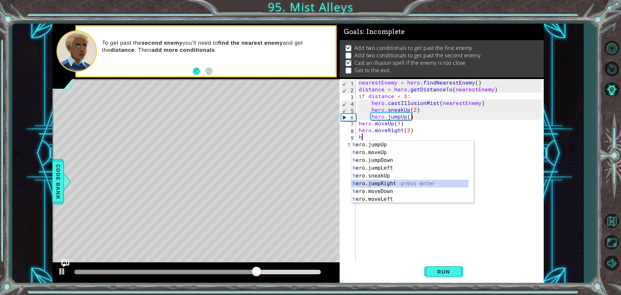
click at [387, 186] on div "h ero.jumpUp press enter h ero.moveUp press enter h ero.jumpDown press enter h …" at bounding box center [409, 180] width 117 height 78
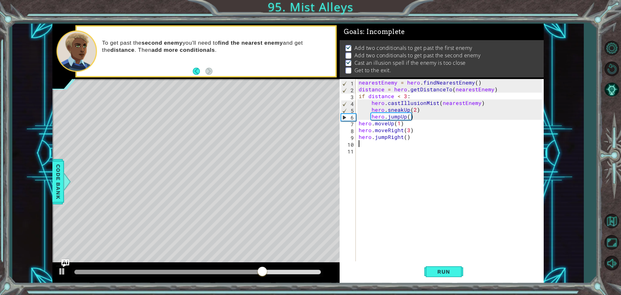
click at [376, 145] on div "nearestEnemy = hero . findNearestEnemy ( ) distance = hero . getDistanceTo ( ne…" at bounding box center [451, 177] width 188 height 197
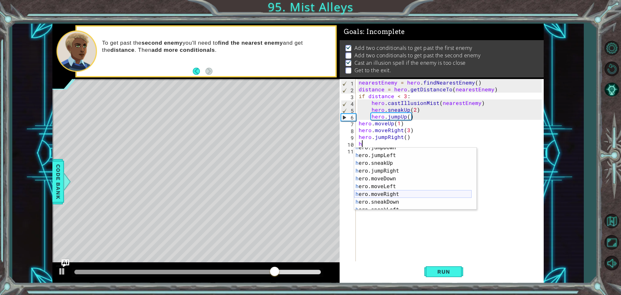
scroll to position [19, 0]
click at [388, 192] on div "h ero.jumpDown press enter h ero.jumpLeft press enter h ero.sneakUp press enter…" at bounding box center [412, 183] width 117 height 78
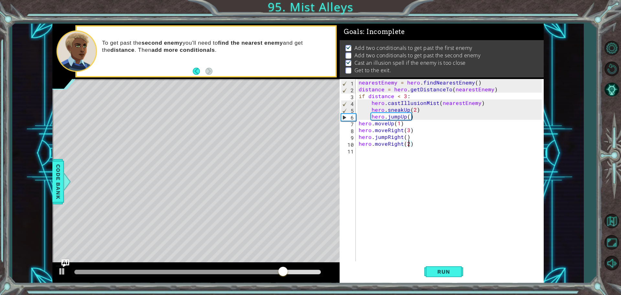
scroll to position [0, 3]
click at [434, 270] on span "Run" at bounding box center [444, 271] width 26 height 6
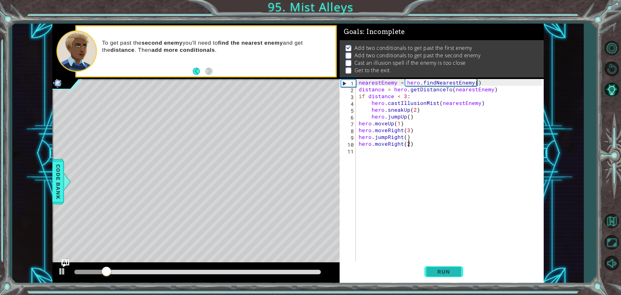
click at [427, 280] on button "Run" at bounding box center [443, 271] width 39 height 20
click at [430, 275] on button "Run" at bounding box center [443, 271] width 39 height 20
click at [433, 279] on button "Run" at bounding box center [443, 271] width 39 height 20
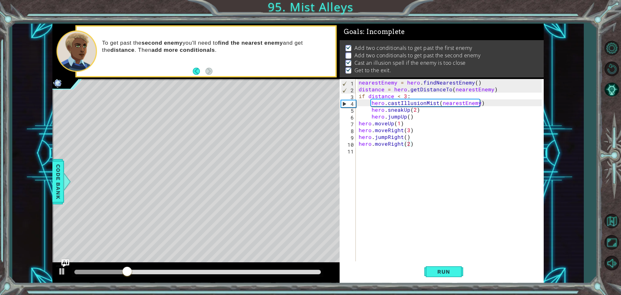
drag, startPoint x: 304, startPoint y: 263, endPoint x: 304, endPoint y: 272, distance: 9.1
click at [304, 263] on div at bounding box center [195, 272] width 287 height 21
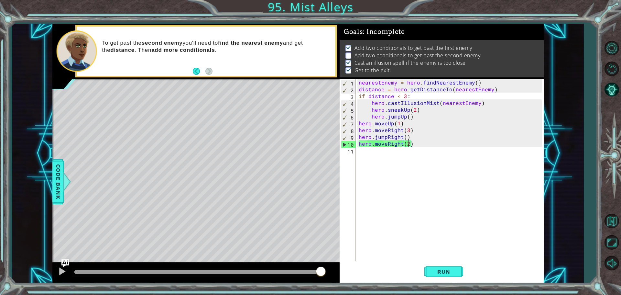
drag, startPoint x: 304, startPoint y: 272, endPoint x: 412, endPoint y: 279, distance: 108.9
click at [384, 277] on div "1 ההההההההההההההההההההההההההההההההההההההההההההההההההההההההההההההההההההההההההההה…" at bounding box center [297, 153] width 491 height 259
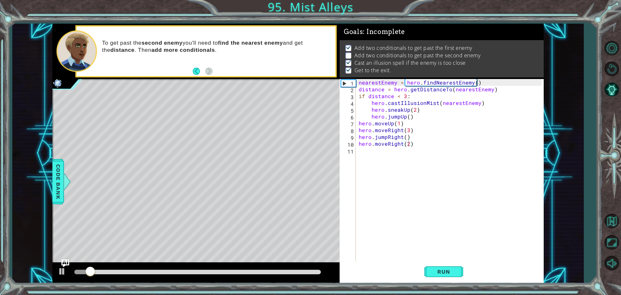
drag, startPoint x: 279, startPoint y: 268, endPoint x: 321, endPoint y: 283, distance: 45.0
click at [321, 283] on div "1 ההההההההההההההההההההההההההההההההההההההההההההההההההההההההההההההההההההההההההההה…" at bounding box center [310, 147] width 621 height 295
drag, startPoint x: 291, startPoint y: 278, endPoint x: 327, endPoint y: 280, distance: 35.9
click at [327, 280] on div at bounding box center [195, 272] width 287 height 21
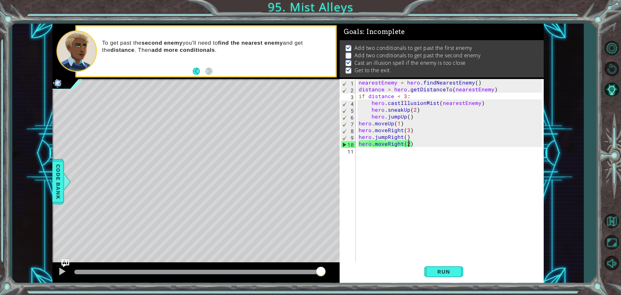
drag, startPoint x: 288, startPoint y: 271, endPoint x: 340, endPoint y: 277, distance: 52.1
click at [340, 277] on div "1 ההההההההההההההההההההההההההההההההההההההההההההההההההההההההההההההההההההההההההההה…" at bounding box center [297, 153] width 491 height 259
click at [340, 277] on div "hero.moveRight(2) 1 2 3 4 5 6 7 8 9 10 11 nearestEnemy = hero . findNearestEnem…" at bounding box center [441, 181] width 204 height 204
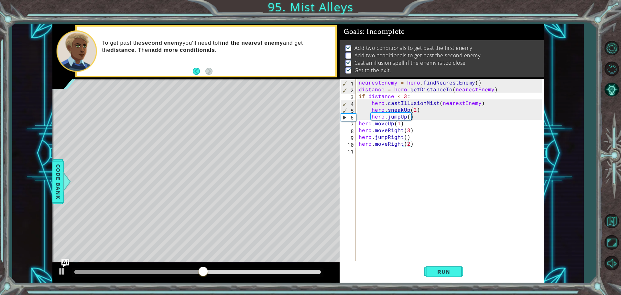
drag, startPoint x: 357, startPoint y: 94, endPoint x: 422, endPoint y: 100, distance: 65.2
click at [422, 100] on div "hero.moveRight(2) 1 2 3 4 5 6 7 8 9 10 11 nearestEnemy = hero . findNearestEnem…" at bounding box center [440, 170] width 202 height 183
drag, startPoint x: 422, startPoint y: 100, endPoint x: 401, endPoint y: 99, distance: 21.0
click at [401, 99] on div "nearestEnemy = hero . findNearestEnemy ( ) distance = hero . getDistanceTo ( ne…" at bounding box center [451, 177] width 188 height 197
click at [416, 93] on div "nearestEnemy = hero . findNearestEnemy ( ) distance = hero . getDistanceTo ( ne…" at bounding box center [451, 177] width 188 height 197
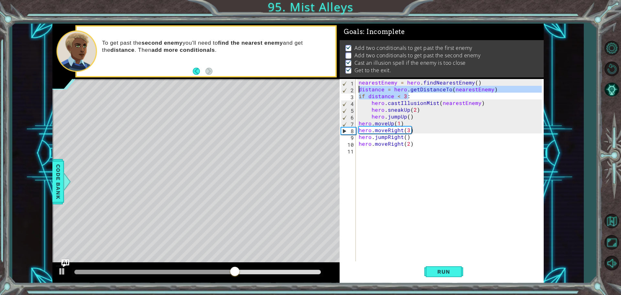
drag, startPoint x: 413, startPoint y: 94, endPoint x: 354, endPoint y: 92, distance: 59.5
click at [354, 92] on div "if distance < 3: 1 2 3 4 5 6 7 8 9 10 11 nearestEnemy = hero . findNearestEnemy…" at bounding box center [440, 170] width 202 height 183
click at [355, 95] on div "3" at bounding box center [348, 96] width 15 height 7
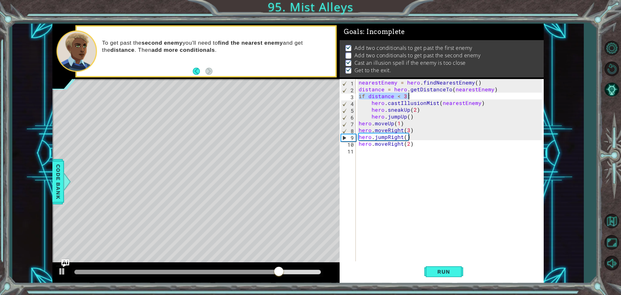
drag, startPoint x: 358, startPoint y: 97, endPoint x: 414, endPoint y: 97, distance: 56.3
click at [414, 97] on div "nearestEnemy = hero . findNearestEnemy ( ) distance = hero . getDistanceTo ( ne…" at bounding box center [451, 177] width 188 height 197
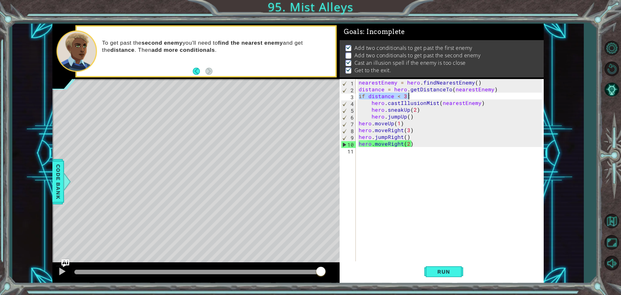
click at [408, 131] on div "nearestEnemy = hero . findNearestEnemy ( ) distance = hero . getDistanceTo ( ne…" at bounding box center [451, 177] width 188 height 197
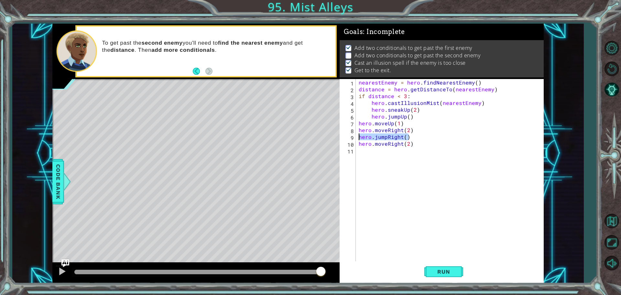
drag, startPoint x: 413, startPoint y: 138, endPoint x: 354, endPoint y: 137, distance: 58.5
click at [354, 137] on div "hero.moveRight(2) 1 2 3 4 5 6 7 8 9 10 11 nearestEnemy = hero . findNearestEnem…" at bounding box center [440, 170] width 202 height 183
type textarea "hero.jumpRight()"
click at [336, 145] on div "1 ההההההההההההההההההההההההההההההההההההההההההההההההההההההההההההההההההההההההההההה…" at bounding box center [297, 153] width 491 height 259
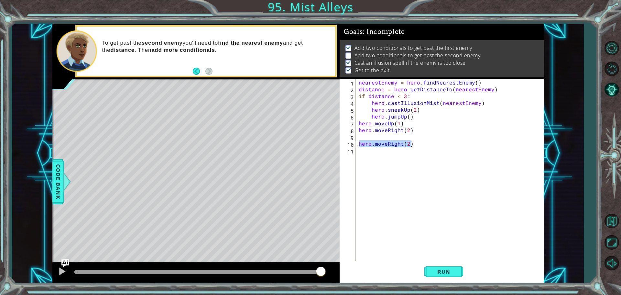
type textarea "hero.moveRight(2)"
paste textarea "if distance < 3:"
type textarea "if distance < 3:"
click at [398, 136] on div "nearestEnemy = hero . findNearestEnemy ( ) distance = hero . getDistanceTo ( ne…" at bounding box center [451, 177] width 188 height 197
